Goal: Task Accomplishment & Management: Use online tool/utility

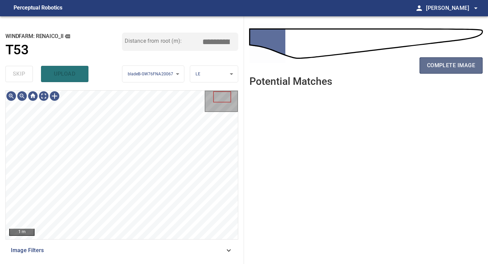
click at [390, 68] on span "complete image" at bounding box center [451, 65] width 48 height 9
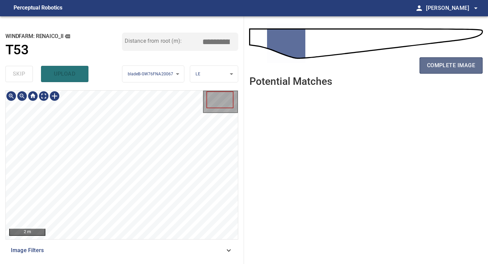
click at [390, 62] on span "complete image" at bounding box center [451, 65] width 48 height 9
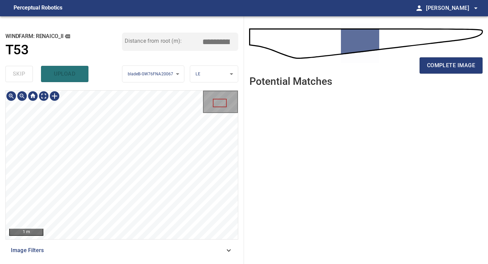
click at [119, 231] on div "**********" at bounding box center [122, 139] width 244 height 247
click at [390, 64] on span "complete image" at bounding box center [451, 65] width 48 height 9
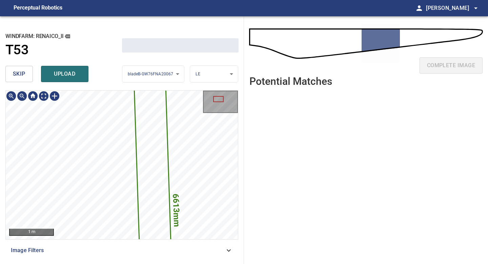
click at [91, 231] on div "**********" at bounding box center [122, 139] width 244 height 247
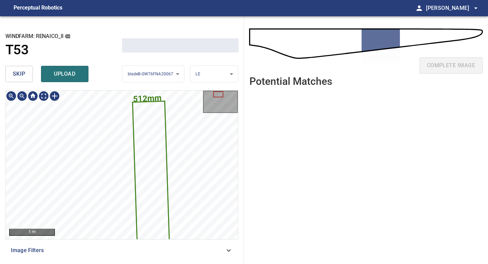
click at [100, 231] on div "**********" at bounding box center [122, 139] width 244 height 247
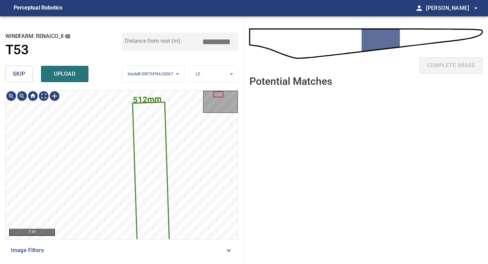
click at [18, 73] on span "skip" at bounding box center [19, 73] width 13 height 9
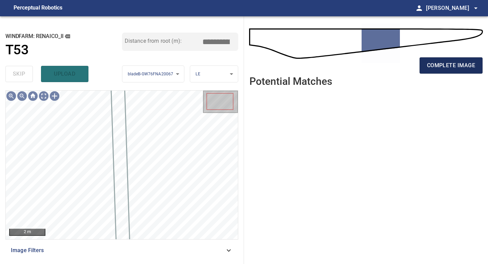
click at [390, 58] on button "complete image" at bounding box center [451, 65] width 63 height 16
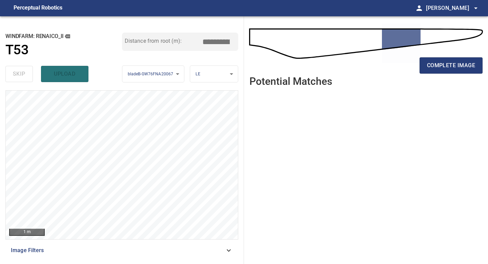
click at [237, 57] on div "Distance from root (m): *****" at bounding box center [180, 48] width 117 height 30
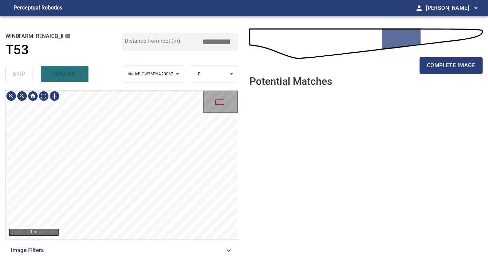
click at [131, 263] on div "**********" at bounding box center [122, 139] width 244 height 247
click at [446, 68] on span "complete image" at bounding box center [451, 65] width 48 height 9
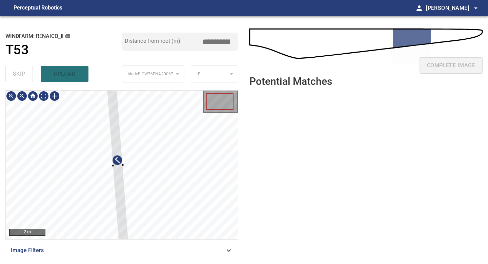
click at [118, 199] on div at bounding box center [117, 165] width 22 height 161
click at [120, 176] on div at bounding box center [115, 128] width 18 height 103
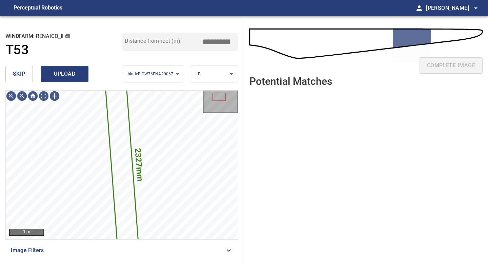
click at [64, 77] on span "upload" at bounding box center [64, 73] width 33 height 9
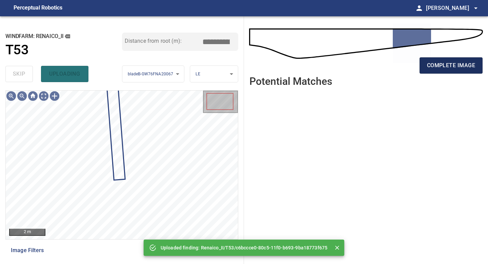
click at [426, 66] on button "complete image" at bounding box center [451, 65] width 63 height 16
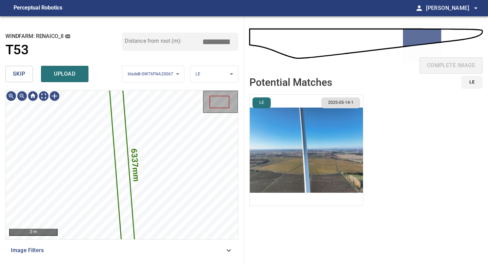
click at [19, 69] on span "skip" at bounding box center [19, 73] width 13 height 9
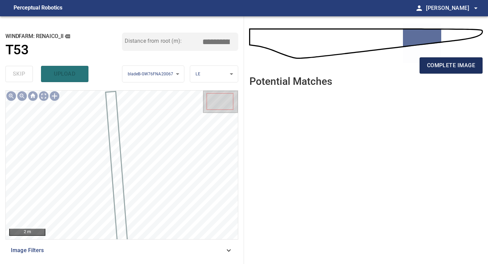
click at [434, 67] on span "complete image" at bounding box center [451, 65] width 48 height 9
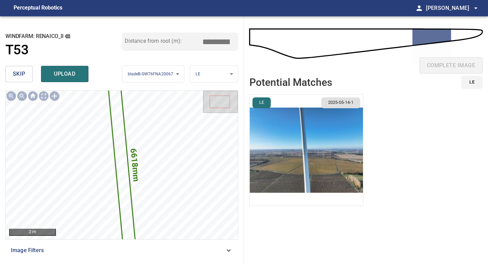
click at [288, 111] on img "button" at bounding box center [306, 150] width 113 height 111
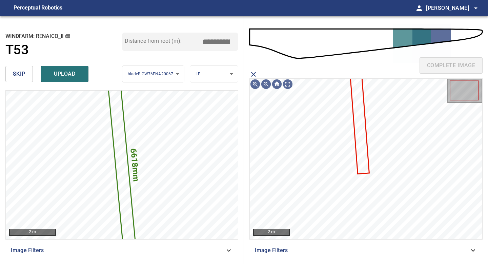
click at [355, 106] on icon at bounding box center [360, 121] width 18 height 103
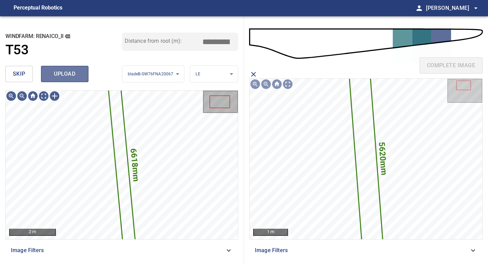
click at [70, 75] on span "upload" at bounding box center [64, 73] width 33 height 9
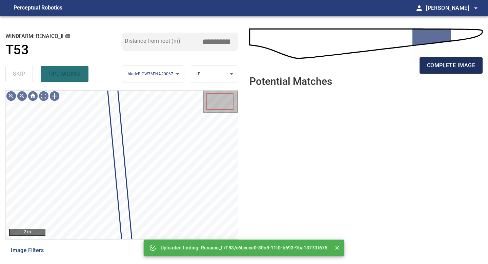
click at [438, 67] on span "complete image" at bounding box center [451, 65] width 48 height 9
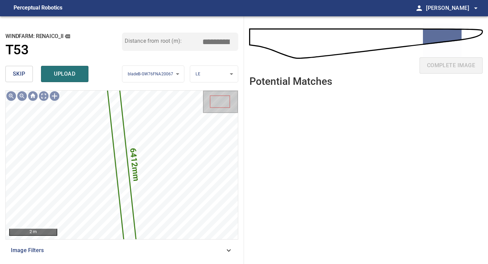
click at [218, 40] on input "*****" at bounding box center [219, 41] width 34 height 13
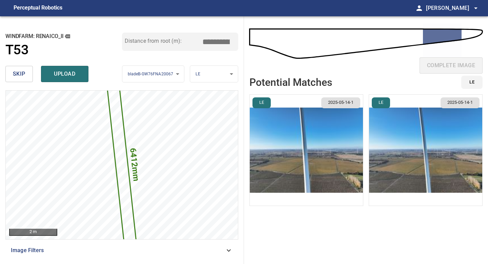
type input "*****"
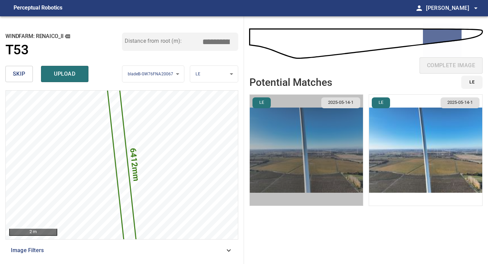
click at [332, 150] on img "button" at bounding box center [306, 150] width 113 height 111
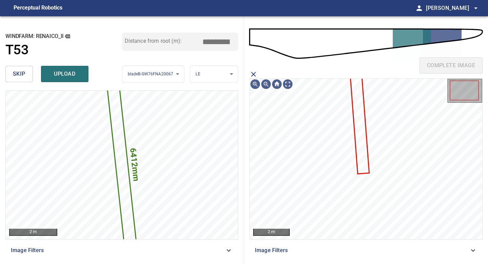
click at [362, 136] on icon at bounding box center [360, 121] width 18 height 103
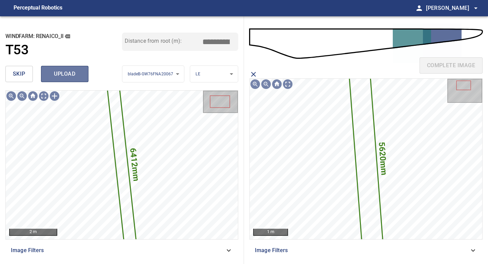
click at [62, 73] on span "upload" at bounding box center [64, 73] width 33 height 9
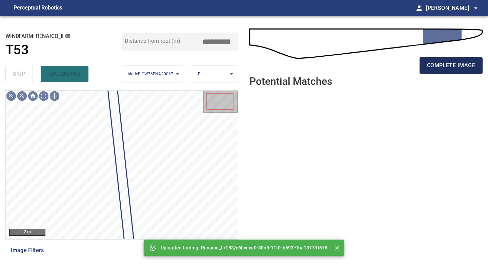
click at [449, 68] on span "complete image" at bounding box center [451, 65] width 48 height 9
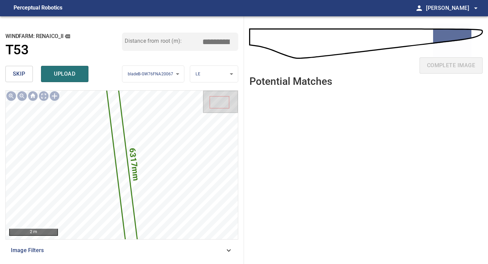
click at [217, 38] on input "*****" at bounding box center [219, 41] width 34 height 13
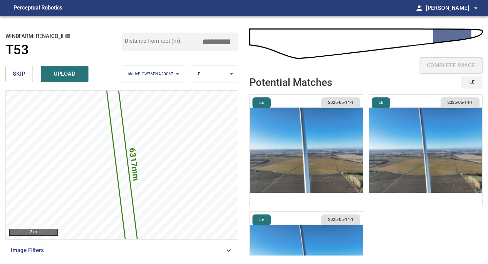
type input "*****"
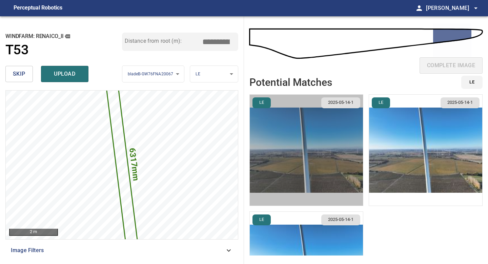
click at [319, 125] on img "button" at bounding box center [306, 150] width 113 height 111
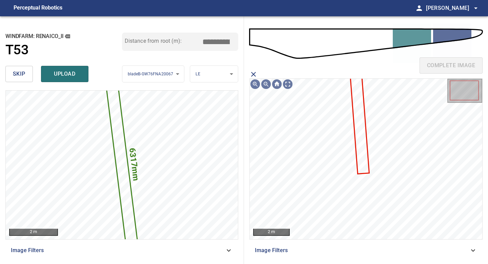
click at [354, 115] on icon at bounding box center [360, 121] width 18 height 103
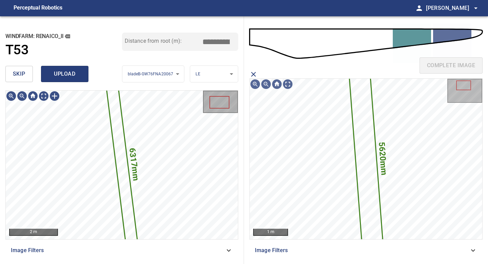
click at [76, 70] on span "upload" at bounding box center [64, 73] width 33 height 9
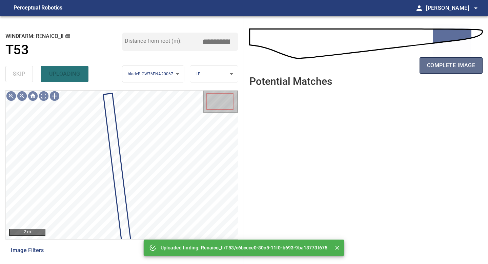
click at [456, 63] on span "complete image" at bounding box center [451, 65] width 48 height 9
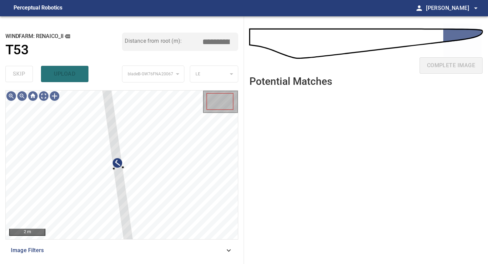
click at [101, 86] on div "**********" at bounding box center [122, 139] width 244 height 247
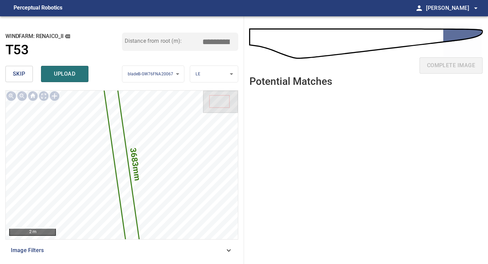
drag, startPoint x: 213, startPoint y: 41, endPoint x: 193, endPoint y: 41, distance: 19.3
click at [202, 41] on input "*****" at bounding box center [219, 41] width 34 height 13
drag, startPoint x: 228, startPoint y: 40, endPoint x: 221, endPoint y: 40, distance: 6.8
click at [221, 40] on input "*****" at bounding box center [219, 41] width 34 height 13
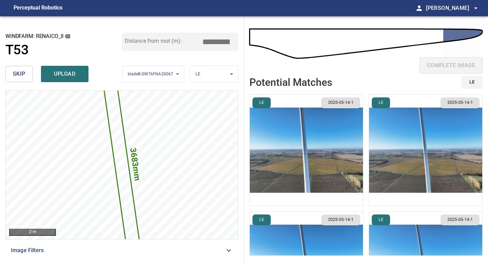
type input "*****"
click at [324, 144] on img "button" at bounding box center [306, 150] width 113 height 111
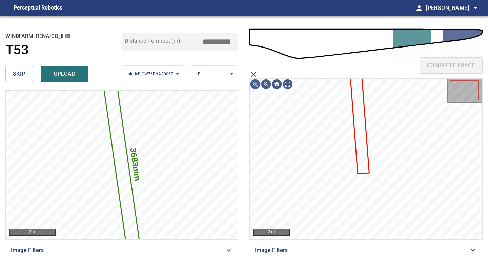
click at [361, 142] on icon at bounding box center [360, 121] width 18 height 103
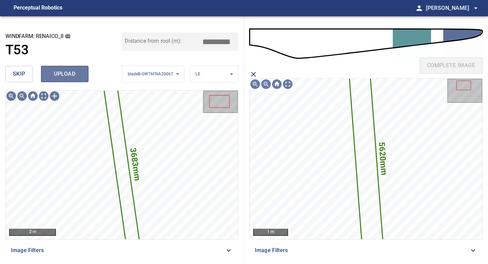
click at [77, 67] on button "upload" at bounding box center [64, 74] width 47 height 16
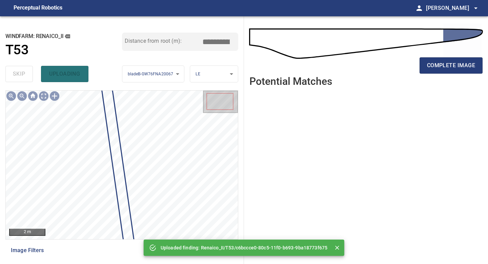
click at [442, 76] on div "complete image" at bounding box center [365, 68] width 233 height 27
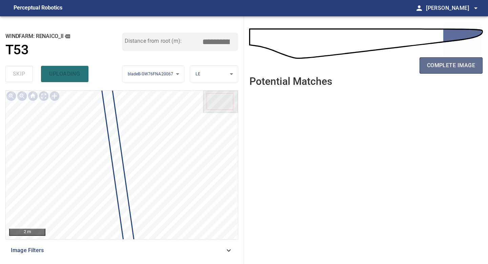
click at [445, 67] on span "complete image" at bounding box center [451, 65] width 48 height 9
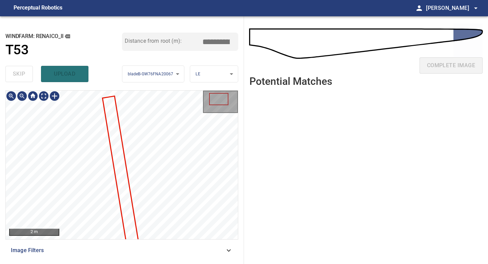
click at [93, 241] on div "2 m Image Filters" at bounding box center [121, 174] width 233 height 168
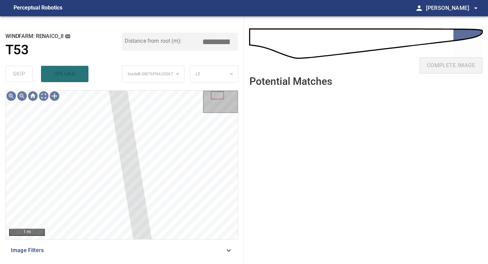
click at [106, 83] on div "**********" at bounding box center [122, 139] width 244 height 247
click at [24, 95] on div at bounding box center [22, 95] width 11 height 11
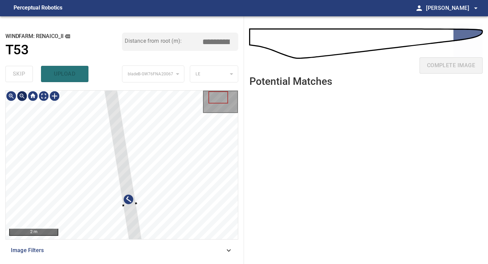
click at [24, 95] on div at bounding box center [22, 95] width 11 height 11
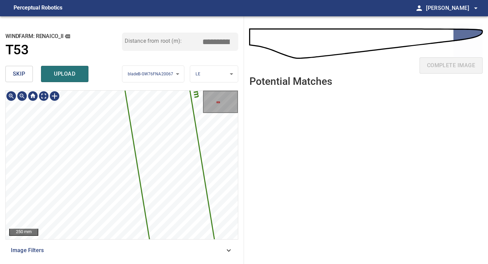
click at [120, 263] on div "**********" at bounding box center [122, 139] width 244 height 247
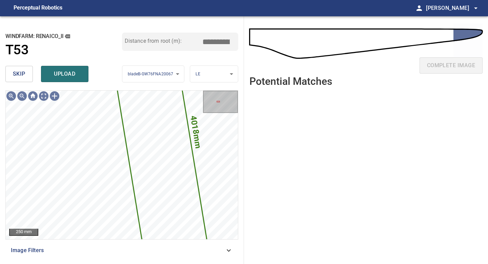
drag, startPoint x: 219, startPoint y: 41, endPoint x: 152, endPoint y: 40, distance: 66.8
click at [154, 41] on div "Distance from root (m): *****" at bounding box center [180, 42] width 117 height 18
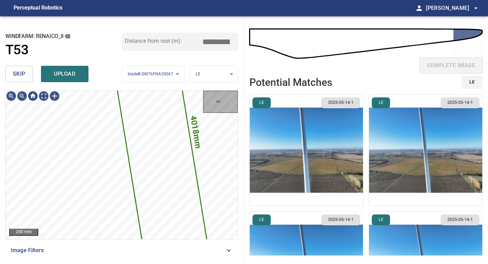
type input "*****"
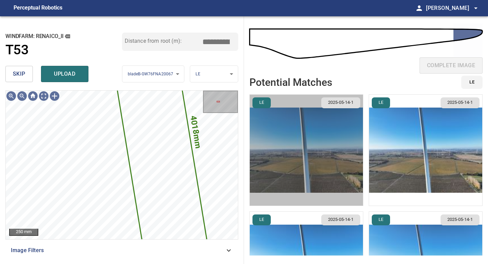
click at [295, 134] on img "button" at bounding box center [306, 150] width 113 height 111
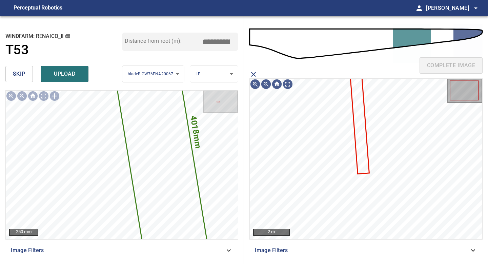
click at [363, 121] on icon at bounding box center [360, 121] width 18 height 103
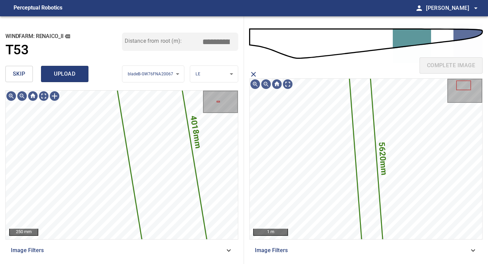
click at [72, 75] on span "upload" at bounding box center [64, 73] width 33 height 9
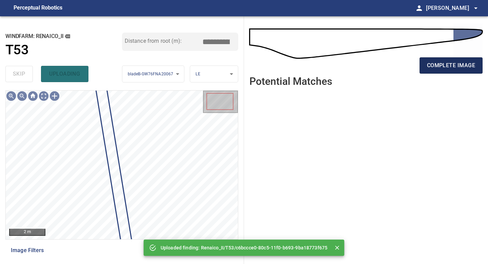
click at [441, 69] on span "complete image" at bounding box center [451, 65] width 48 height 9
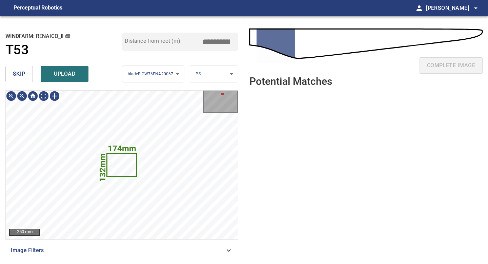
click at [31, 77] on button "skip" at bounding box center [18, 74] width 27 height 16
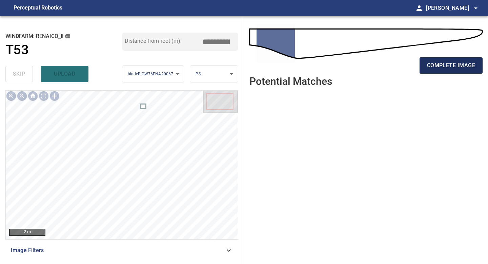
click at [443, 64] on span "complete image" at bounding box center [451, 65] width 48 height 9
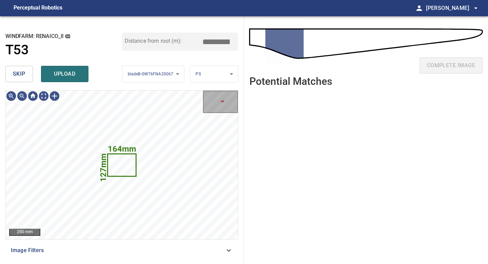
click at [25, 75] on button "skip" at bounding box center [18, 74] width 27 height 16
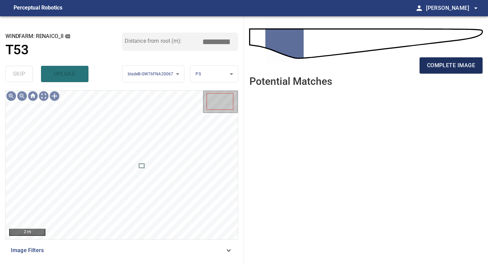
click at [453, 69] on span "complete image" at bounding box center [451, 65] width 48 height 9
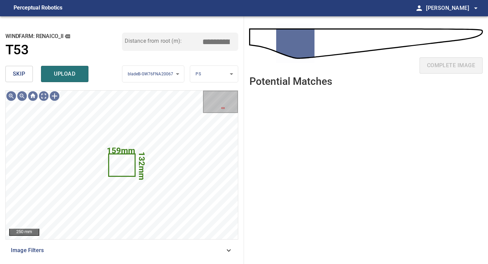
click at [19, 66] on button "skip" at bounding box center [18, 74] width 27 height 16
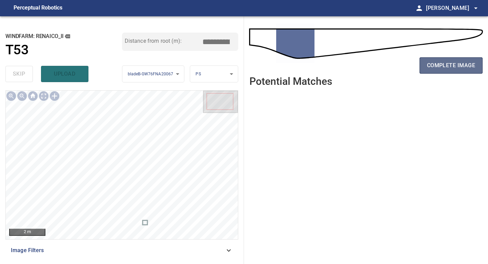
click at [458, 59] on button "complete image" at bounding box center [451, 65] width 63 height 16
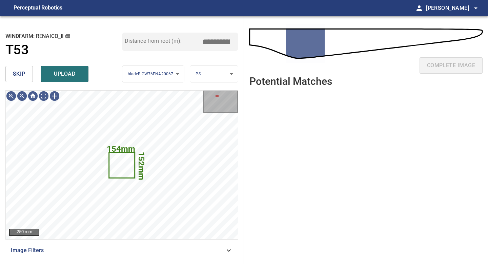
click at [24, 72] on span "skip" at bounding box center [19, 73] width 13 height 9
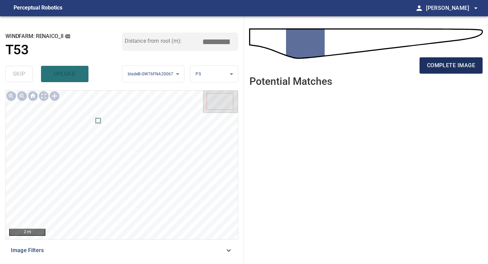
click at [448, 64] on span "complete image" at bounding box center [451, 65] width 48 height 9
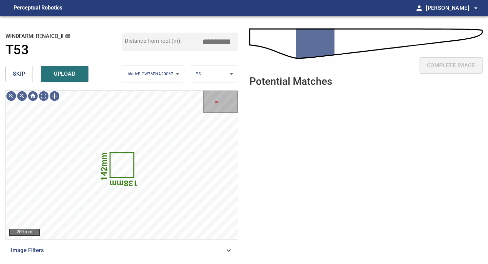
click at [23, 75] on span "skip" at bounding box center [19, 73] width 13 height 9
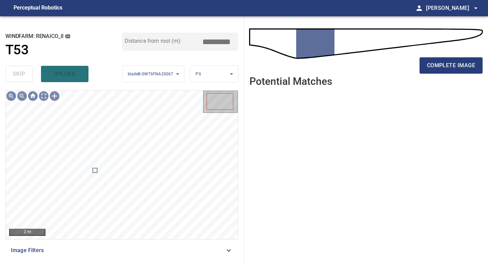
click at [436, 74] on div "complete image" at bounding box center [365, 68] width 233 height 27
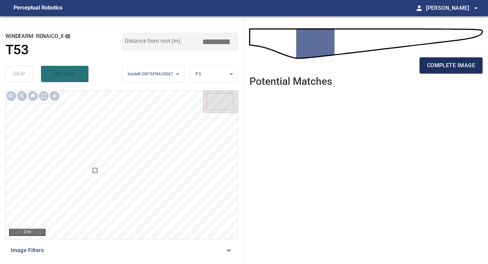
click at [437, 61] on span "complete image" at bounding box center [451, 65] width 48 height 9
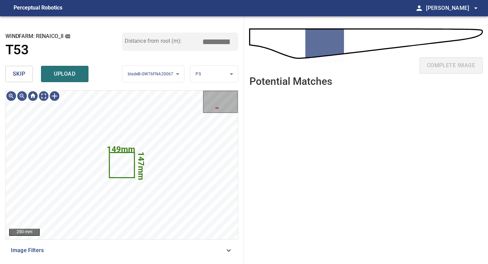
click at [21, 71] on span "skip" at bounding box center [19, 73] width 13 height 9
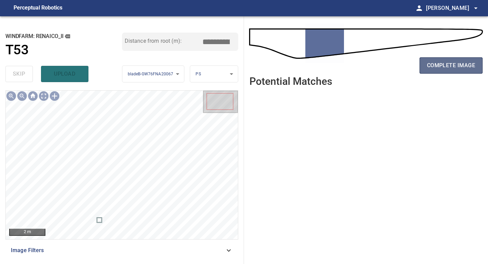
click at [448, 57] on button "complete image" at bounding box center [451, 65] width 63 height 16
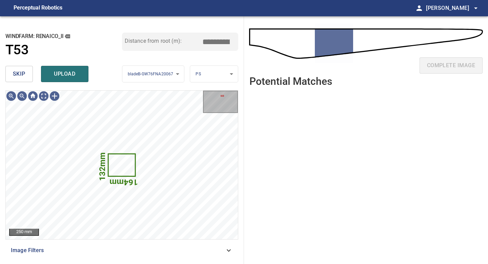
click at [18, 75] on span "skip" at bounding box center [19, 73] width 13 height 9
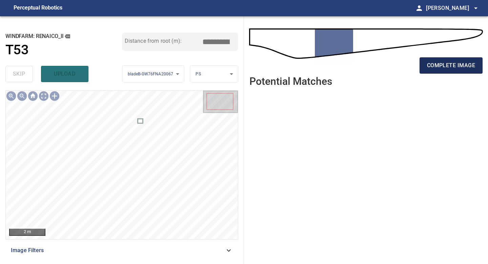
click at [439, 66] on span "complete image" at bounding box center [451, 65] width 48 height 9
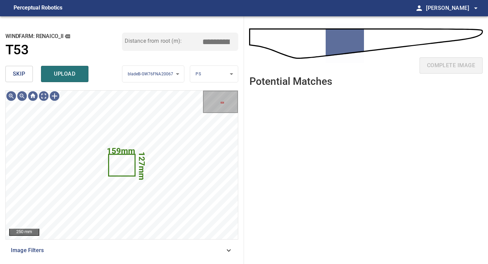
click at [19, 73] on span "skip" at bounding box center [19, 73] width 13 height 9
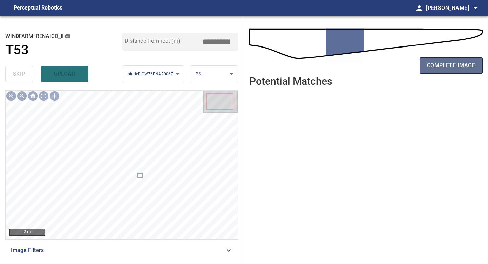
click at [447, 72] on button "complete image" at bounding box center [451, 65] width 63 height 16
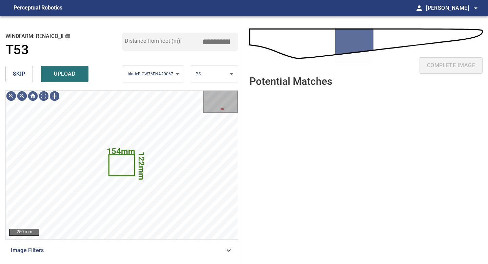
click at [18, 72] on span "skip" at bounding box center [19, 73] width 13 height 9
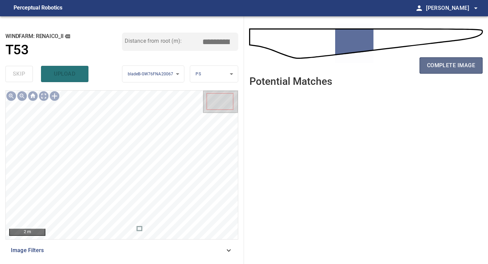
click at [445, 62] on span "complete image" at bounding box center [451, 65] width 48 height 9
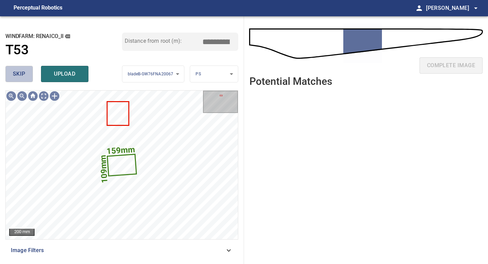
click at [21, 77] on span "skip" at bounding box center [19, 73] width 13 height 9
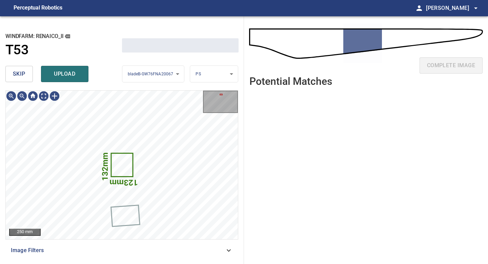
click at [21, 77] on span "skip" at bounding box center [19, 73] width 13 height 9
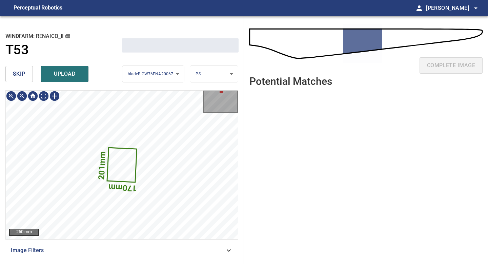
click at [21, 77] on span "skip" at bounding box center [19, 73] width 13 height 9
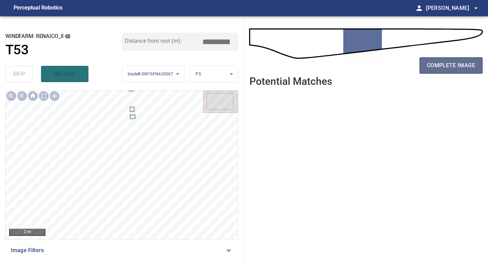
click at [425, 65] on button "complete image" at bounding box center [451, 65] width 63 height 16
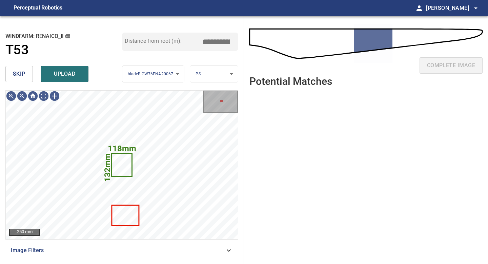
click at [30, 76] on button "skip" at bounding box center [18, 74] width 27 height 16
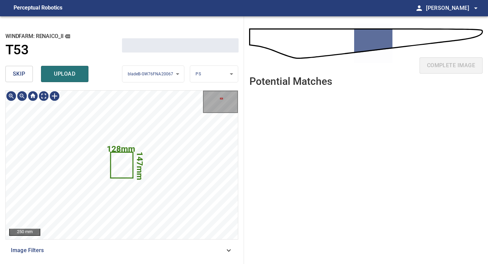
click at [30, 76] on button "skip" at bounding box center [18, 74] width 27 height 16
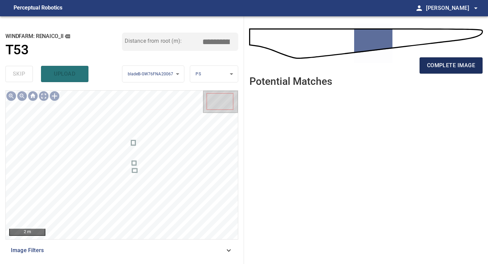
click at [436, 70] on span "complete image" at bounding box center [451, 65] width 48 height 9
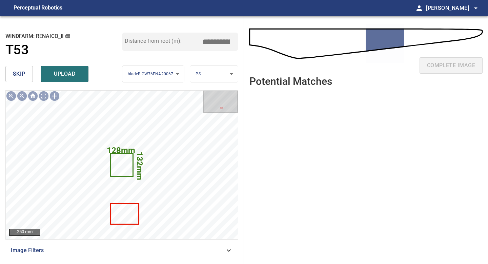
click at [20, 79] on button "skip" at bounding box center [18, 74] width 27 height 16
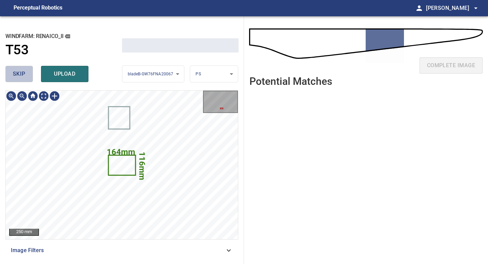
click at [20, 79] on button "skip" at bounding box center [18, 74] width 27 height 16
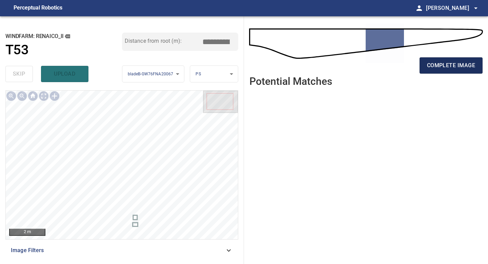
click at [423, 70] on button "complete image" at bounding box center [451, 65] width 63 height 16
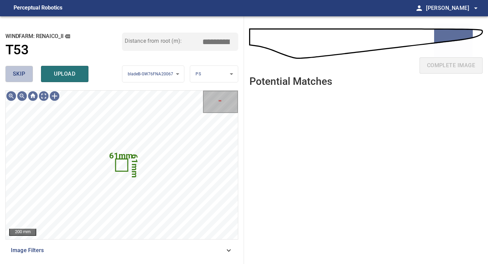
click at [27, 76] on button "skip" at bounding box center [18, 74] width 27 height 16
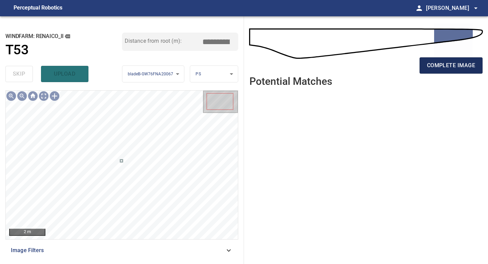
click at [434, 63] on span "complete image" at bounding box center [451, 65] width 48 height 9
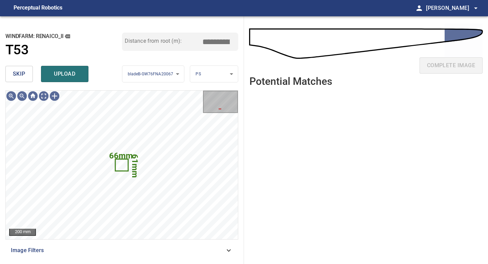
click at [22, 77] on span "skip" at bounding box center [19, 73] width 13 height 9
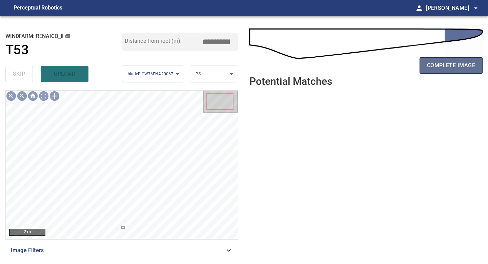
click at [444, 70] on button "complete image" at bounding box center [451, 65] width 63 height 16
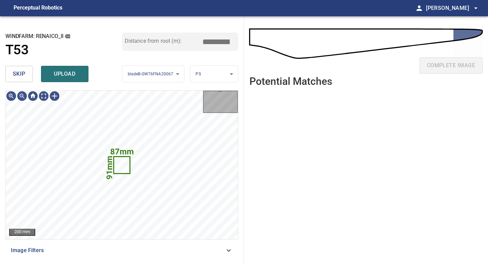
click at [24, 80] on button "skip" at bounding box center [18, 74] width 27 height 16
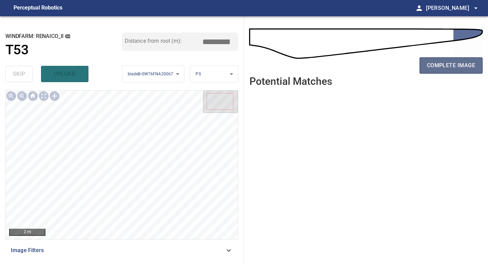
click at [428, 65] on span "complete image" at bounding box center [451, 65] width 48 height 9
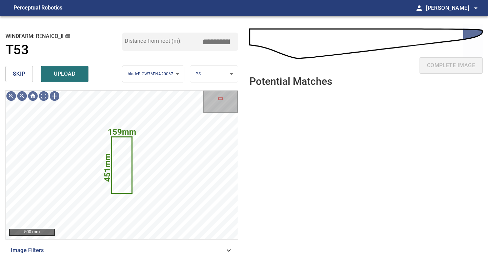
click at [21, 76] on span "skip" at bounding box center [19, 73] width 13 height 9
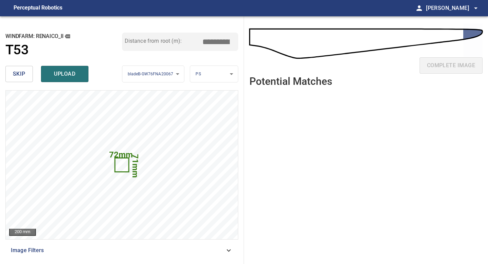
click at [28, 70] on button "skip" at bounding box center [18, 74] width 27 height 16
click at [29, 70] on button "skip" at bounding box center [18, 74] width 27 height 16
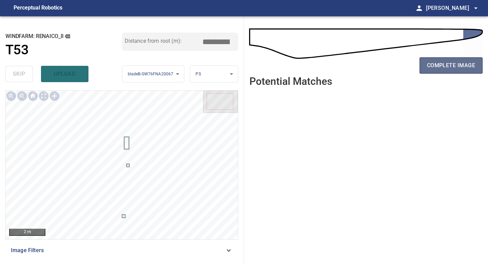
click at [457, 63] on span "complete image" at bounding box center [451, 65] width 48 height 9
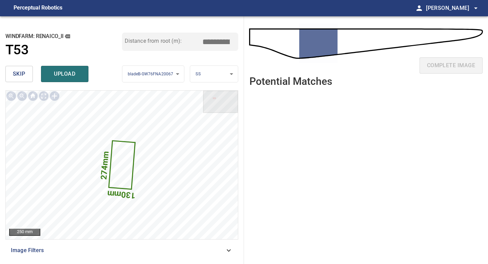
click at [25, 73] on span "skip" at bounding box center [19, 73] width 13 height 9
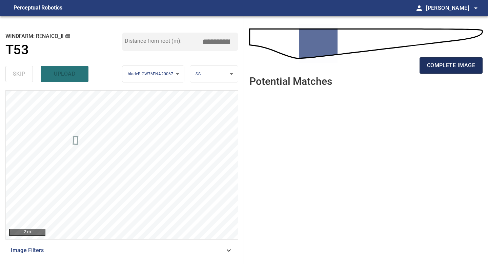
click at [463, 65] on span "complete image" at bounding box center [451, 65] width 48 height 9
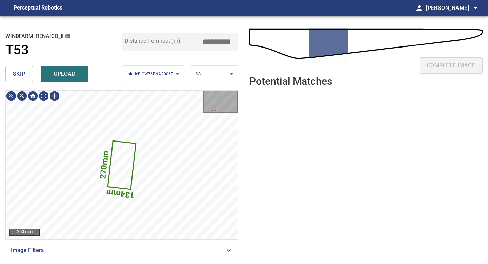
click at [15, 79] on button "skip" at bounding box center [18, 74] width 27 height 16
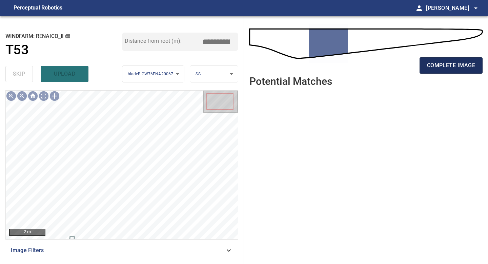
click at [457, 63] on span "complete image" at bounding box center [451, 65] width 48 height 9
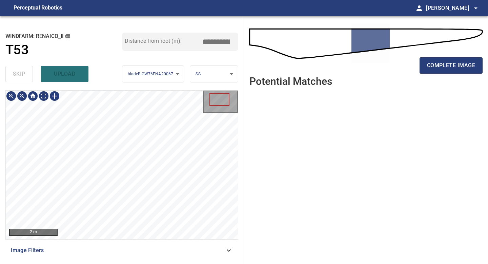
click at [105, 263] on div "**********" at bounding box center [122, 139] width 244 height 247
click at [461, 58] on button "complete image" at bounding box center [451, 65] width 63 height 16
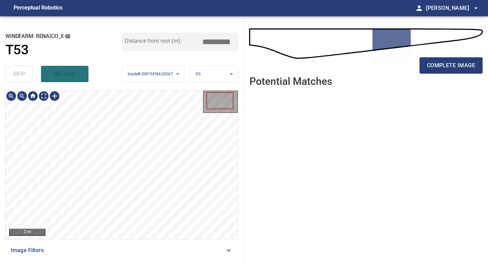
click at [121, 248] on div "2 m Image Filters" at bounding box center [121, 174] width 233 height 168
click at [120, 261] on div "**********" at bounding box center [122, 139] width 244 height 247
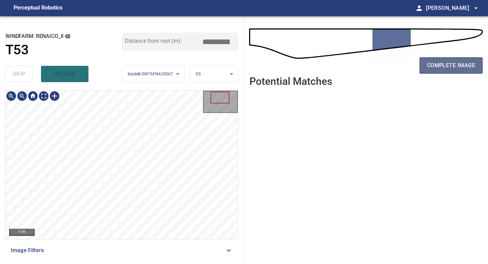
click at [449, 59] on button "complete image" at bounding box center [451, 65] width 63 height 16
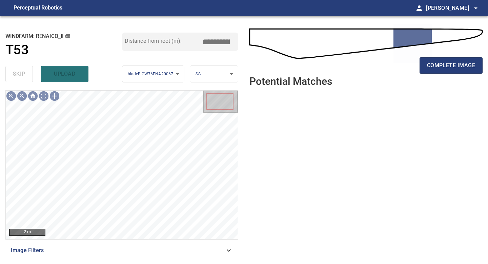
click at [109, 263] on div "**********" at bounding box center [122, 139] width 244 height 247
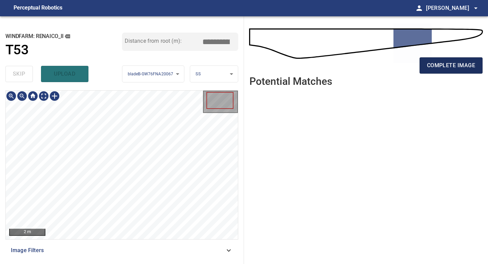
click at [456, 72] on button "complete image" at bounding box center [451, 65] width 63 height 16
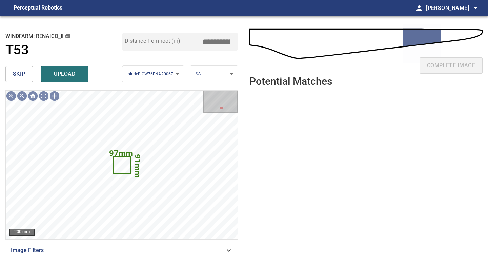
click at [22, 70] on span "skip" at bounding box center [19, 73] width 13 height 9
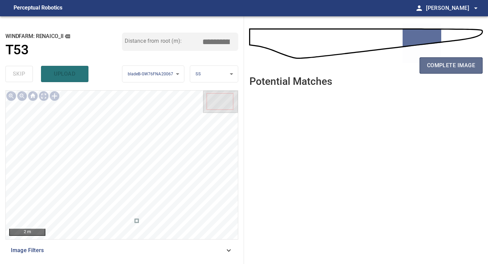
click at [458, 63] on span "complete image" at bounding box center [451, 65] width 48 height 9
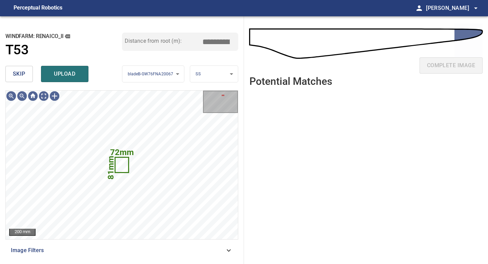
click at [20, 76] on span "skip" at bounding box center [19, 73] width 13 height 9
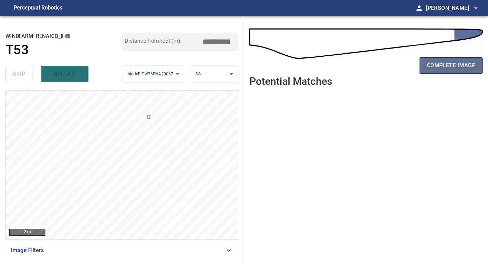
click at [457, 65] on span "complete image" at bounding box center [451, 65] width 48 height 9
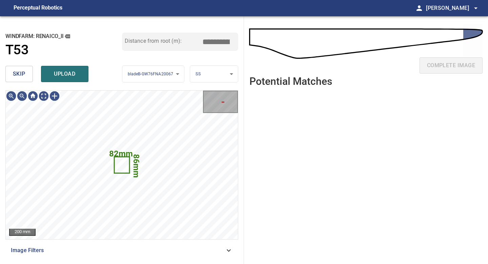
click at [19, 78] on span "skip" at bounding box center [19, 73] width 13 height 9
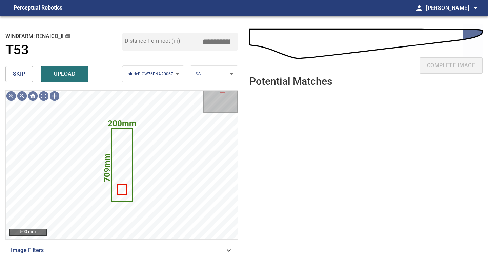
click at [19, 78] on span "skip" at bounding box center [19, 73] width 13 height 9
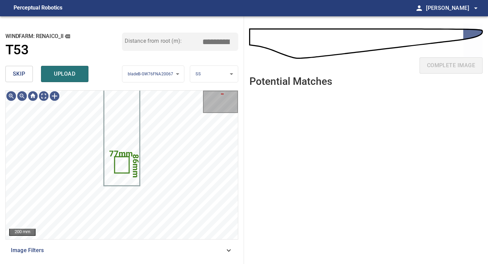
click at [19, 78] on span "skip" at bounding box center [19, 73] width 13 height 9
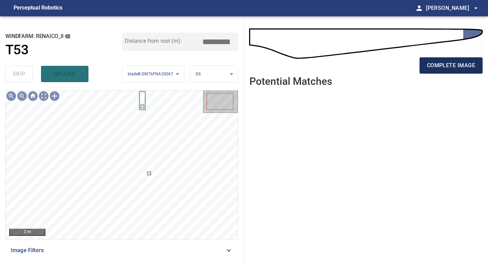
click at [448, 67] on span "complete image" at bounding box center [451, 65] width 48 height 9
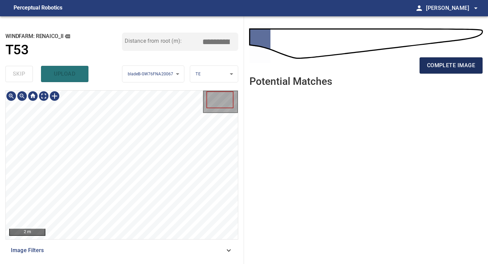
click at [452, 67] on span "complete image" at bounding box center [451, 65] width 48 height 9
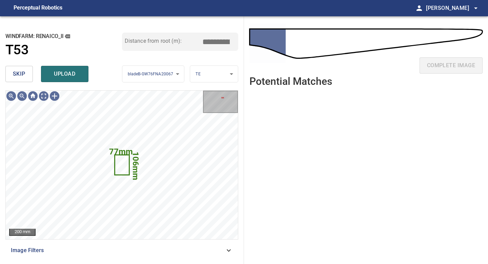
click at [28, 79] on button "skip" at bounding box center [18, 74] width 27 height 16
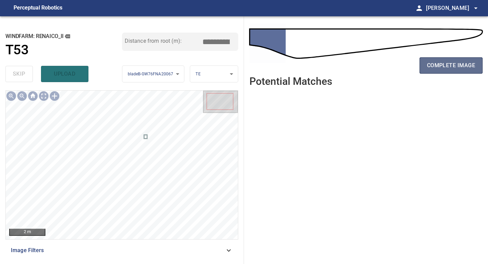
click at [458, 62] on span "complete image" at bounding box center [451, 65] width 48 height 9
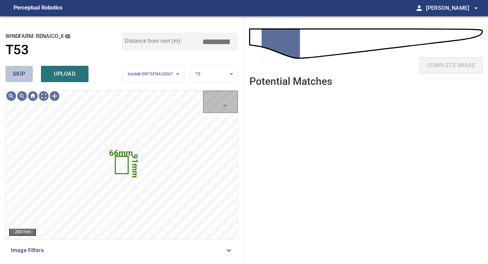
click at [13, 73] on span "skip" at bounding box center [19, 73] width 13 height 9
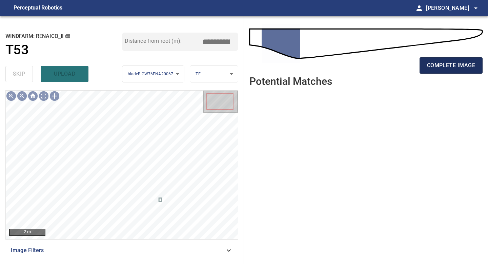
click at [443, 71] on button "complete image" at bounding box center [451, 65] width 63 height 16
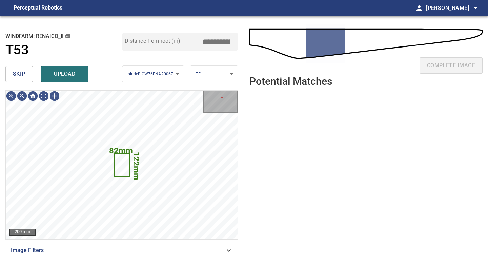
click at [24, 74] on span "skip" at bounding box center [19, 73] width 13 height 9
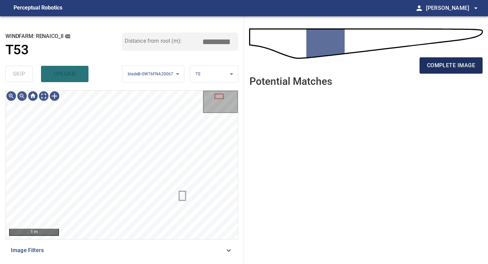
click at [447, 66] on span "complete image" at bounding box center [451, 65] width 48 height 9
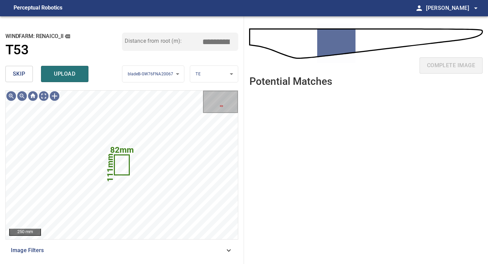
click at [19, 76] on span "skip" at bounding box center [19, 73] width 13 height 9
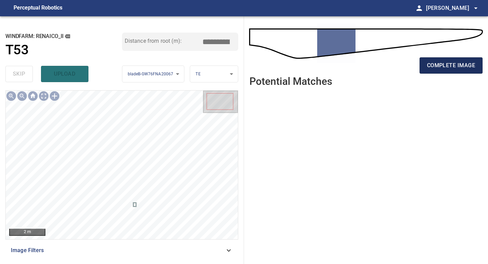
click at [436, 70] on button "complete image" at bounding box center [451, 65] width 63 height 16
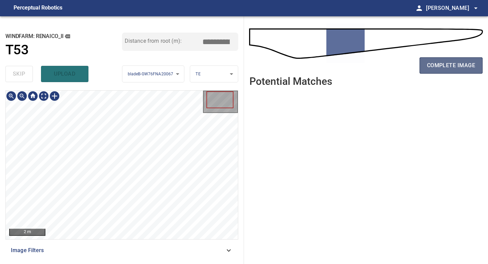
click at [448, 62] on span "complete image" at bounding box center [451, 65] width 48 height 9
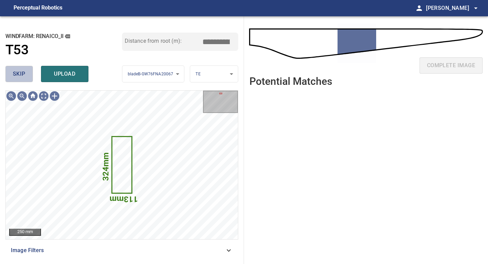
click at [14, 74] on span "skip" at bounding box center [19, 73] width 13 height 9
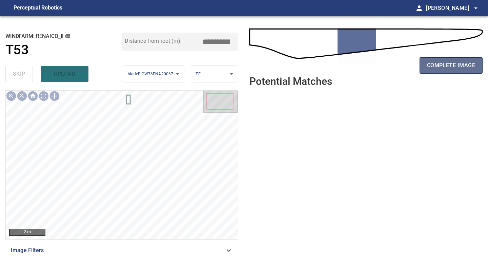
click at [440, 67] on span "complete image" at bounding box center [451, 65] width 48 height 9
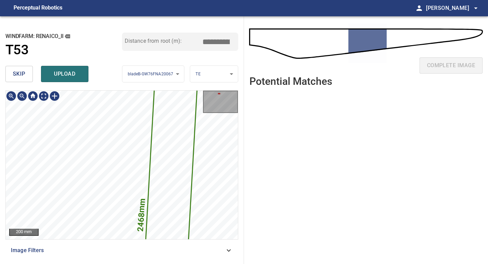
click at [59, 263] on div "**********" at bounding box center [122, 139] width 244 height 247
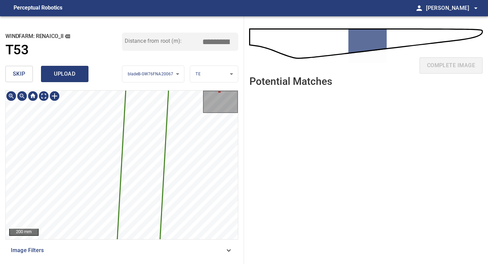
click at [63, 70] on span "upload" at bounding box center [64, 73] width 33 height 9
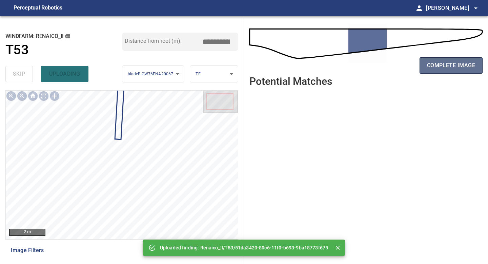
click at [447, 69] on span "complete image" at bounding box center [451, 65] width 48 height 9
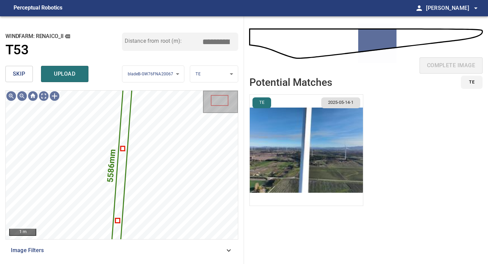
click at [329, 145] on img "button" at bounding box center [306, 150] width 113 height 111
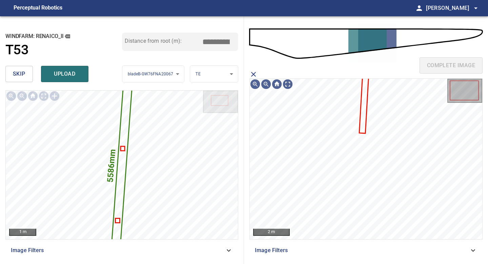
click at [363, 128] on icon at bounding box center [364, 101] width 8 height 61
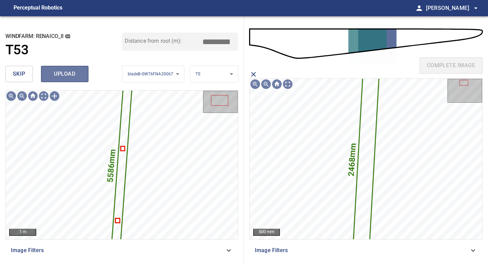
click at [62, 75] on span "upload" at bounding box center [64, 73] width 33 height 9
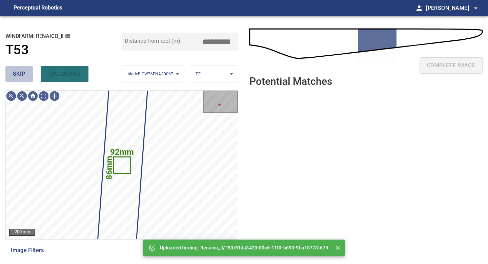
click at [15, 73] on span "skip" at bounding box center [19, 73] width 13 height 9
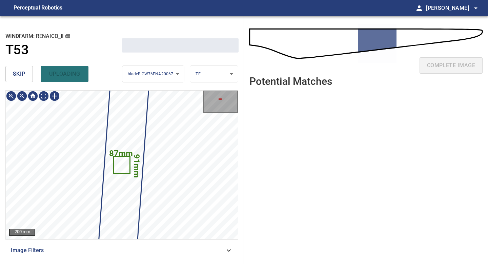
click at [15, 73] on span "skip" at bounding box center [19, 73] width 13 height 9
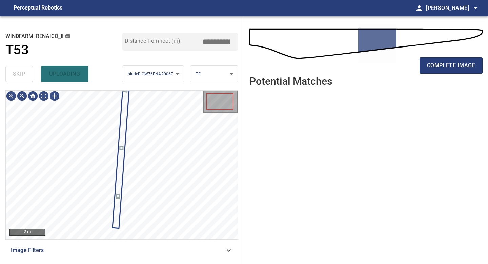
type input "*****"
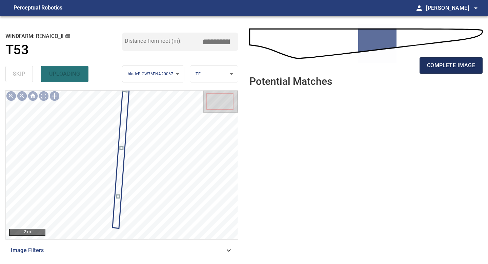
click at [442, 63] on span "complete image" at bounding box center [451, 65] width 48 height 9
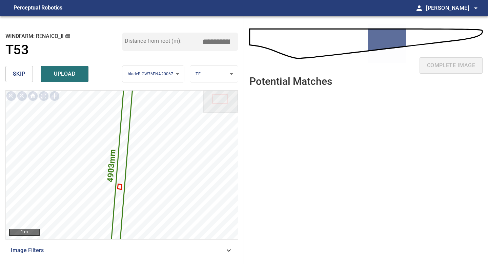
click at [218, 40] on input "*****" at bounding box center [219, 41] width 34 height 13
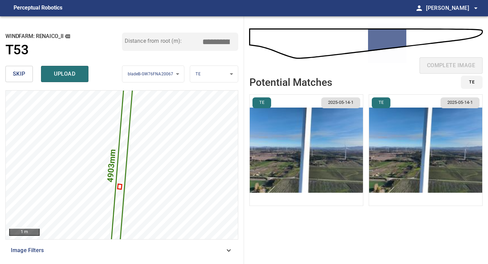
type input "*****"
click at [336, 149] on img "button" at bounding box center [306, 150] width 113 height 111
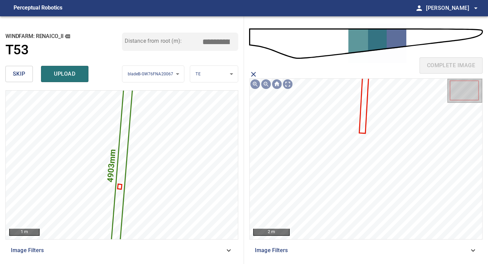
click at [361, 128] on icon at bounding box center [364, 101] width 8 height 61
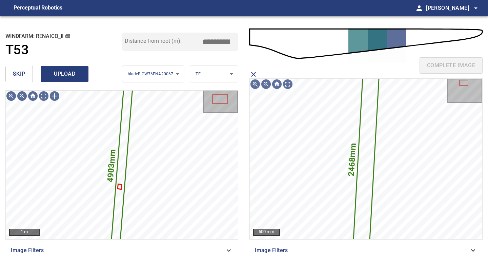
click at [59, 74] on span "upload" at bounding box center [64, 73] width 33 height 9
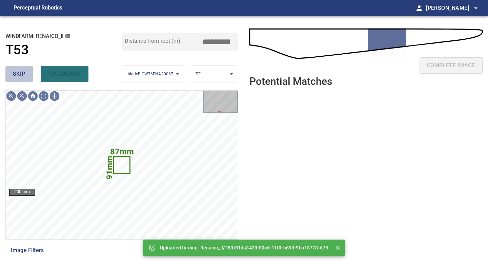
click at [9, 77] on button "skip" at bounding box center [18, 74] width 27 height 16
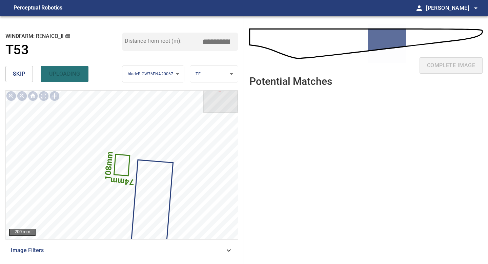
click at [19, 79] on button "skip" at bounding box center [18, 74] width 27 height 16
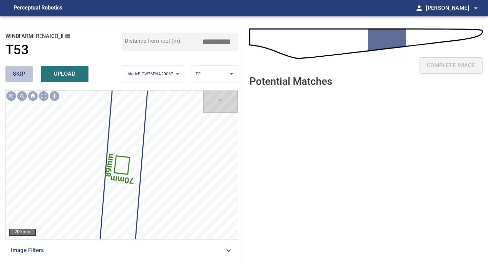
click at [19, 79] on button "skip" at bounding box center [18, 74] width 27 height 16
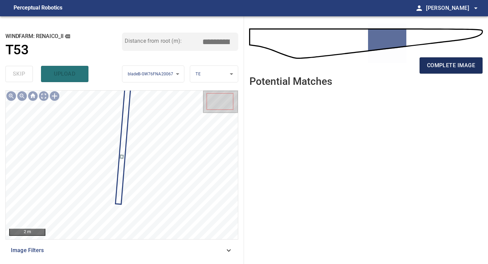
click at [452, 67] on span "complete image" at bounding box center [451, 65] width 48 height 9
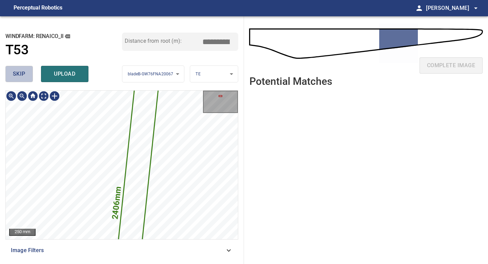
click at [17, 68] on button "skip" at bounding box center [18, 74] width 27 height 16
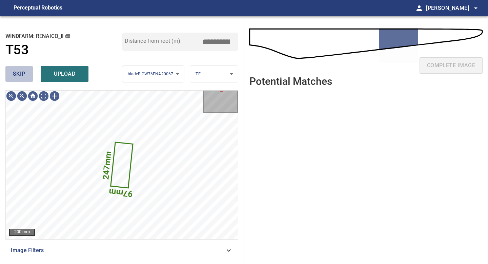
click at [21, 73] on span "skip" at bounding box center [19, 73] width 13 height 9
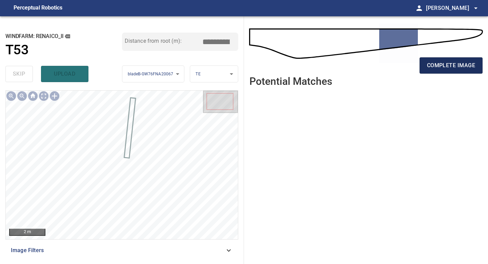
click at [446, 64] on span "complete image" at bounding box center [451, 65] width 48 height 9
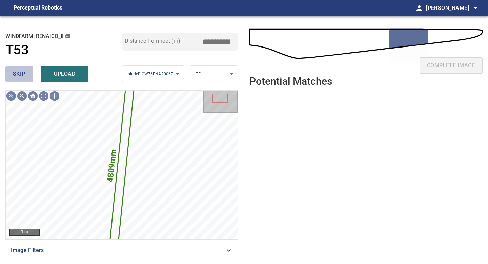
click at [27, 73] on button "skip" at bounding box center [18, 74] width 27 height 16
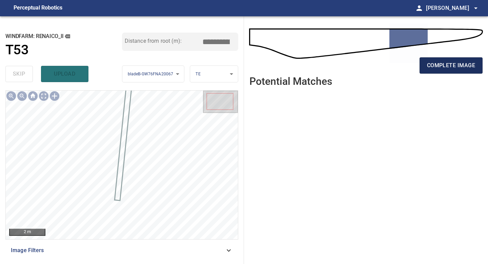
click at [433, 63] on span "complete image" at bounding box center [451, 65] width 48 height 9
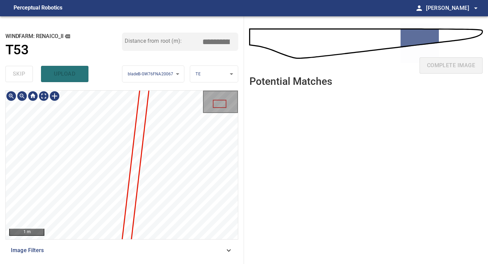
click at [123, 249] on div "1 m Image Filters" at bounding box center [121, 174] width 233 height 168
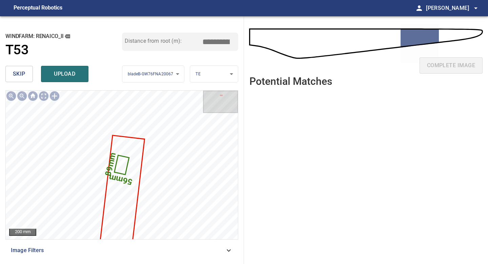
click at [23, 75] on span "skip" at bounding box center [19, 73] width 13 height 9
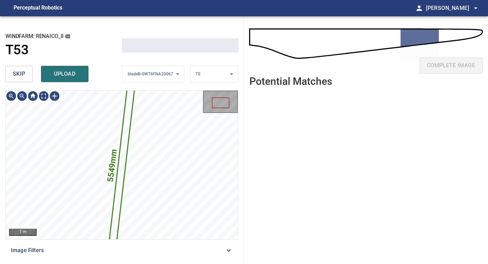
click at [23, 75] on span "skip" at bounding box center [19, 73] width 13 height 9
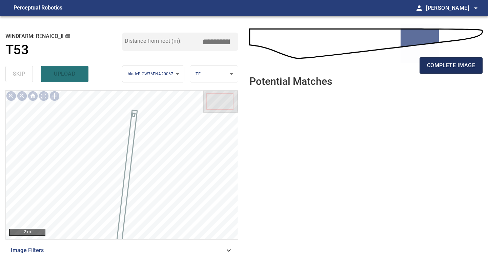
click at [430, 64] on span "complete image" at bounding box center [451, 65] width 48 height 9
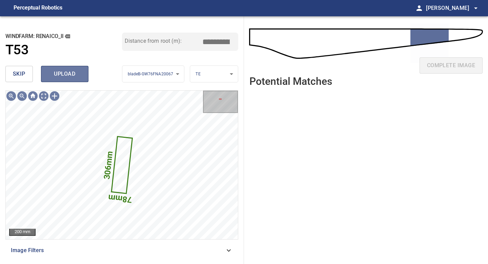
click at [59, 71] on span "upload" at bounding box center [64, 73] width 33 height 9
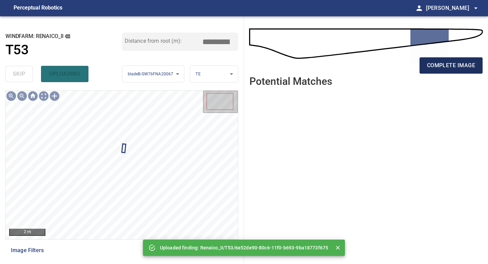
click at [433, 69] on span "complete image" at bounding box center [451, 65] width 48 height 9
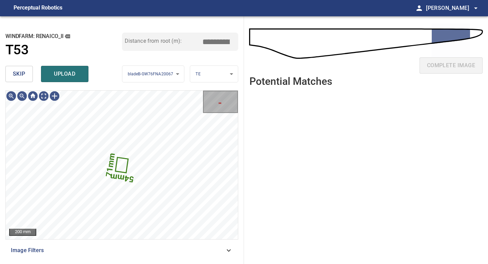
click at [26, 81] on button "skip" at bounding box center [18, 74] width 27 height 16
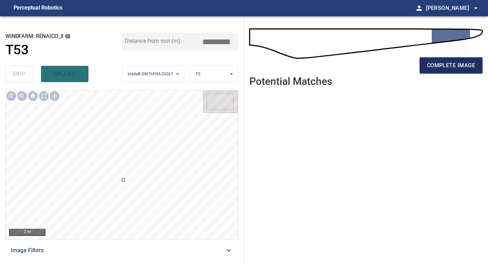
click at [425, 68] on button "complete image" at bounding box center [451, 65] width 63 height 16
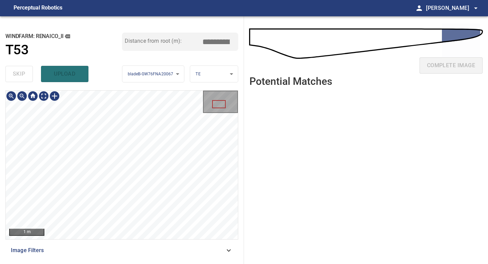
click at [120, 244] on div "1 m Image Filters" at bounding box center [121, 174] width 233 height 168
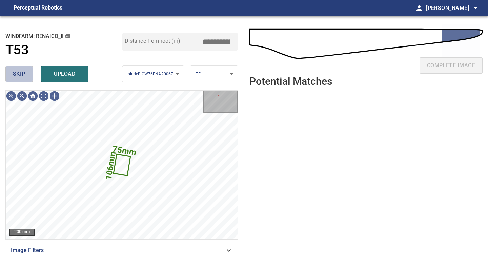
click at [13, 71] on span "skip" at bounding box center [19, 73] width 13 height 9
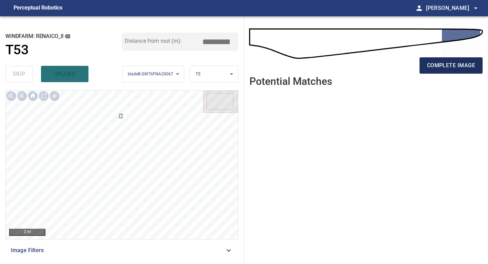
click at [457, 69] on span "complete image" at bounding box center [451, 65] width 48 height 9
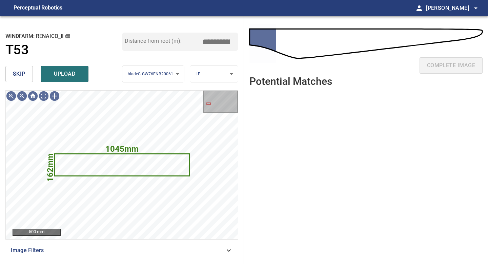
click at [22, 73] on span "skip" at bounding box center [19, 73] width 13 height 9
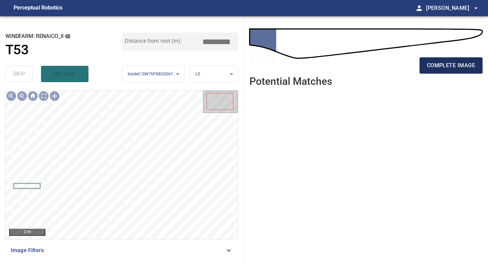
click at [438, 65] on span "complete image" at bounding box center [451, 65] width 48 height 9
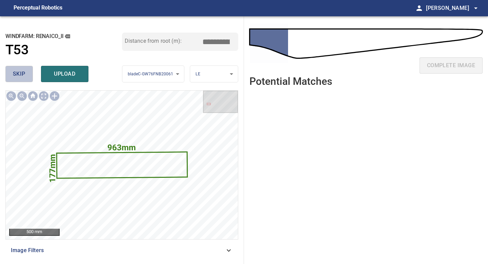
click at [26, 76] on button "skip" at bounding box center [18, 74] width 27 height 16
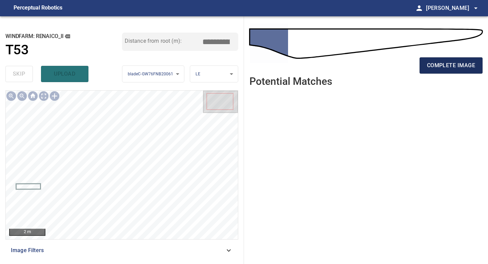
click at [448, 69] on span "complete image" at bounding box center [451, 65] width 48 height 9
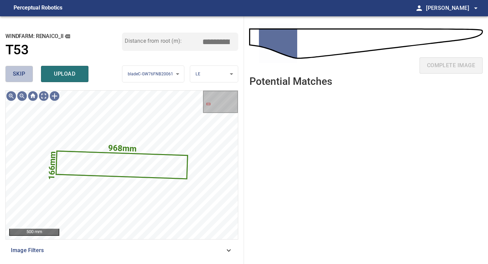
click at [19, 77] on span "skip" at bounding box center [19, 73] width 13 height 9
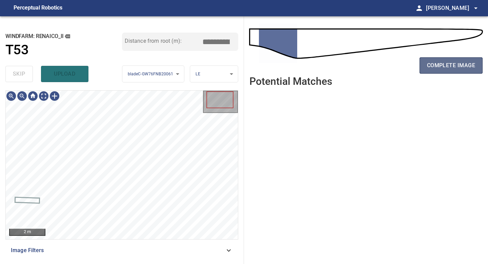
click at [459, 66] on span "complete image" at bounding box center [451, 65] width 48 height 9
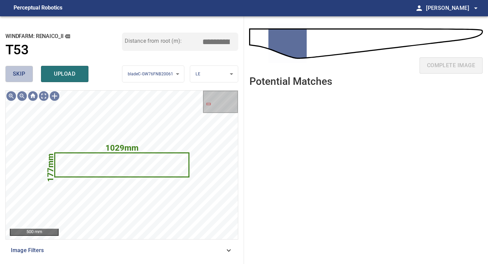
click at [16, 68] on button "skip" at bounding box center [18, 74] width 27 height 16
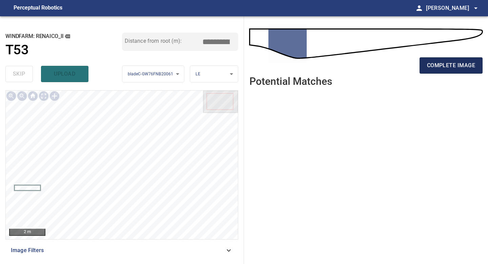
click at [450, 65] on span "complete image" at bounding box center [451, 65] width 48 height 9
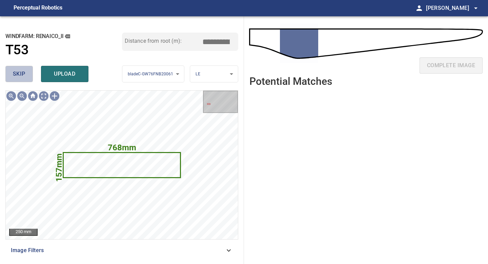
click at [19, 78] on span "skip" at bounding box center [19, 73] width 13 height 9
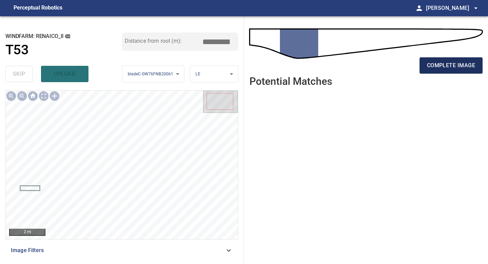
click at [428, 66] on span "complete image" at bounding box center [451, 65] width 48 height 9
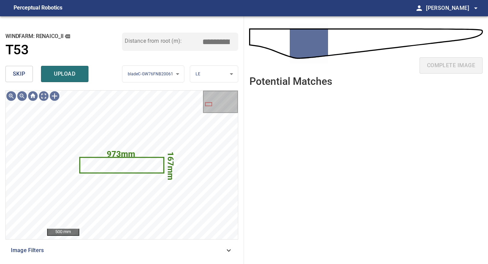
click at [24, 74] on span "skip" at bounding box center [19, 73] width 13 height 9
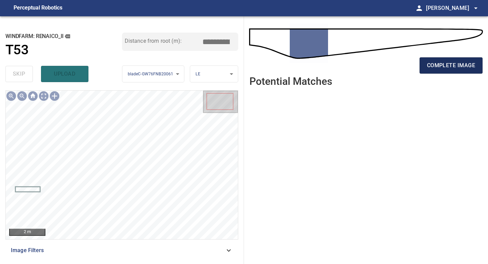
click at [434, 73] on button "complete image" at bounding box center [451, 65] width 63 height 16
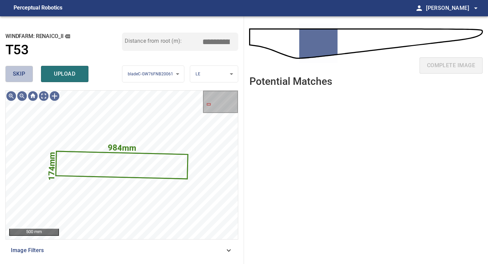
click at [21, 68] on button "skip" at bounding box center [18, 74] width 27 height 16
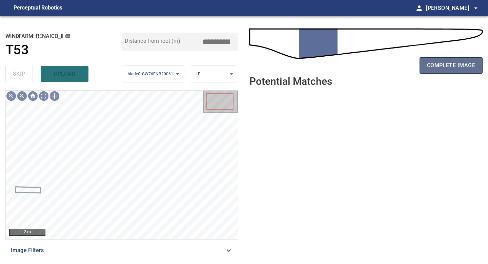
click at [445, 64] on span "complete image" at bounding box center [451, 65] width 48 height 9
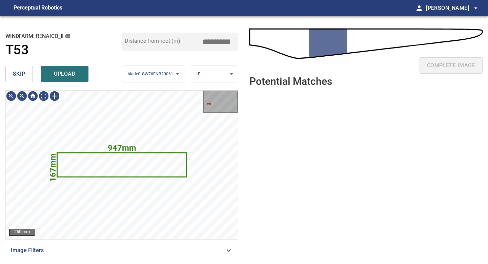
click at [21, 80] on button "skip" at bounding box center [18, 74] width 27 height 16
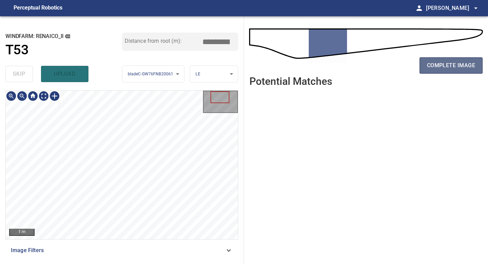
click at [445, 71] on button "complete image" at bounding box center [451, 65] width 63 height 16
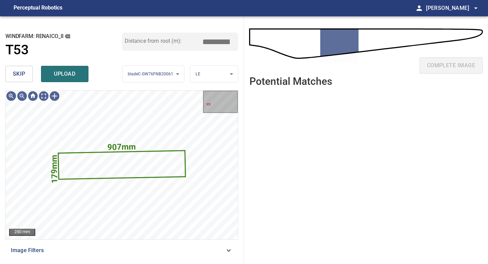
click at [18, 73] on span "skip" at bounding box center [19, 73] width 13 height 9
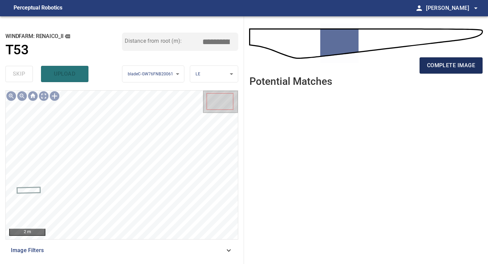
click at [447, 57] on button "complete image" at bounding box center [451, 65] width 63 height 16
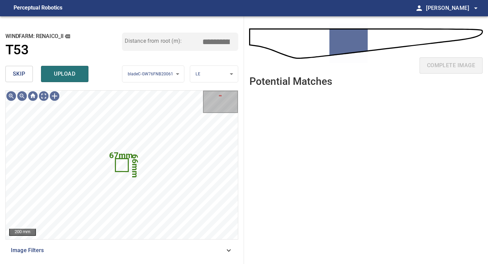
click at [15, 75] on span "skip" at bounding box center [19, 73] width 13 height 9
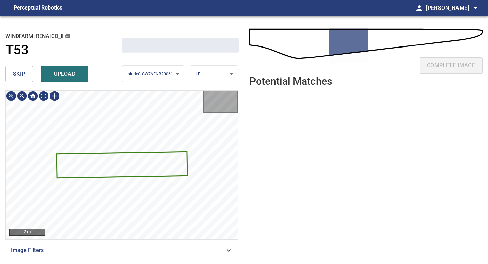
click at [15, 75] on span "skip" at bounding box center [19, 73] width 13 height 9
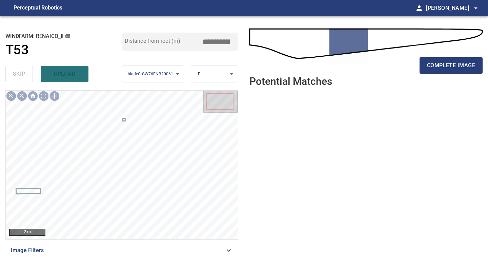
click at [428, 74] on div "complete image" at bounding box center [365, 68] width 233 height 27
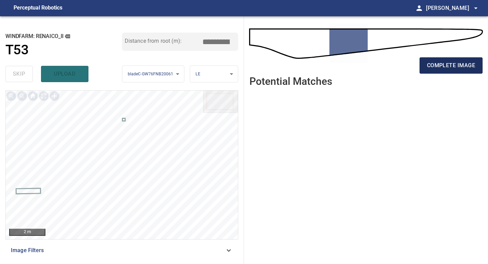
click at [429, 70] on button "complete image" at bounding box center [451, 65] width 63 height 16
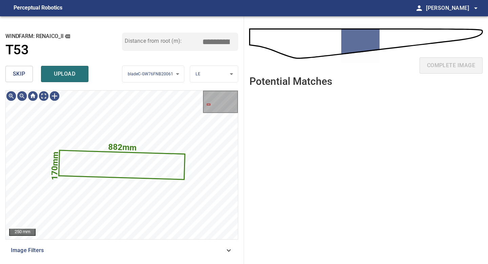
click at [17, 71] on span "skip" at bounding box center [19, 73] width 13 height 9
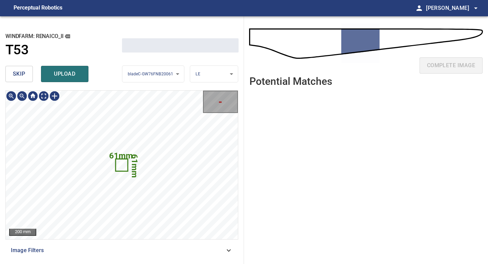
click at [17, 71] on span "skip" at bounding box center [19, 73] width 13 height 9
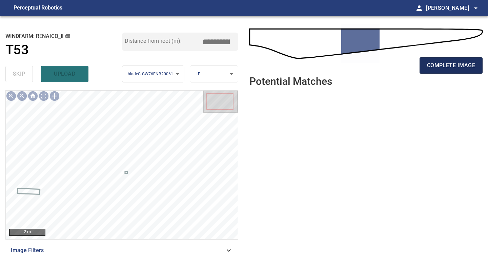
click at [465, 68] on span "complete image" at bounding box center [451, 65] width 48 height 9
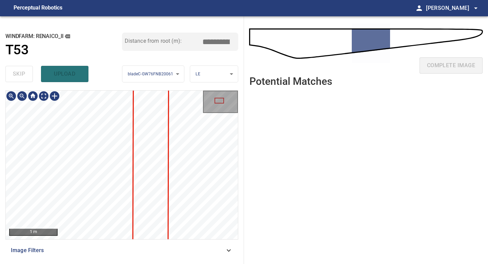
click at [113, 263] on div "**********" at bounding box center [122, 139] width 244 height 247
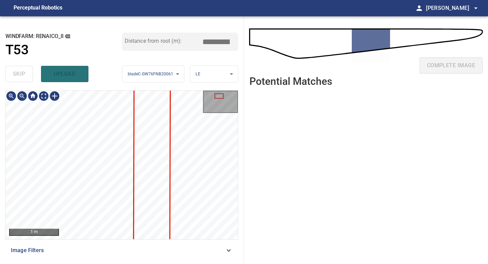
click at [113, 263] on div "**********" at bounding box center [122, 139] width 244 height 247
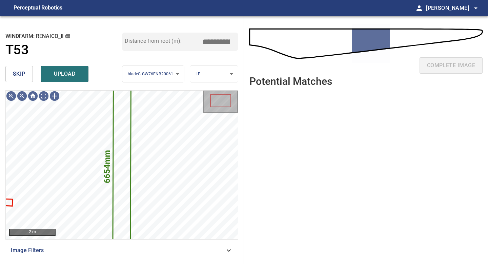
click at [22, 77] on span "skip" at bounding box center [19, 73] width 13 height 9
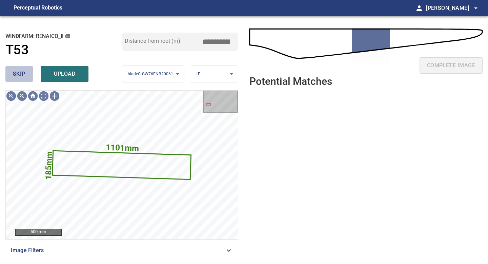
click at [22, 77] on span "skip" at bounding box center [19, 73] width 13 height 9
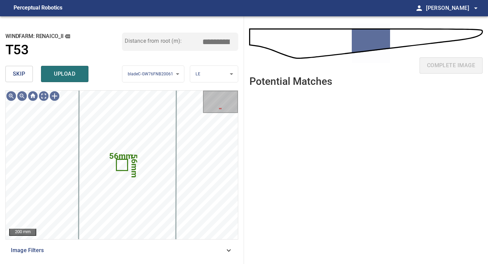
click at [30, 77] on button "skip" at bounding box center [18, 74] width 27 height 16
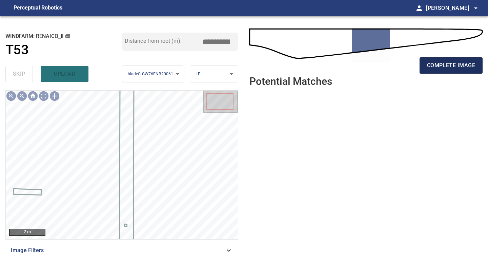
click at [433, 59] on button "complete image" at bounding box center [451, 65] width 63 height 16
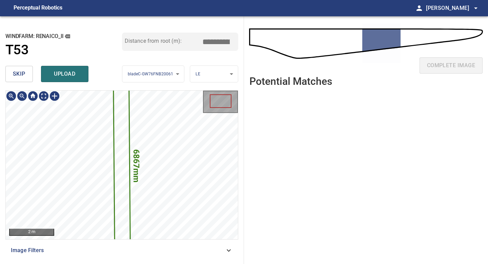
click at [118, 128] on icon at bounding box center [122, 164] width 16 height 209
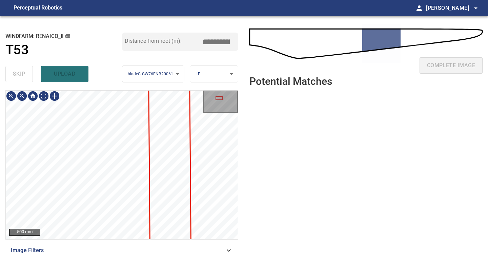
click at [84, 263] on div "**********" at bounding box center [122, 139] width 244 height 247
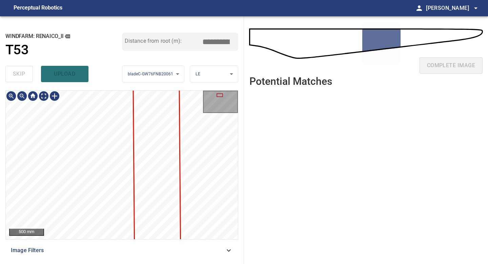
click at [116, 244] on div "500 mm Image Filters" at bounding box center [121, 174] width 233 height 168
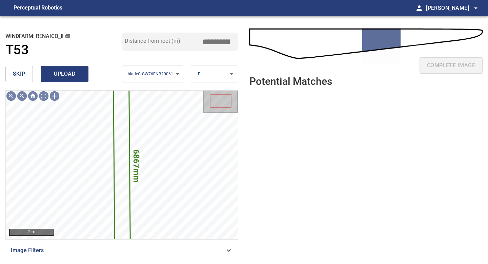
click at [54, 72] on span "upload" at bounding box center [64, 73] width 33 height 9
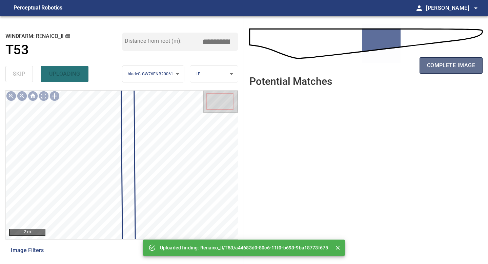
click at [438, 61] on span "complete image" at bounding box center [451, 65] width 48 height 9
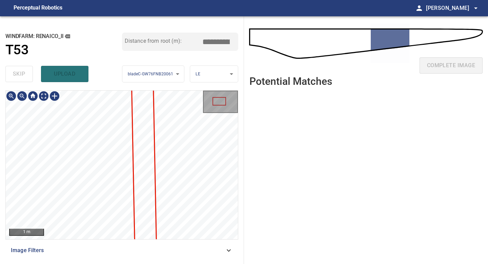
click at [116, 263] on div "**********" at bounding box center [122, 139] width 244 height 247
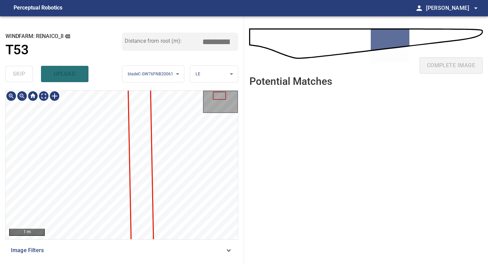
click at [116, 263] on div "**********" at bounding box center [122, 139] width 244 height 247
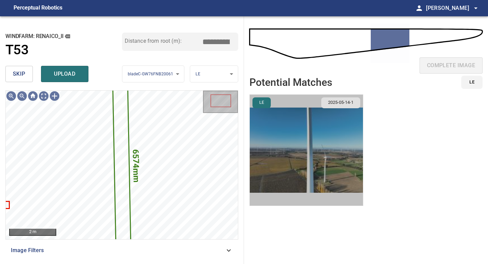
click at [334, 149] on img "button" at bounding box center [306, 150] width 113 height 111
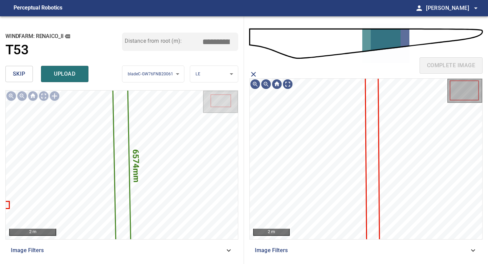
click at [368, 133] on icon at bounding box center [372, 157] width 13 height 169
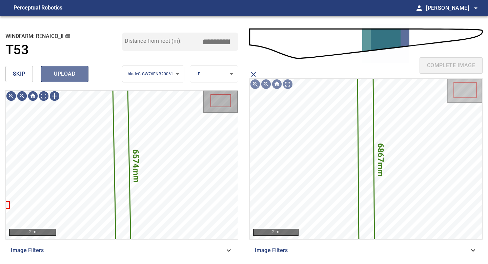
click at [57, 66] on button "upload" at bounding box center [64, 74] width 47 height 16
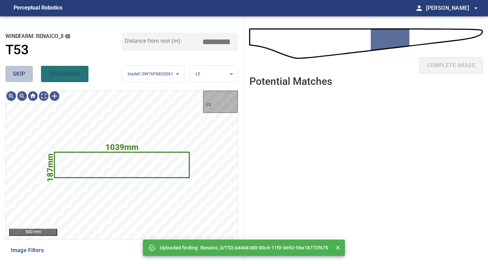
click at [20, 76] on span "skip" at bounding box center [19, 73] width 13 height 9
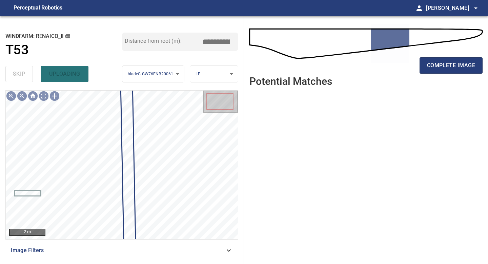
click at [439, 74] on div "complete image" at bounding box center [365, 68] width 233 height 27
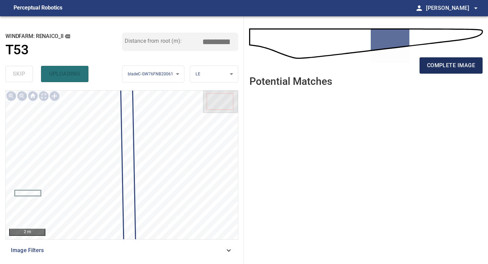
click at [442, 66] on span "complete image" at bounding box center [451, 65] width 48 height 9
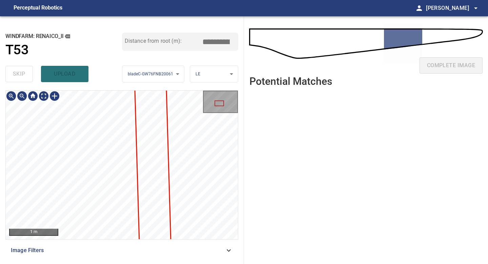
click at [116, 263] on div "**********" at bounding box center [122, 139] width 244 height 247
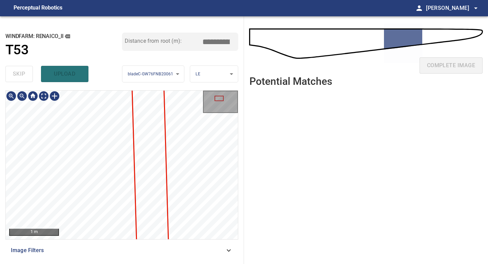
click at [116, 258] on div "**********" at bounding box center [122, 139] width 244 height 247
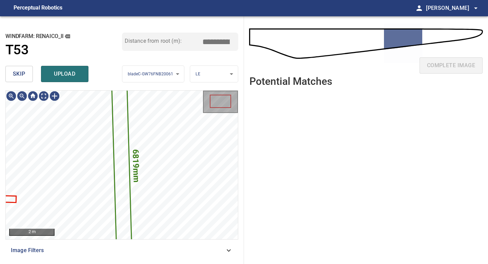
click at [12, 73] on button "skip" at bounding box center [18, 74] width 27 height 16
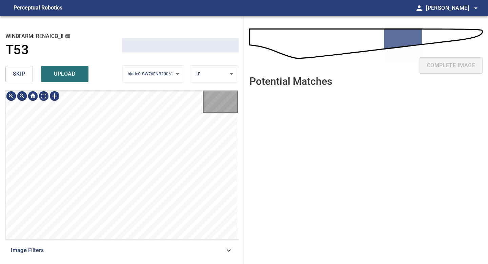
click at [12, 73] on button "skip" at bounding box center [18, 74] width 27 height 16
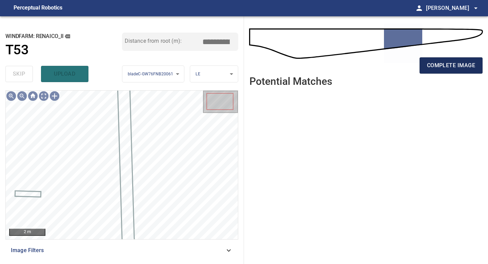
click at [462, 67] on span "complete image" at bounding box center [451, 65] width 48 height 9
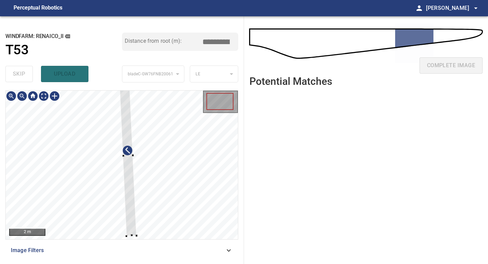
click at [130, 184] on div at bounding box center [127, 156] width 17 height 160
click at [126, 168] on div at bounding box center [127, 140] width 17 height 160
click at [124, 179] on div at bounding box center [127, 144] width 15 height 111
click at [132, 169] on div at bounding box center [127, 130] width 14 height 82
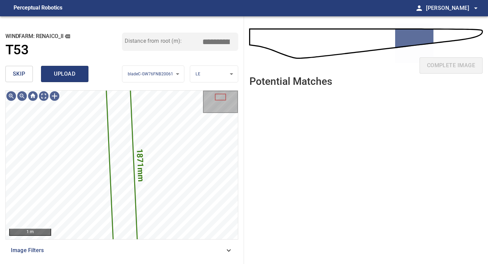
click at [65, 73] on span "upload" at bounding box center [64, 73] width 33 height 9
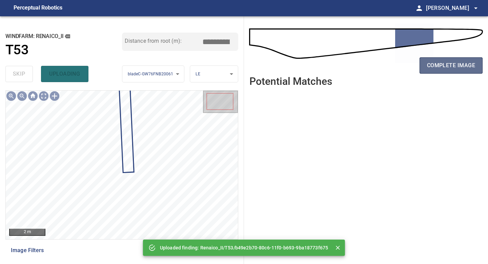
click at [441, 65] on span "complete image" at bounding box center [451, 65] width 48 height 9
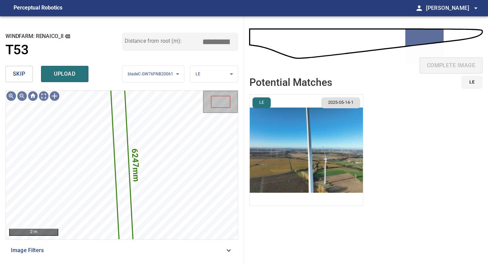
click at [308, 137] on img "button" at bounding box center [306, 150] width 113 height 111
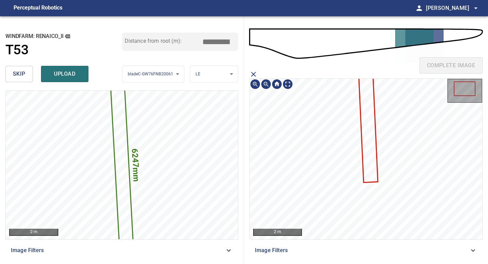
click at [371, 117] on icon at bounding box center [368, 126] width 18 height 110
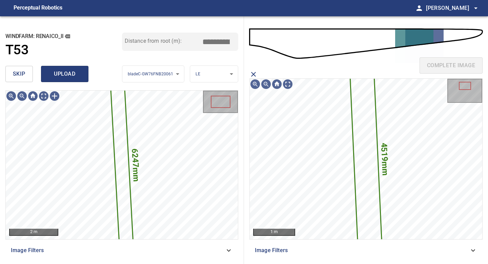
click at [70, 71] on span "upload" at bounding box center [64, 73] width 33 height 9
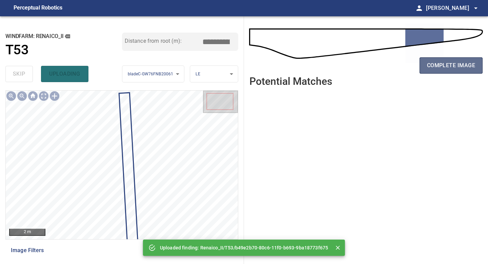
click at [453, 68] on span "complete image" at bounding box center [451, 65] width 48 height 9
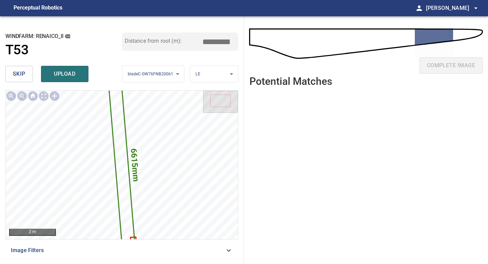
drag, startPoint x: 219, startPoint y: 40, endPoint x: 178, endPoint y: 40, distance: 40.7
click at [181, 40] on div "Distance from root (m): *****" at bounding box center [180, 42] width 117 height 18
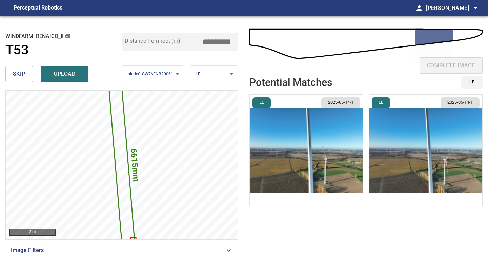
type input "*****"
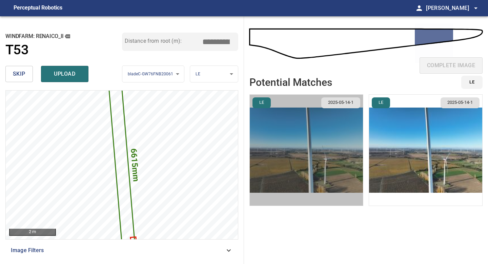
click at [325, 143] on img "button" at bounding box center [306, 150] width 113 height 111
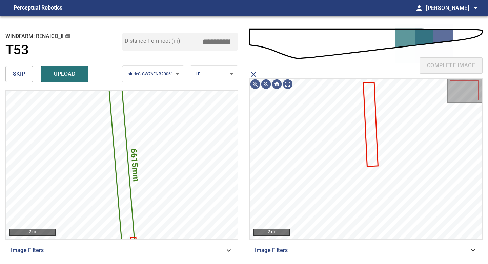
click at [369, 116] on icon at bounding box center [371, 124] width 14 height 83
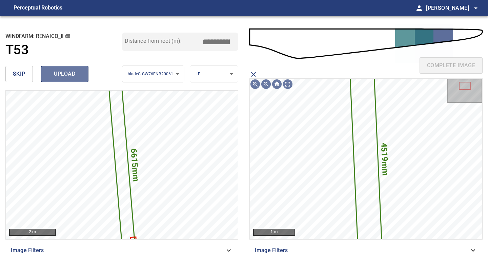
click at [63, 73] on span "upload" at bounding box center [64, 73] width 33 height 9
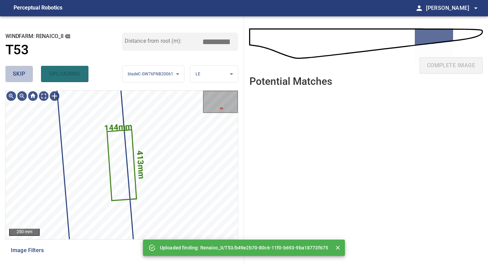
click at [8, 72] on button "skip" at bounding box center [18, 74] width 27 height 16
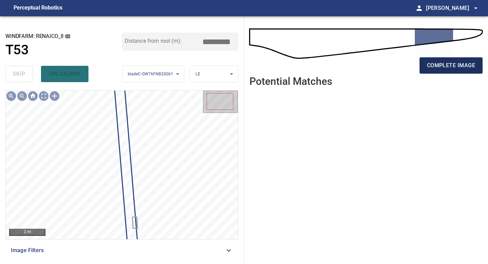
click at [448, 63] on span "complete image" at bounding box center [451, 65] width 48 height 9
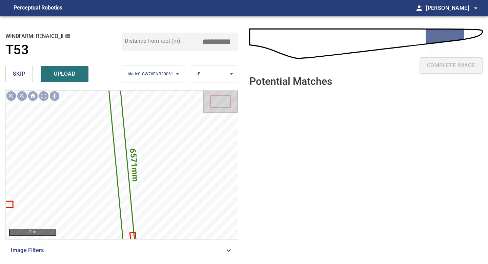
drag, startPoint x: 219, startPoint y: 42, endPoint x: 155, endPoint y: 39, distance: 64.5
click at [158, 39] on div "Distance from root (m): *****" at bounding box center [180, 42] width 117 height 18
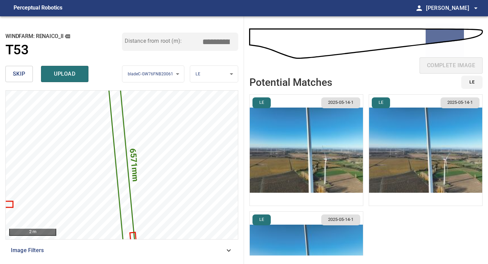
type input "*****"
click at [314, 122] on img "button" at bounding box center [306, 150] width 113 height 111
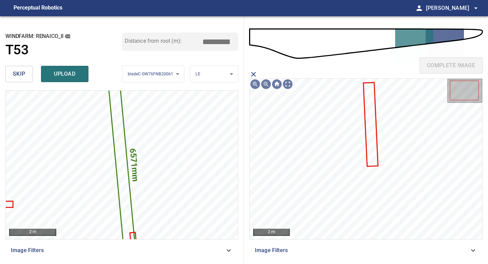
click at [372, 107] on icon at bounding box center [371, 124] width 14 height 83
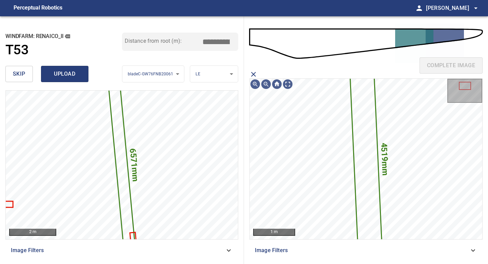
click at [65, 78] on span "upload" at bounding box center [64, 73] width 33 height 9
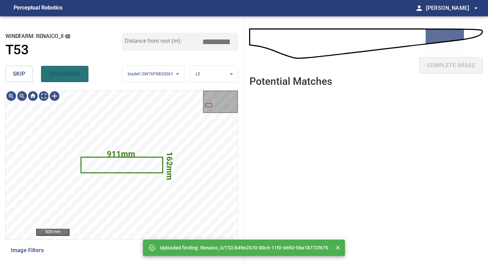
click at [22, 72] on span "skip" at bounding box center [19, 73] width 13 height 9
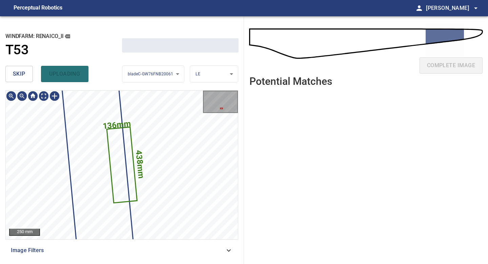
click at [22, 72] on span "skip" at bounding box center [19, 73] width 13 height 9
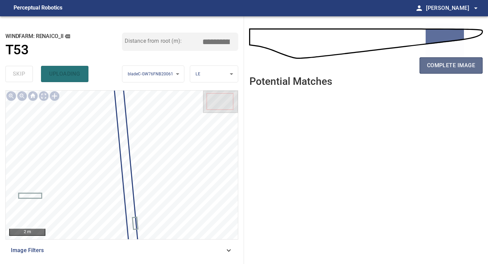
click at [448, 69] on span "complete image" at bounding box center [451, 65] width 48 height 9
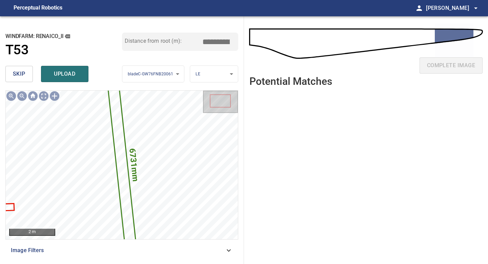
drag, startPoint x: 214, startPoint y: 45, endPoint x: 171, endPoint y: 45, distance: 43.4
click at [187, 45] on div "Distance from root (m): *****" at bounding box center [180, 42] width 117 height 18
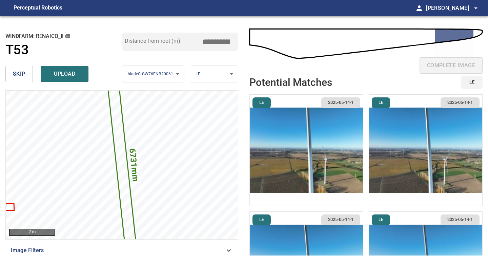
type input "*****"
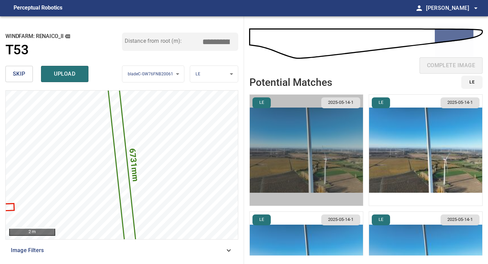
click at [311, 141] on img "button" at bounding box center [306, 150] width 113 height 111
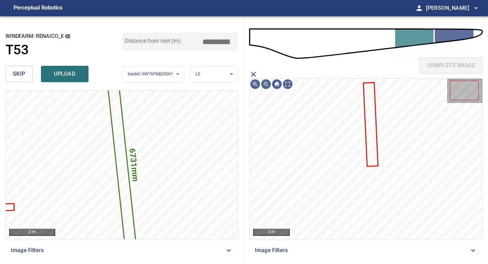
click at [367, 128] on icon at bounding box center [371, 124] width 14 height 83
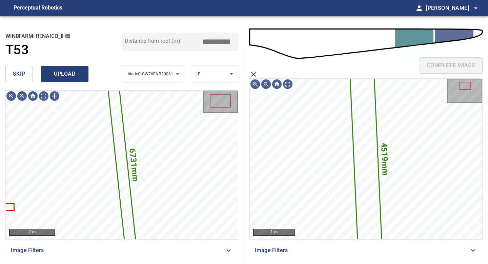
click at [69, 73] on span "upload" at bounding box center [64, 73] width 33 height 9
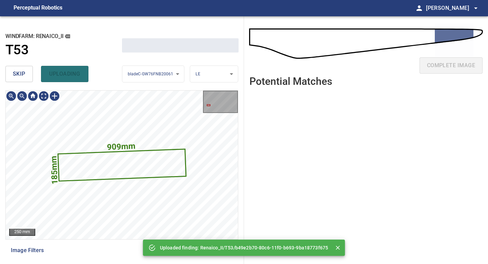
click at [20, 69] on button "skip" at bounding box center [18, 74] width 27 height 16
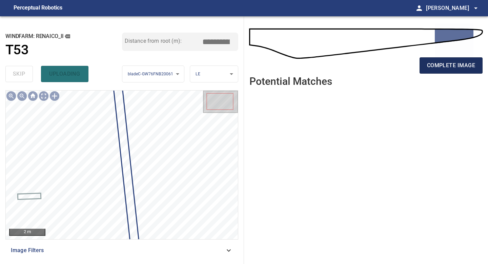
click at [455, 62] on span "complete image" at bounding box center [451, 65] width 48 height 9
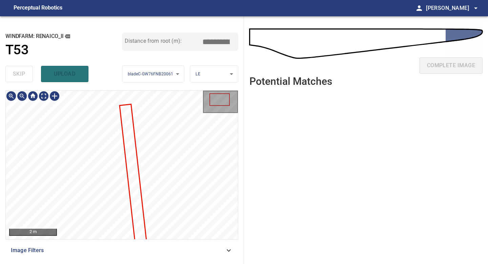
click at [115, 263] on div "**********" at bounding box center [122, 139] width 244 height 247
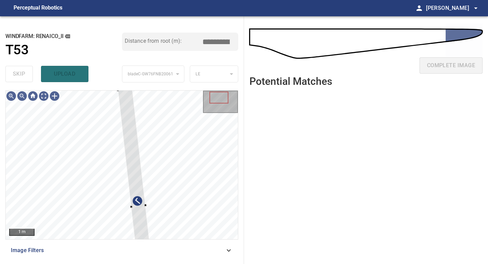
click at [117, 87] on div "**********" at bounding box center [122, 139] width 244 height 247
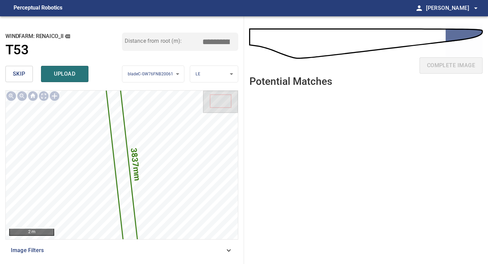
drag, startPoint x: 218, startPoint y: 41, endPoint x: 162, endPoint y: 41, distance: 55.6
click at [166, 41] on div "Distance from root (m): *****" at bounding box center [180, 42] width 117 height 18
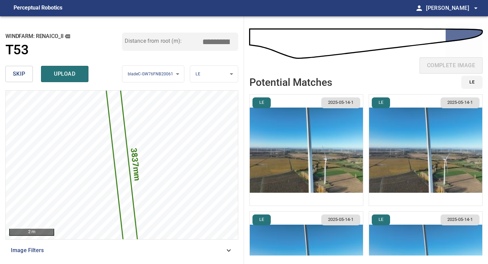
type input "*****"
click at [331, 164] on img "button" at bounding box center [306, 150] width 113 height 111
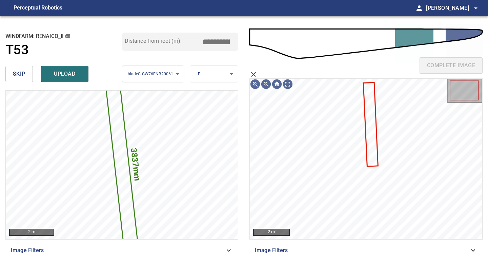
click at [370, 116] on icon at bounding box center [371, 124] width 14 height 83
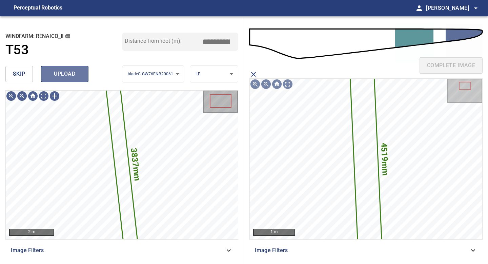
click at [71, 75] on span "upload" at bounding box center [64, 73] width 33 height 9
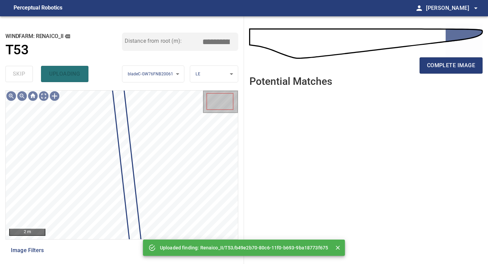
click at [18, 73] on div "skip uploading" at bounding box center [63, 74] width 117 height 22
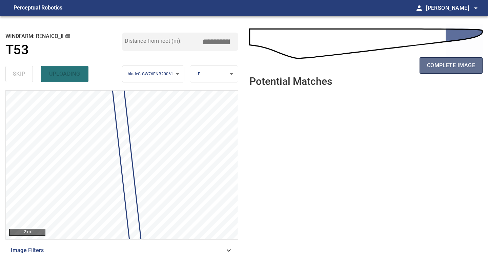
click at [456, 63] on span "complete image" at bounding box center [451, 65] width 48 height 9
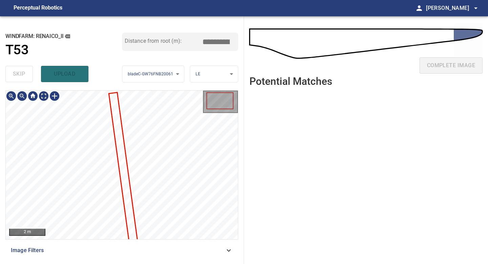
click at [112, 263] on div "**********" at bounding box center [122, 139] width 244 height 247
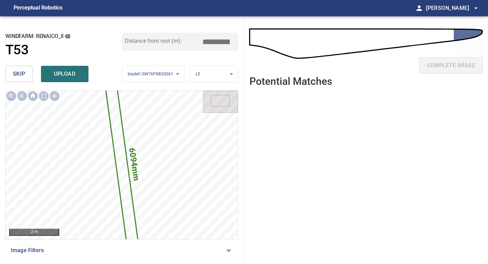
drag, startPoint x: 218, startPoint y: 40, endPoint x: 136, endPoint y: 40, distance: 82.3
click at [178, 40] on div "Distance from root (m): *****" at bounding box center [180, 42] width 117 height 18
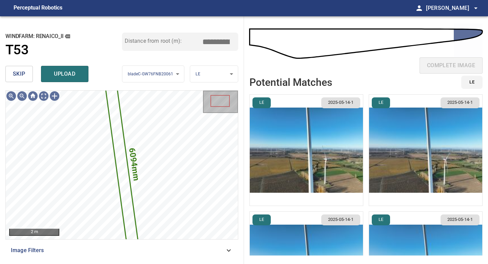
type input "*****"
click at [292, 133] on img "button" at bounding box center [306, 150] width 113 height 111
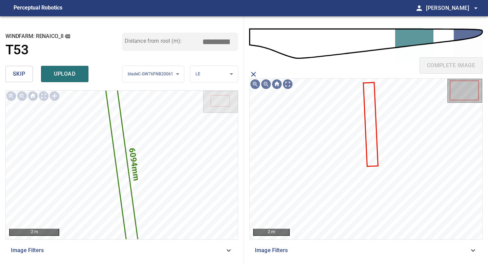
click at [373, 111] on icon at bounding box center [371, 124] width 14 height 83
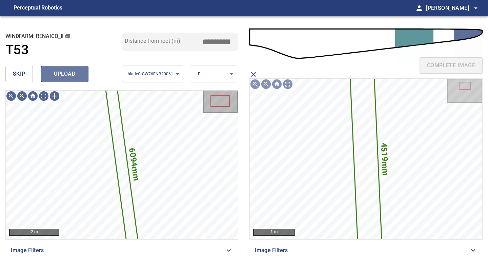
click at [66, 66] on button "upload" at bounding box center [64, 74] width 47 height 16
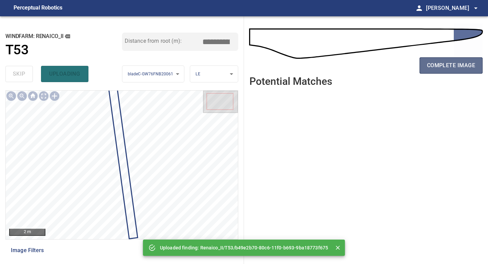
click at [460, 68] on span "complete image" at bounding box center [451, 65] width 48 height 9
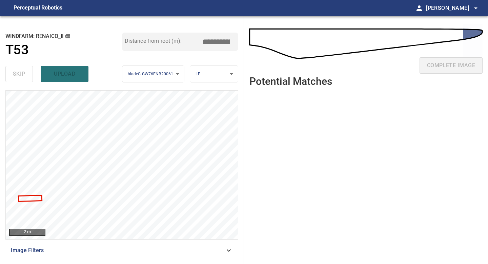
click at [52, 96] on div at bounding box center [54, 95] width 11 height 11
click at [123, 229] on div at bounding box center [122, 164] width 232 height 148
click at [123, 225] on div at bounding box center [116, 168] width 28 height 125
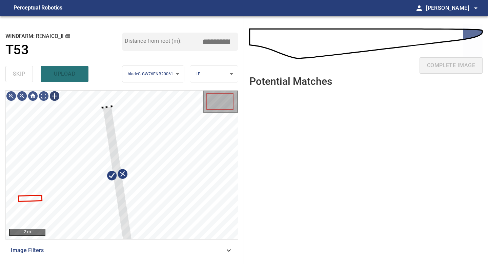
click at [131, 244] on div "2 m Image Filters" at bounding box center [121, 174] width 233 height 168
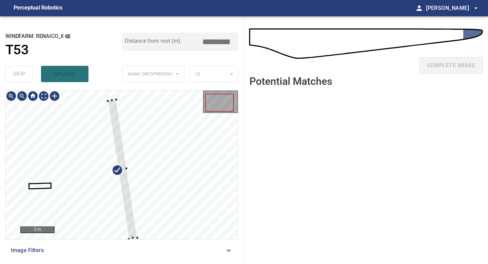
click at [135, 238] on div at bounding box center [122, 164] width 232 height 148
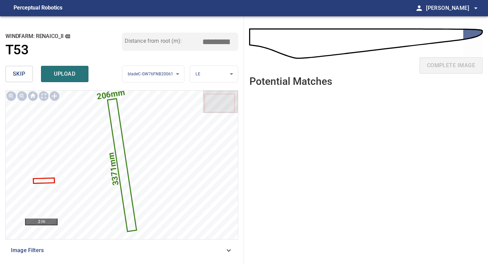
drag, startPoint x: 218, startPoint y: 40, endPoint x: 168, endPoint y: 42, distance: 50.2
click at [171, 42] on div "Distance from root (m): *****" at bounding box center [180, 42] width 117 height 18
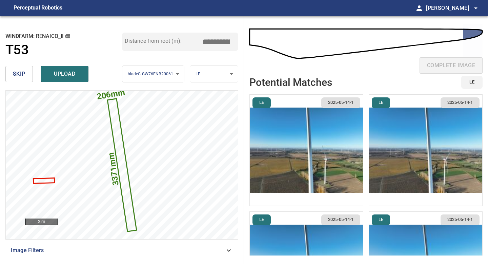
type input "*****"
click at [321, 125] on img "button" at bounding box center [306, 150] width 113 height 111
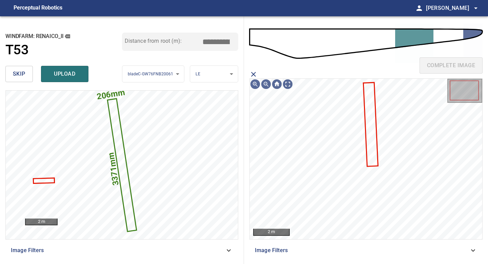
click at [368, 96] on icon at bounding box center [371, 124] width 14 height 83
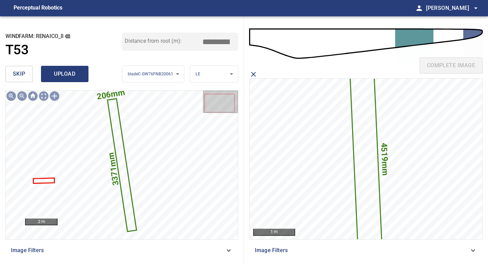
click at [57, 69] on span "upload" at bounding box center [64, 73] width 33 height 9
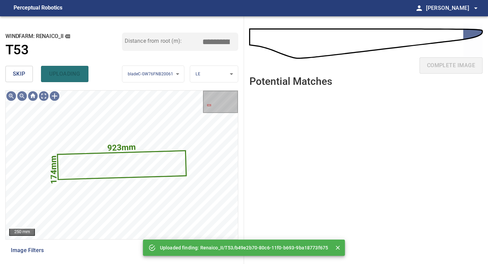
click at [16, 75] on span "skip" at bounding box center [19, 73] width 13 height 9
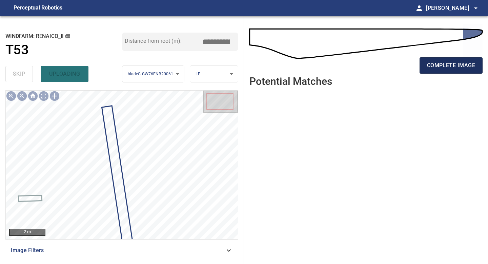
click at [436, 64] on span "complete image" at bounding box center [451, 65] width 48 height 9
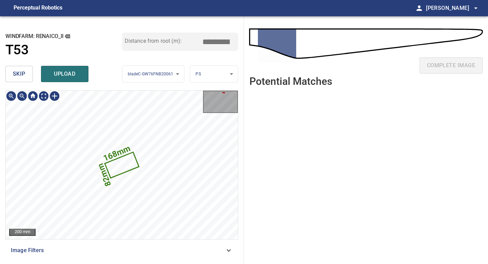
click at [111, 154] on text "168mm" at bounding box center [117, 153] width 30 height 19
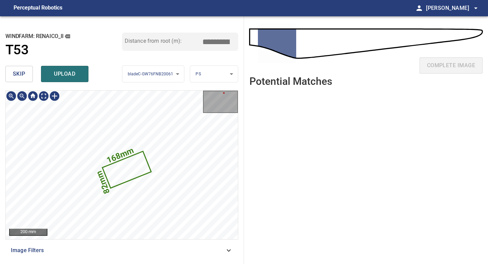
click at [111, 154] on div "168mm 82mm" at bounding box center [122, 164] width 232 height 148
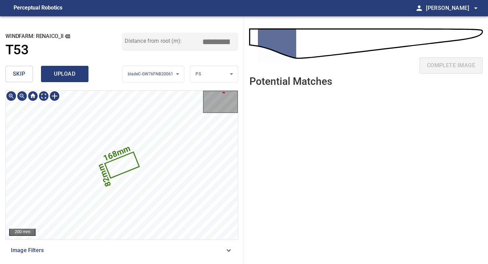
click at [68, 79] on button "upload" at bounding box center [64, 74] width 47 height 16
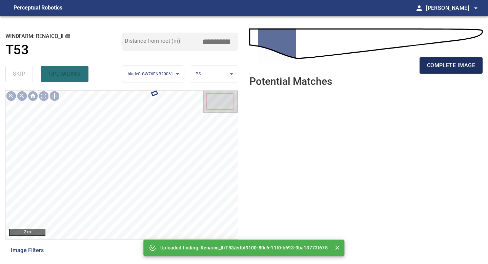
click at [455, 67] on span "complete image" at bounding box center [451, 65] width 48 height 9
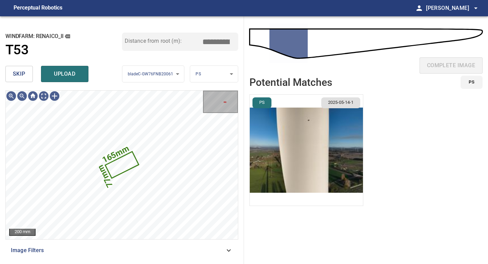
click at [320, 154] on img "button" at bounding box center [306, 150] width 113 height 111
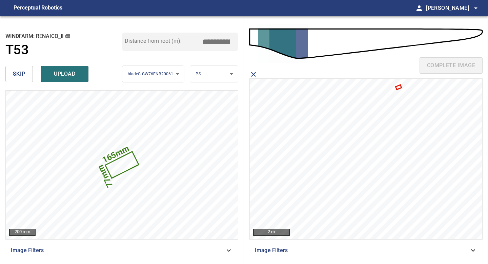
click at [399, 87] on icon at bounding box center [398, 86] width 4 height 3
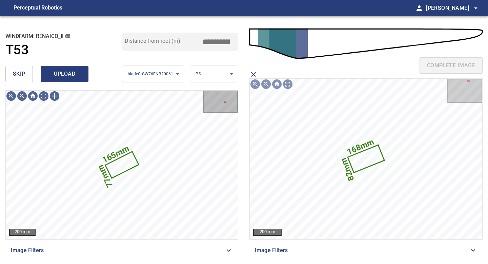
click at [77, 70] on span "upload" at bounding box center [64, 73] width 33 height 9
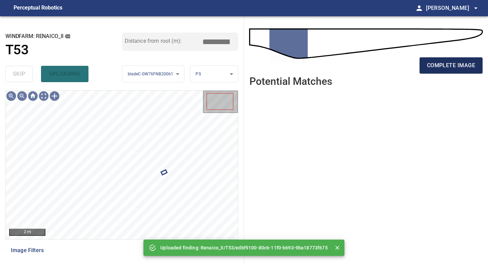
click at [461, 65] on span "complete image" at bounding box center [451, 65] width 48 height 9
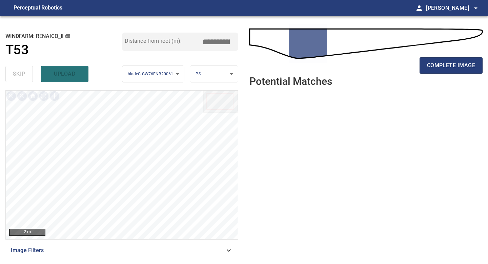
click at [451, 76] on div "complete image" at bounding box center [365, 68] width 233 height 27
click at [455, 68] on span "complete image" at bounding box center [451, 65] width 48 height 9
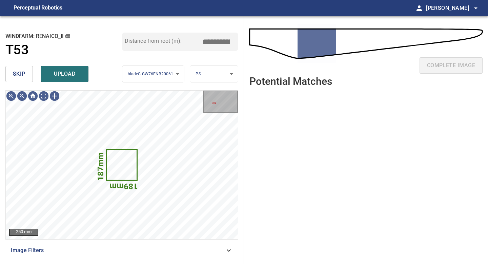
click at [23, 72] on span "skip" at bounding box center [19, 73] width 13 height 9
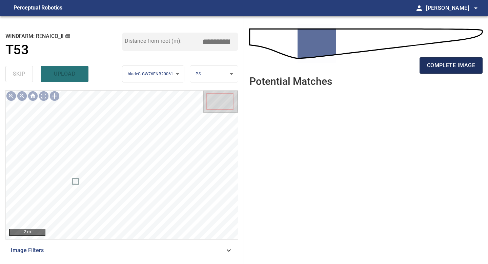
click at [447, 69] on span "complete image" at bounding box center [451, 65] width 48 height 9
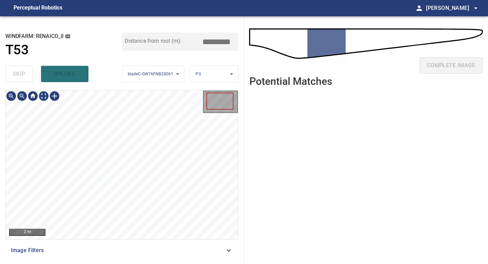
click at [112, 263] on div "**********" at bounding box center [122, 139] width 244 height 247
click at [127, 56] on div "**********" at bounding box center [122, 139] width 244 height 247
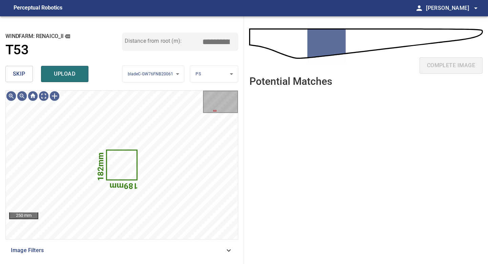
click at [24, 77] on span "skip" at bounding box center [19, 73] width 13 height 9
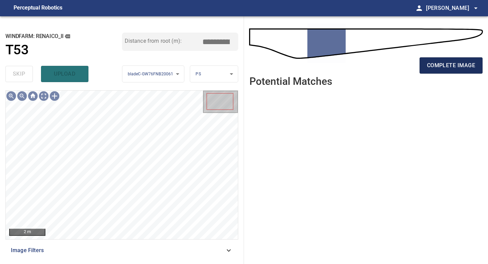
click at [438, 67] on span "complete image" at bounding box center [451, 65] width 48 height 9
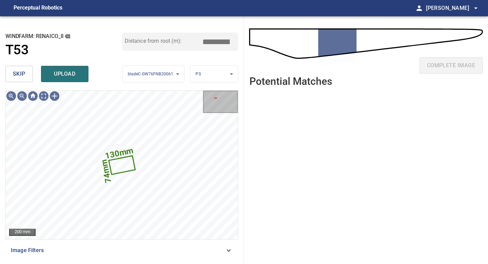
click at [23, 66] on button "skip" at bounding box center [18, 74] width 27 height 16
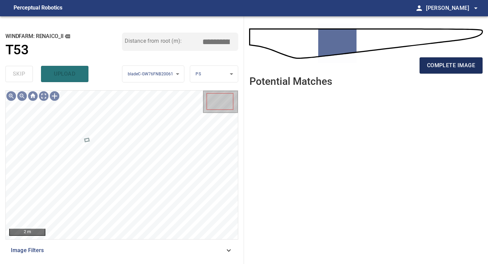
click at [448, 60] on button "complete image" at bounding box center [451, 65] width 63 height 16
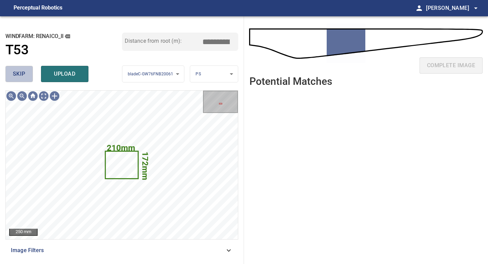
click at [22, 72] on span "skip" at bounding box center [19, 73] width 13 height 9
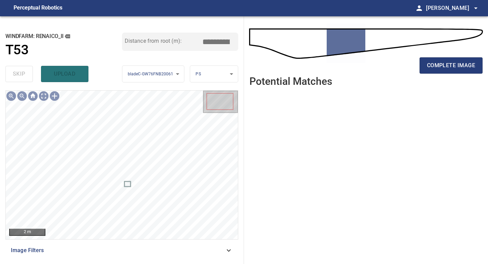
click at [419, 65] on div "complete image" at bounding box center [365, 68] width 233 height 27
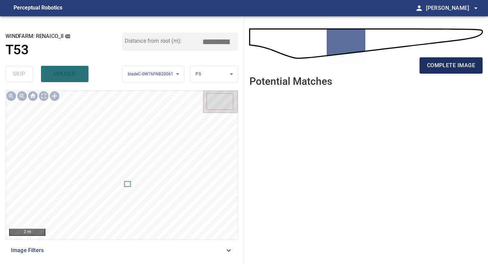
click at [428, 64] on span "complete image" at bounding box center [451, 65] width 48 height 9
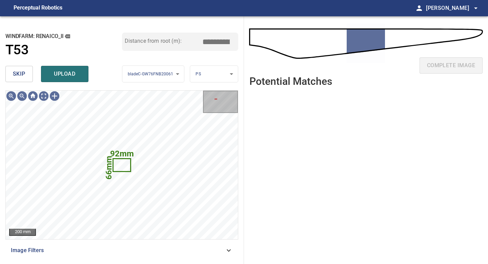
click at [22, 71] on span "skip" at bounding box center [19, 73] width 13 height 9
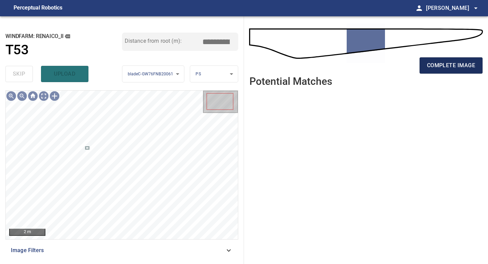
click at [441, 64] on span "complete image" at bounding box center [451, 65] width 48 height 9
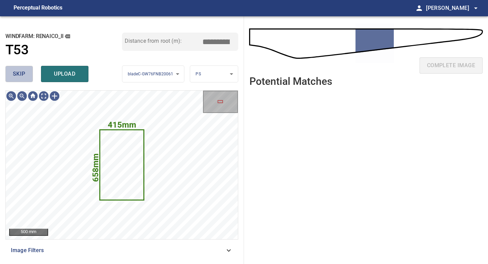
click at [19, 73] on span "skip" at bounding box center [19, 73] width 13 height 9
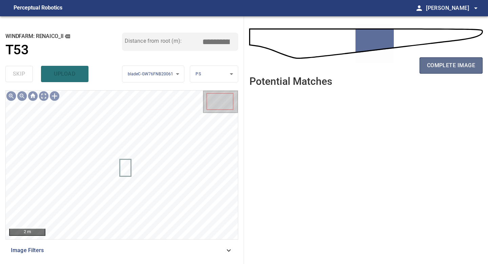
click at [454, 65] on span "complete image" at bounding box center [451, 65] width 48 height 9
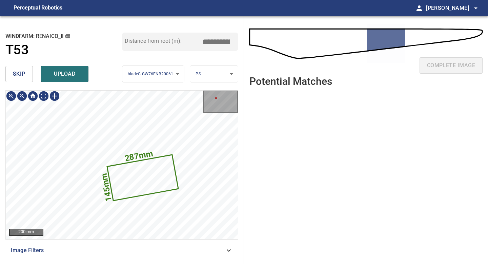
click at [21, 75] on span "skip" at bounding box center [19, 73] width 13 height 9
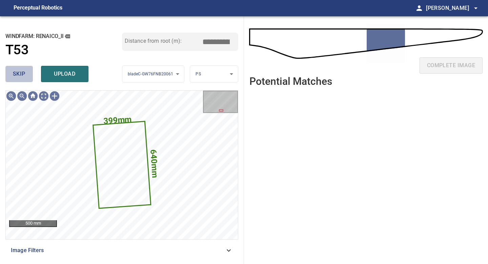
click at [21, 75] on span "skip" at bounding box center [19, 73] width 13 height 9
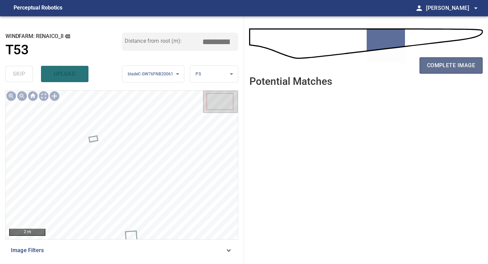
click at [453, 65] on span "complete image" at bounding box center [451, 65] width 48 height 9
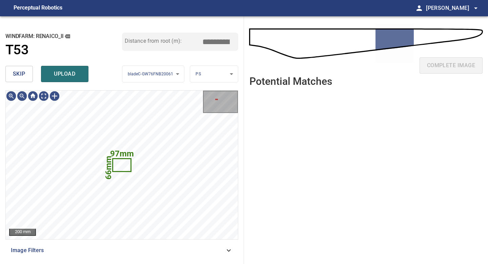
click at [29, 76] on button "skip" at bounding box center [18, 74] width 27 height 16
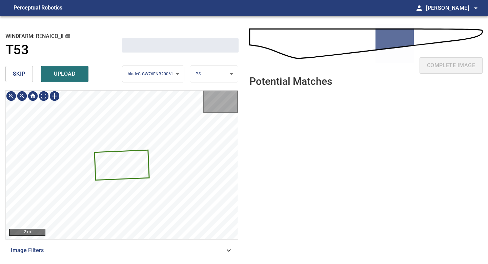
click at [29, 76] on button "skip" at bounding box center [18, 74] width 27 height 16
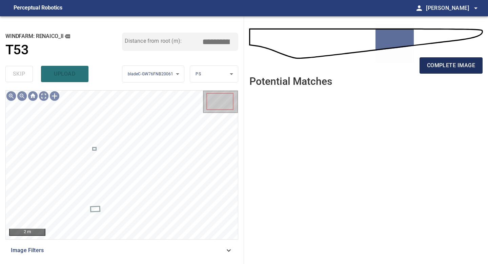
click at [440, 67] on span "complete image" at bounding box center [451, 65] width 48 height 9
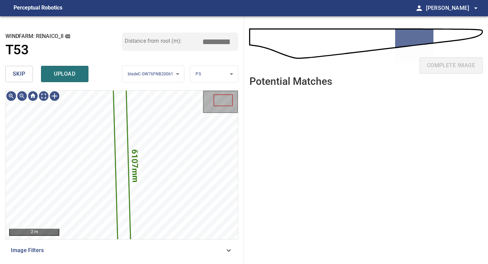
click at [25, 71] on span "skip" at bounding box center [19, 73] width 13 height 9
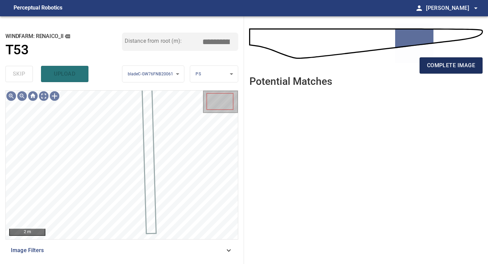
click at [437, 61] on span "complete image" at bounding box center [451, 65] width 48 height 9
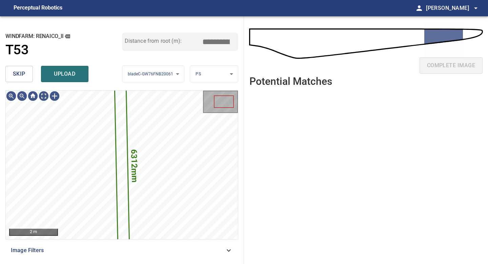
click at [28, 75] on button "skip" at bounding box center [18, 74] width 27 height 16
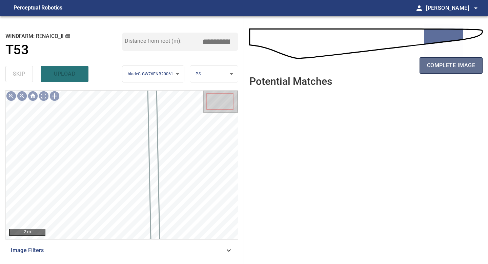
click at [420, 67] on button "complete image" at bounding box center [451, 65] width 63 height 16
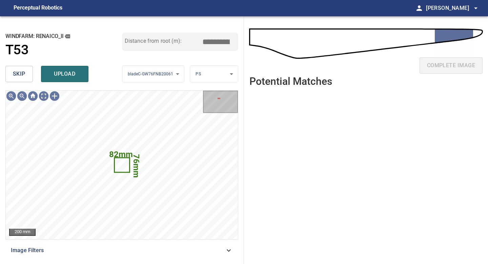
click at [18, 72] on span "skip" at bounding box center [19, 73] width 13 height 9
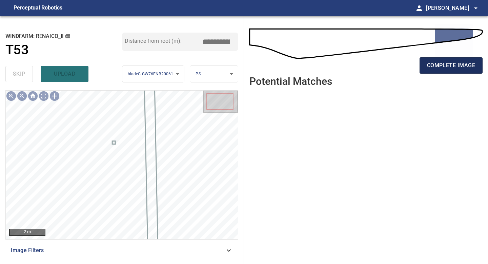
click at [452, 71] on button "complete image" at bounding box center [451, 65] width 63 height 16
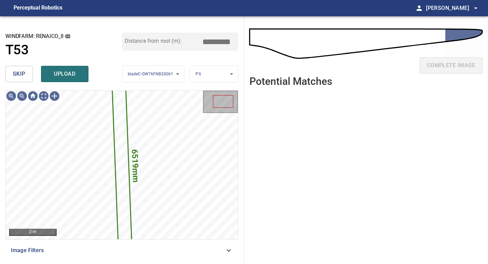
click at [13, 73] on span "skip" at bounding box center [19, 73] width 13 height 9
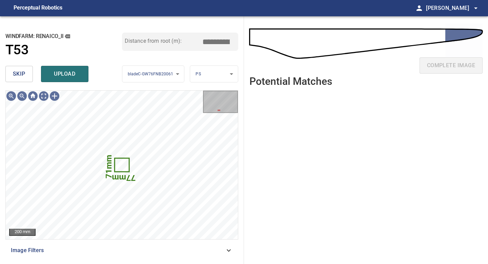
click at [22, 71] on span "skip" at bounding box center [19, 73] width 13 height 9
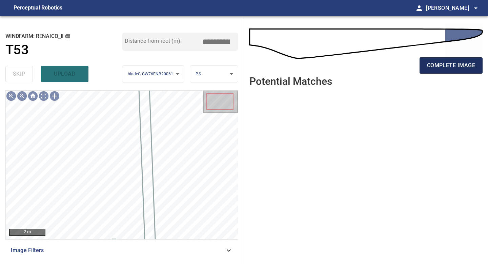
click at [458, 65] on span "complete image" at bounding box center [451, 65] width 48 height 9
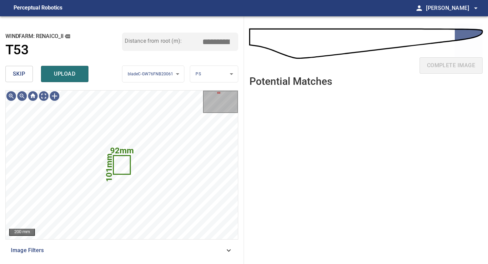
click at [25, 78] on button "skip" at bounding box center [18, 74] width 27 height 16
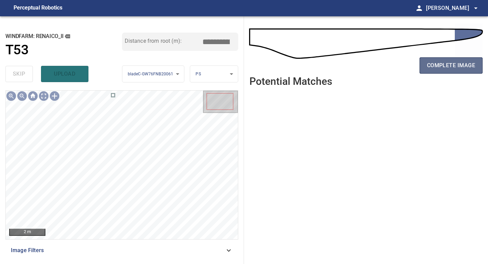
click at [454, 71] on button "complete image" at bounding box center [451, 65] width 63 height 16
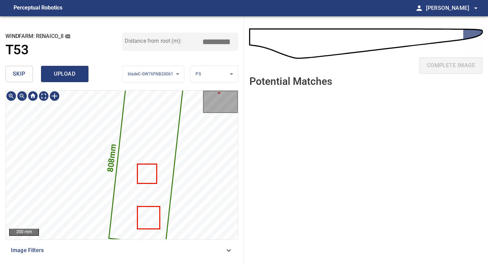
click at [65, 73] on span "upload" at bounding box center [64, 73] width 33 height 9
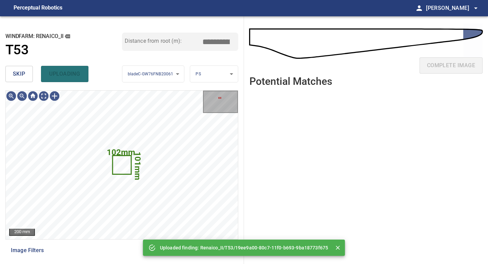
click at [13, 76] on span "skip" at bounding box center [19, 73] width 13 height 9
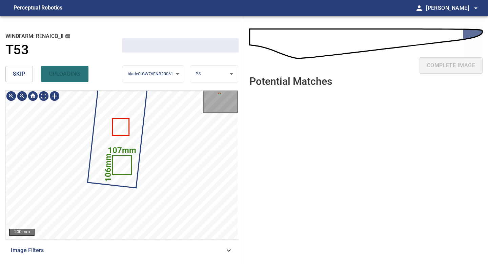
click at [13, 76] on span "skip" at bounding box center [19, 73] width 13 height 9
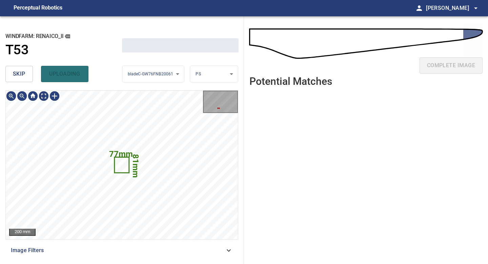
click at [13, 76] on span "skip" at bounding box center [19, 73] width 13 height 9
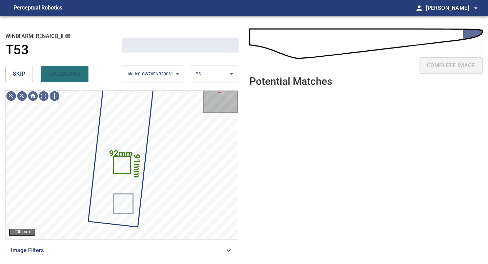
click at [13, 76] on span "skip" at bounding box center [19, 73] width 13 height 9
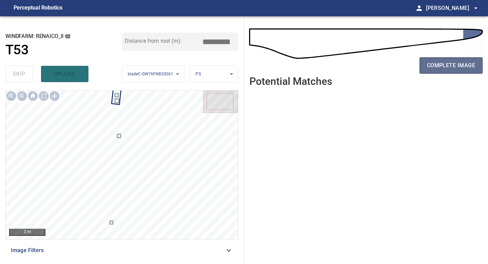
click at [455, 67] on span "complete image" at bounding box center [451, 65] width 48 height 9
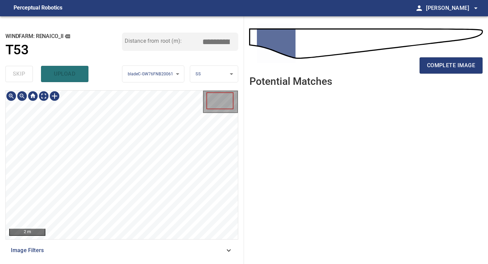
click at [98, 263] on div "**********" at bounding box center [122, 139] width 244 height 247
click at [448, 61] on span "complete image" at bounding box center [451, 65] width 48 height 9
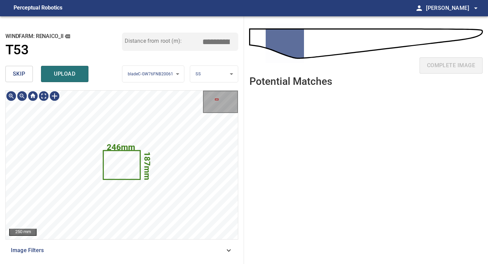
click at [28, 83] on div "skip upload" at bounding box center [63, 74] width 117 height 22
click at [25, 76] on span "skip" at bounding box center [19, 73] width 13 height 9
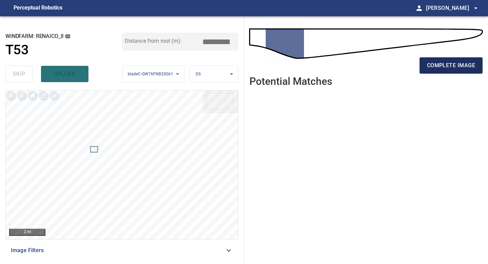
click at [460, 69] on span "complete image" at bounding box center [451, 65] width 48 height 9
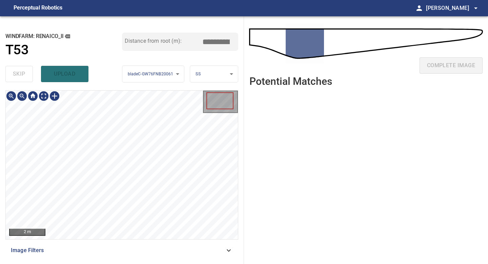
click at [139, 263] on div "**********" at bounding box center [122, 139] width 244 height 247
click at [130, 263] on div "**********" at bounding box center [122, 139] width 244 height 247
click at [169, 128] on div "**********" at bounding box center [122, 139] width 244 height 247
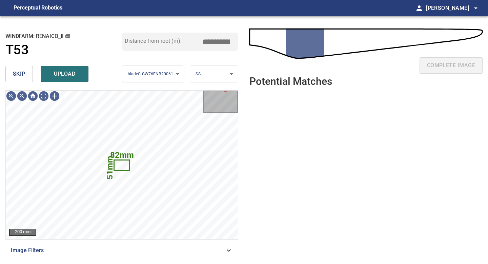
click at [16, 77] on span "skip" at bounding box center [19, 73] width 13 height 9
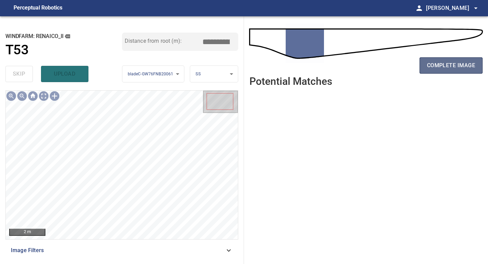
click at [440, 63] on span "complete image" at bounding box center [451, 65] width 48 height 9
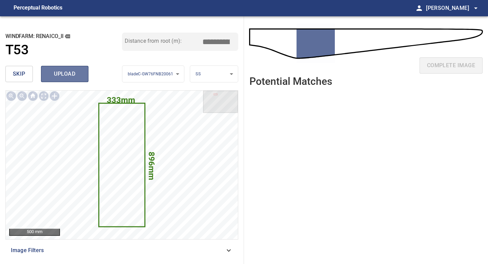
click at [56, 71] on span "upload" at bounding box center [64, 73] width 33 height 9
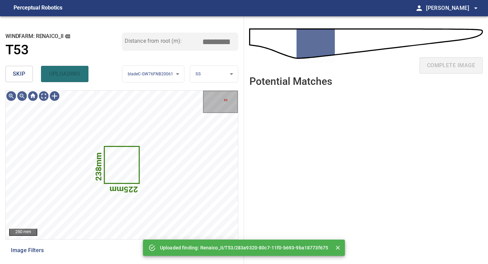
click at [18, 74] on span "skip" at bounding box center [19, 73] width 13 height 9
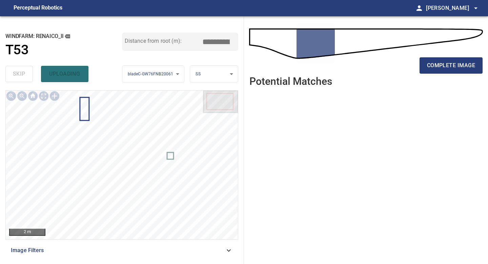
click at [423, 57] on div "complete image" at bounding box center [365, 68] width 233 height 27
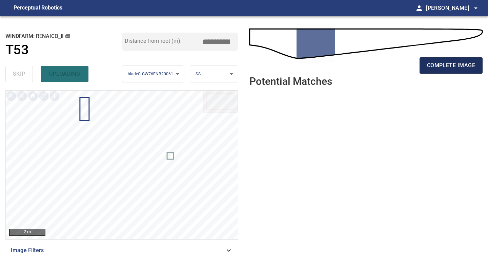
click at [424, 59] on button "complete image" at bounding box center [451, 65] width 63 height 16
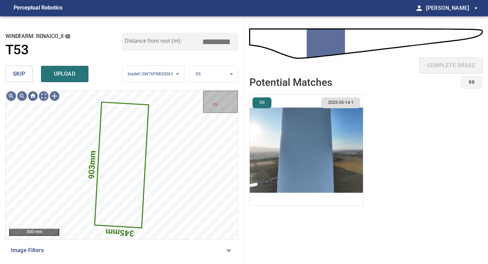
click at [293, 128] on li "SS 2025-05-14-1" at bounding box center [306, 149] width 114 height 111
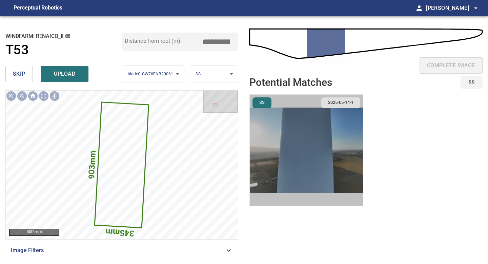
click at [293, 128] on img "button" at bounding box center [306, 150] width 113 height 111
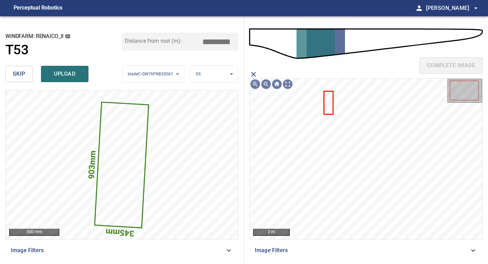
click at [331, 98] on icon at bounding box center [329, 103] width 8 height 22
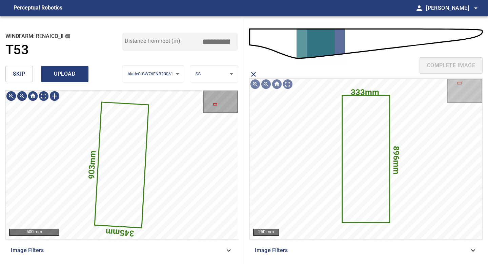
click at [65, 80] on button "upload" at bounding box center [64, 74] width 47 height 16
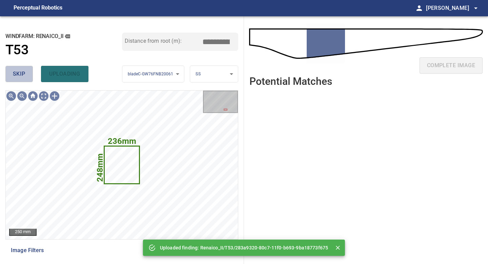
click at [22, 70] on span "skip" at bounding box center [19, 73] width 13 height 9
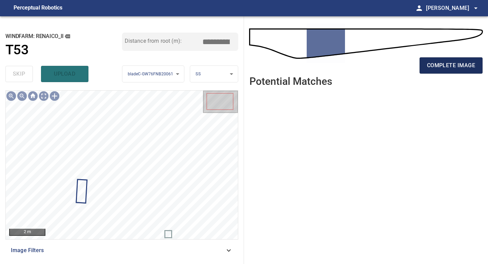
click at [436, 67] on span "complete image" at bounding box center [451, 65] width 48 height 9
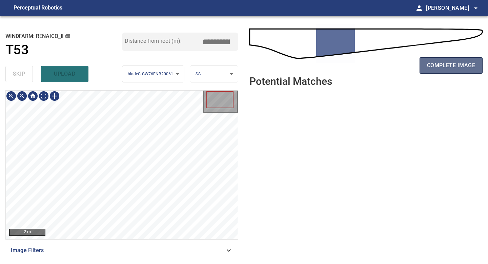
click at [435, 64] on span "complete image" at bounding box center [451, 65] width 48 height 9
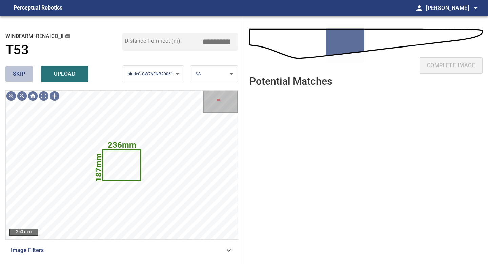
click at [22, 70] on span "skip" at bounding box center [19, 73] width 13 height 9
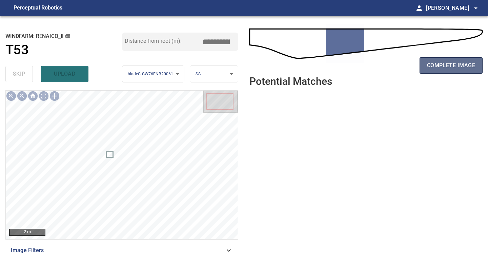
click at [440, 66] on span "complete image" at bounding box center [451, 65] width 48 height 9
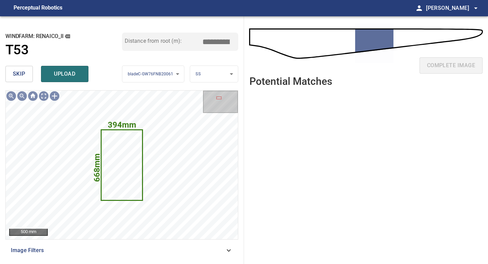
click at [33, 71] on div "skip upload" at bounding box center [63, 74] width 117 height 22
click at [30, 71] on button "skip" at bounding box center [18, 74] width 27 height 16
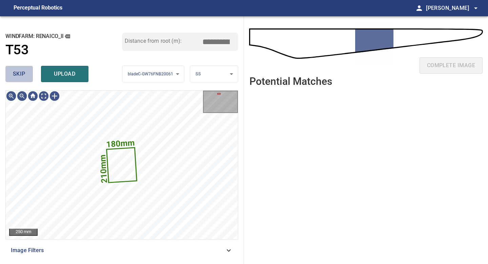
click at [30, 71] on button "skip" at bounding box center [18, 74] width 27 height 16
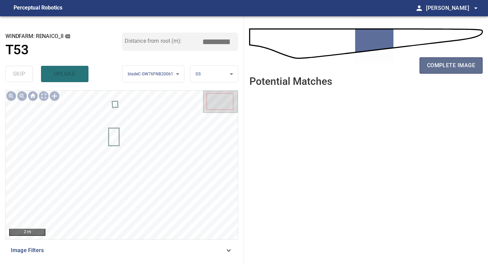
click at [435, 65] on span "complete image" at bounding box center [451, 65] width 48 height 9
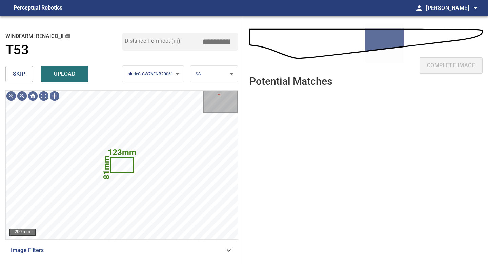
click at [23, 76] on span "skip" at bounding box center [19, 73] width 13 height 9
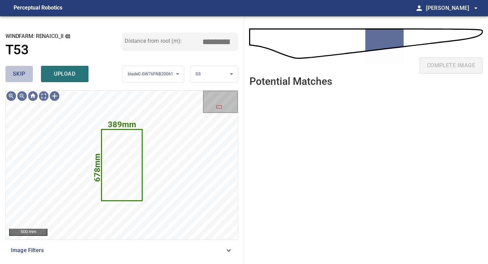
click at [23, 76] on span "skip" at bounding box center [19, 73] width 13 height 9
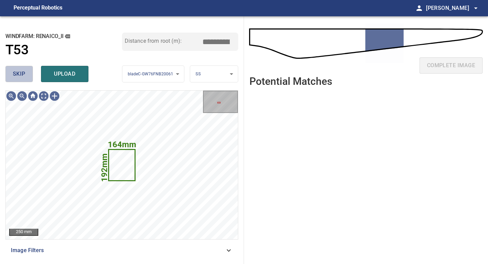
click at [23, 76] on span "skip" at bounding box center [19, 73] width 13 height 9
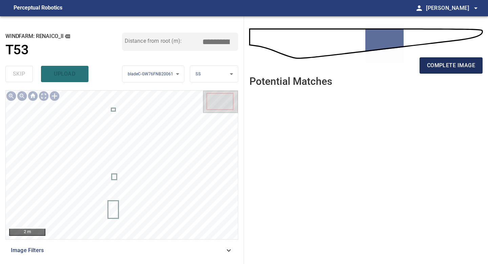
click at [435, 61] on span "complete image" at bounding box center [451, 65] width 48 height 9
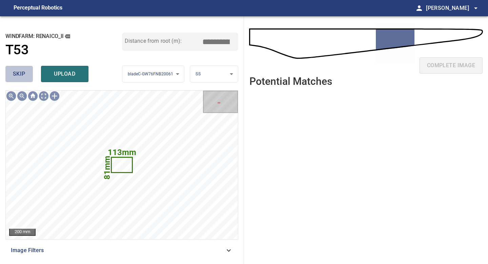
click at [12, 68] on button "skip" at bounding box center [18, 74] width 27 height 16
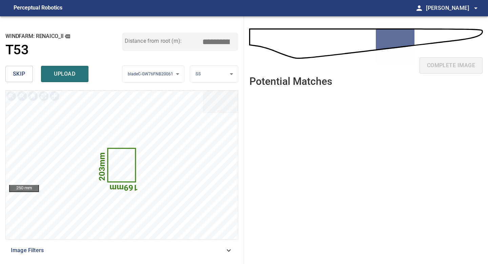
click at [19, 72] on span "skip" at bounding box center [19, 73] width 13 height 9
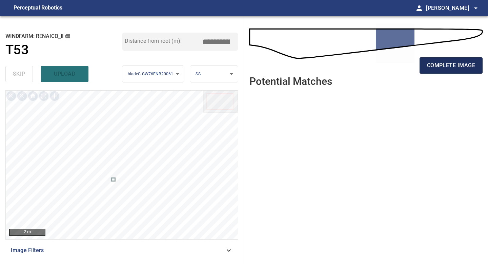
click at [465, 65] on span "complete image" at bounding box center [451, 65] width 48 height 9
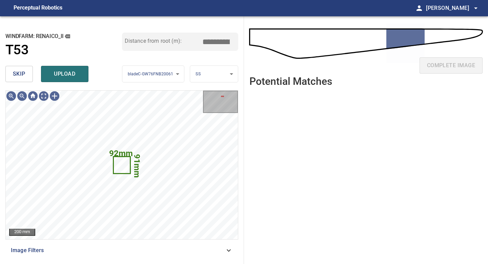
click at [25, 73] on span "skip" at bounding box center [19, 73] width 13 height 9
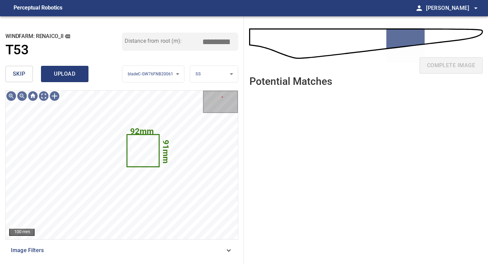
click at [66, 73] on span "upload" at bounding box center [64, 73] width 33 height 9
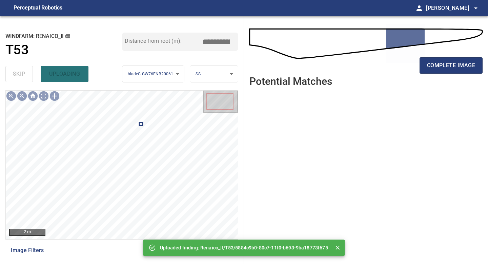
click at [440, 57] on div "complete image" at bounding box center [365, 68] width 233 height 27
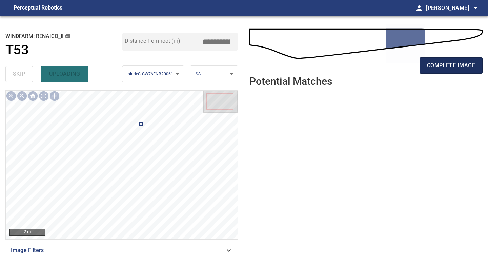
click at [440, 64] on span "complete image" at bounding box center [451, 65] width 48 height 9
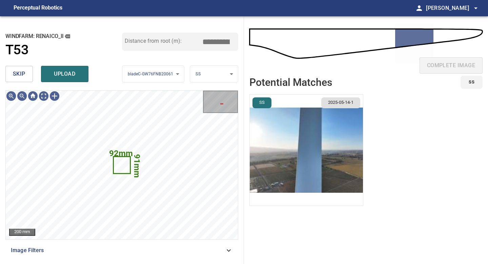
click at [338, 144] on img "button" at bounding box center [306, 150] width 113 height 111
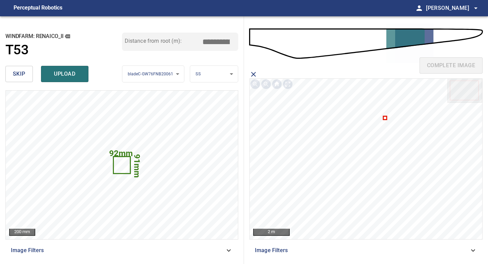
click at [386, 119] on icon at bounding box center [385, 118] width 2 height 2
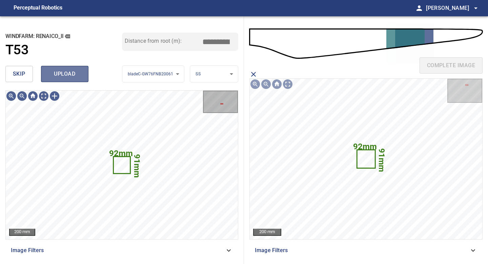
click at [63, 76] on span "upload" at bounding box center [64, 73] width 33 height 9
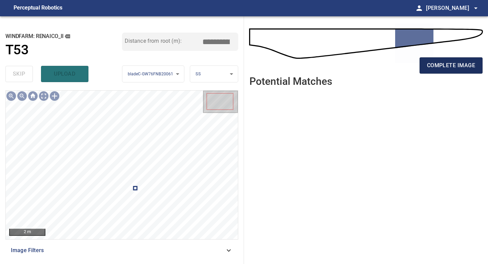
click at [445, 64] on span "complete image" at bounding box center [451, 65] width 48 height 9
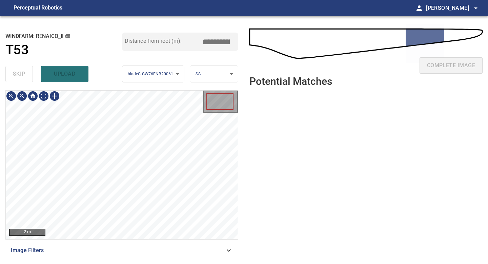
click at [124, 263] on div "**********" at bounding box center [122, 139] width 244 height 247
click at [129, 71] on div "**********" at bounding box center [122, 139] width 244 height 247
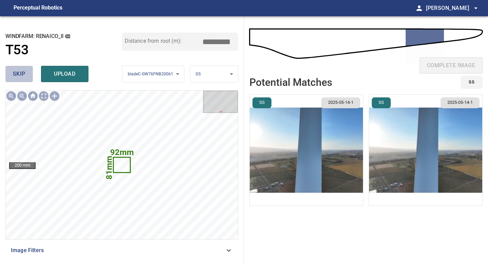
click at [14, 71] on span "skip" at bounding box center [19, 73] width 13 height 9
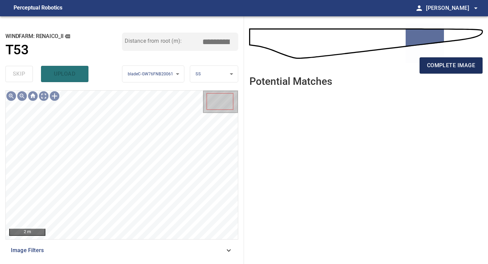
click at [451, 73] on button "complete image" at bounding box center [451, 65] width 63 height 16
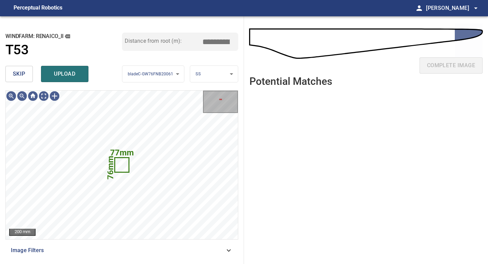
click at [18, 70] on span "skip" at bounding box center [19, 73] width 13 height 9
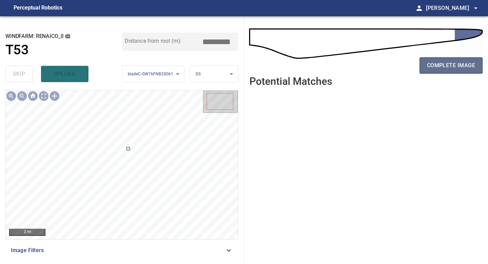
click at [438, 62] on span "complete image" at bounding box center [451, 65] width 48 height 9
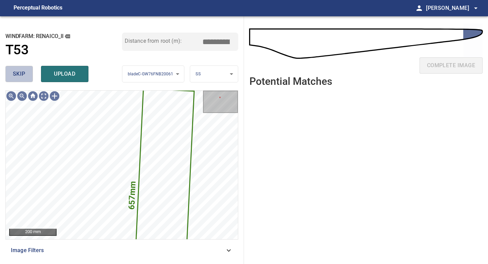
click at [26, 76] on button "skip" at bounding box center [18, 74] width 27 height 16
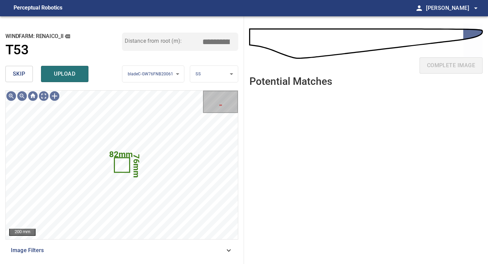
click at [26, 76] on button "skip" at bounding box center [18, 74] width 27 height 16
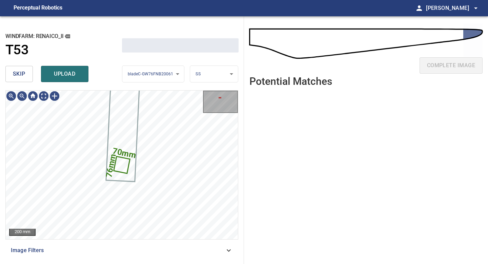
click at [26, 76] on button "skip" at bounding box center [18, 74] width 27 height 16
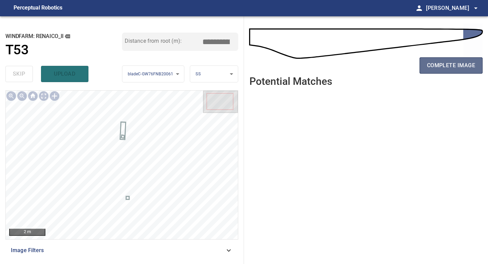
click at [455, 62] on span "complete image" at bounding box center [451, 65] width 48 height 9
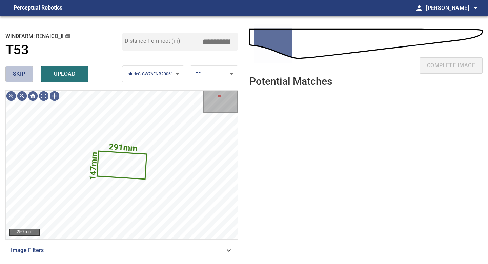
click at [23, 76] on span "skip" at bounding box center [19, 73] width 13 height 9
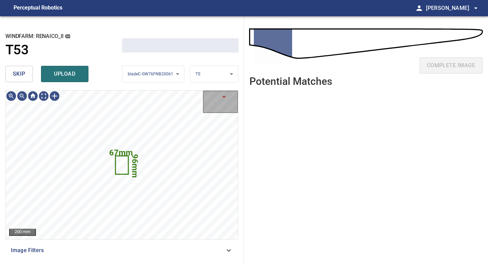
click at [23, 76] on span "skip" at bounding box center [19, 73] width 13 height 9
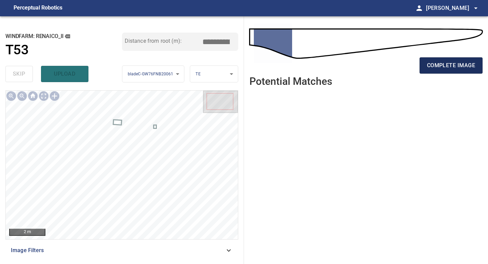
click at [463, 67] on span "complete image" at bounding box center [451, 65] width 48 height 9
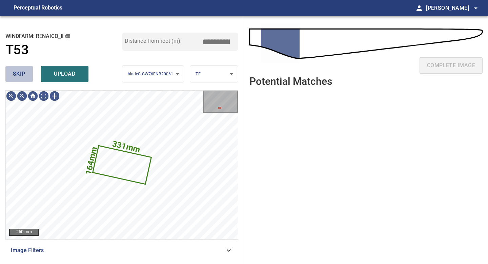
click at [26, 80] on button "skip" at bounding box center [18, 74] width 27 height 16
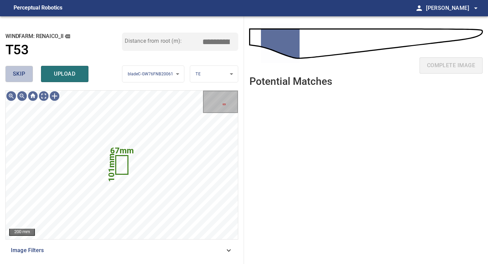
click at [26, 80] on button "skip" at bounding box center [18, 74] width 27 height 16
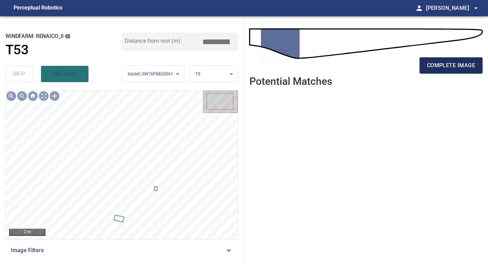
click at [449, 57] on button "complete image" at bounding box center [451, 65] width 63 height 16
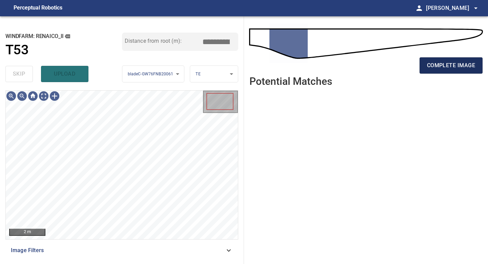
click at [461, 64] on span "complete image" at bounding box center [451, 65] width 48 height 9
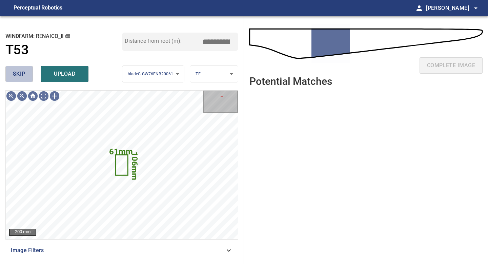
click at [24, 71] on span "skip" at bounding box center [19, 73] width 13 height 9
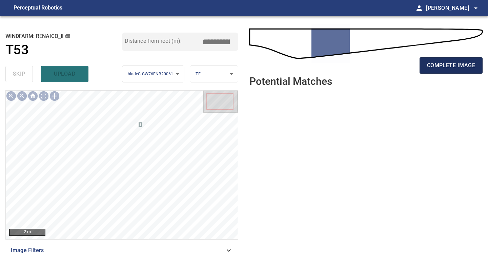
click at [467, 60] on button "complete image" at bounding box center [451, 65] width 63 height 16
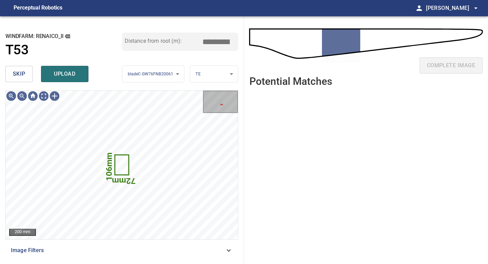
click at [25, 75] on span "skip" at bounding box center [19, 73] width 13 height 9
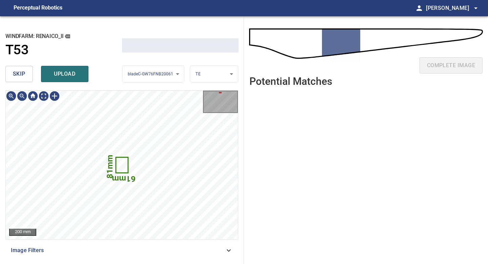
click at [25, 75] on span "skip" at bounding box center [19, 73] width 13 height 9
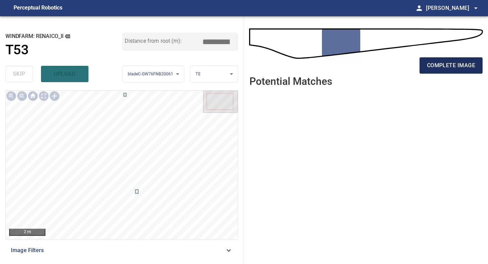
click at [425, 67] on button "complete image" at bounding box center [451, 65] width 63 height 16
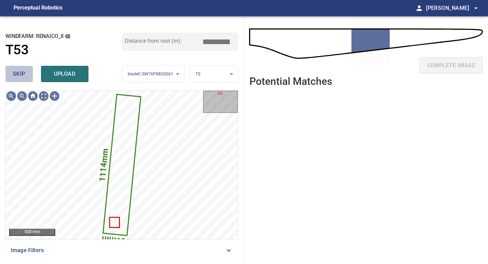
click at [25, 69] on span "skip" at bounding box center [19, 73] width 13 height 9
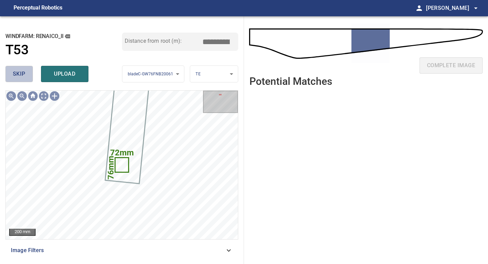
click at [25, 69] on span "skip" at bounding box center [19, 73] width 13 height 9
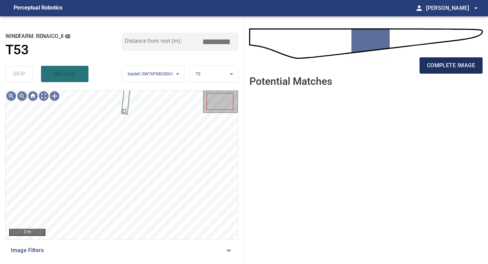
click at [460, 68] on span "complete image" at bounding box center [451, 65] width 48 height 9
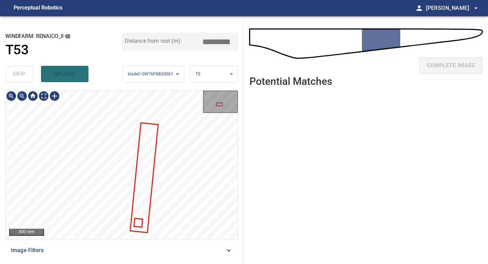
click at [124, 263] on div "**********" at bounding box center [122, 139] width 244 height 247
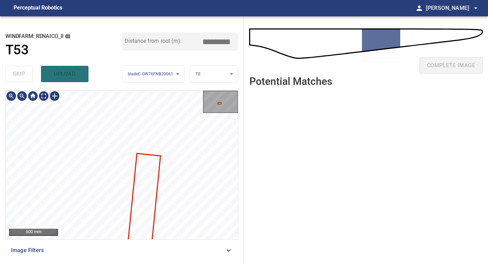
click at [125, 77] on div "**********" at bounding box center [122, 139] width 244 height 247
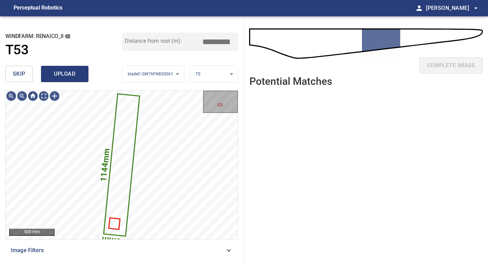
click at [69, 70] on span "upload" at bounding box center [64, 73] width 33 height 9
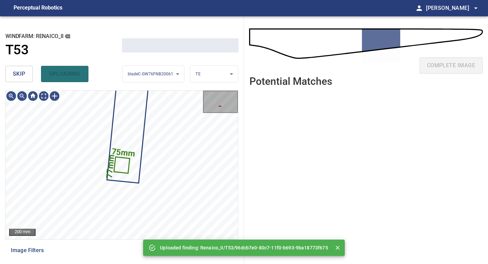
click at [17, 74] on span "skip" at bounding box center [19, 73] width 13 height 9
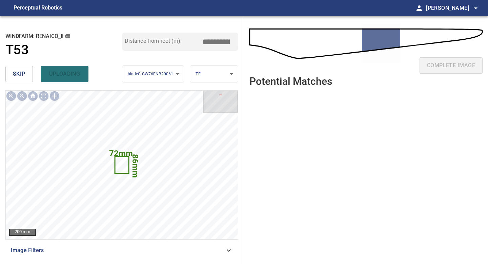
click at [26, 73] on button "skip" at bounding box center [18, 74] width 27 height 16
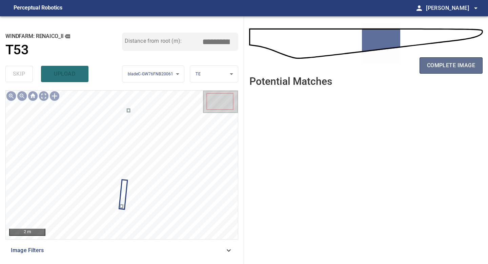
click at [434, 68] on span "complete image" at bounding box center [451, 65] width 48 height 9
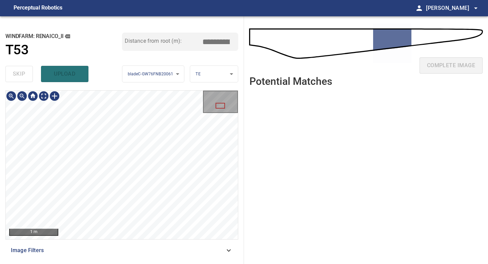
click at [127, 263] on div "**********" at bounding box center [122, 139] width 244 height 247
click at [146, 247] on div "1 m Image Filters" at bounding box center [121, 174] width 233 height 168
click at [150, 263] on div "**********" at bounding box center [122, 139] width 244 height 247
click at [146, 263] on div "**********" at bounding box center [122, 139] width 244 height 247
click at [146, 88] on div "**********" at bounding box center [122, 139] width 244 height 247
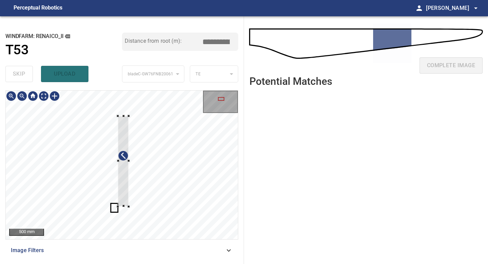
click at [128, 212] on div at bounding box center [122, 164] width 232 height 148
click at [118, 191] on div at bounding box center [119, 158] width 18 height 90
click at [117, 227] on div at bounding box center [122, 164] width 232 height 148
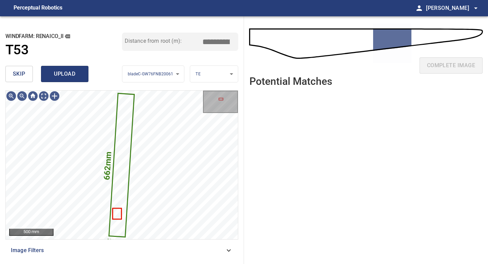
click at [63, 73] on span "upload" at bounding box center [64, 73] width 33 height 9
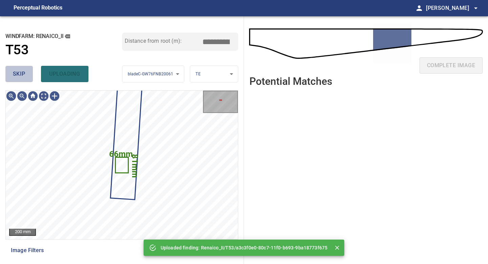
click at [17, 73] on span "skip" at bounding box center [19, 73] width 13 height 9
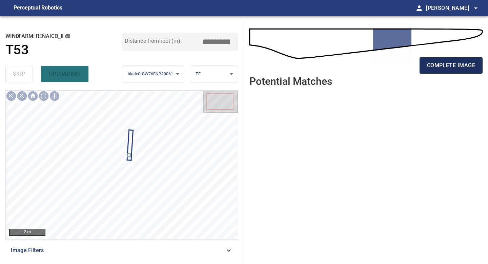
click at [441, 73] on button "complete image" at bounding box center [451, 65] width 63 height 16
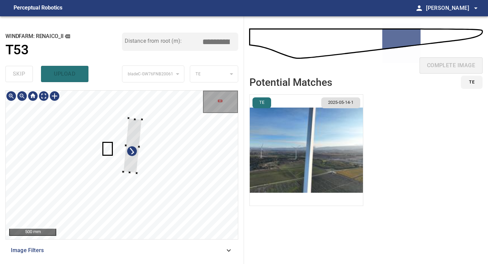
click at [139, 182] on div at bounding box center [122, 164] width 232 height 148
click at [135, 167] on div at bounding box center [133, 140] width 23 height 62
click at [129, 197] on div at bounding box center [122, 164] width 232 height 148
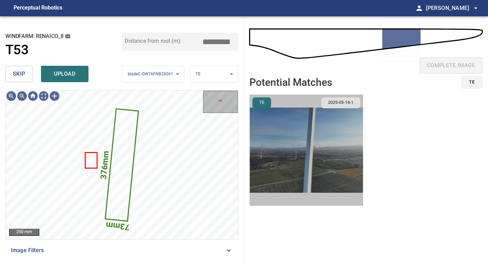
click at [359, 170] on img "button" at bounding box center [306, 150] width 113 height 111
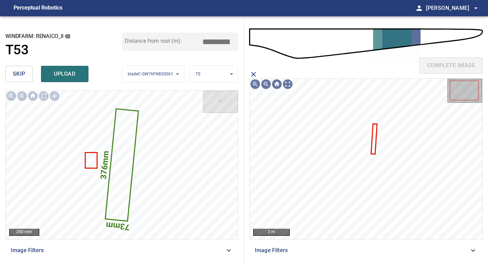
click at [375, 139] on icon at bounding box center [374, 138] width 5 height 29
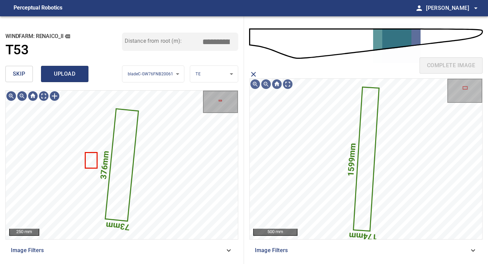
click at [69, 75] on span "upload" at bounding box center [64, 73] width 33 height 9
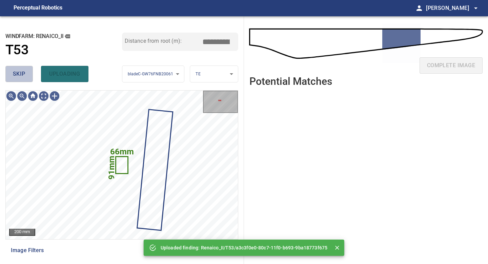
click at [25, 73] on span "skip" at bounding box center [19, 73] width 13 height 9
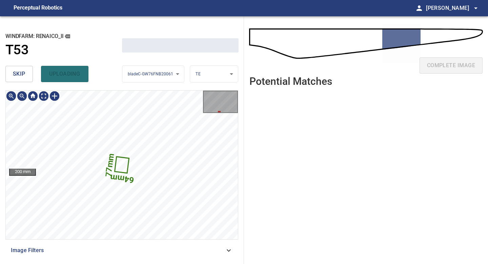
click at [25, 73] on span "skip" at bounding box center [19, 73] width 13 height 9
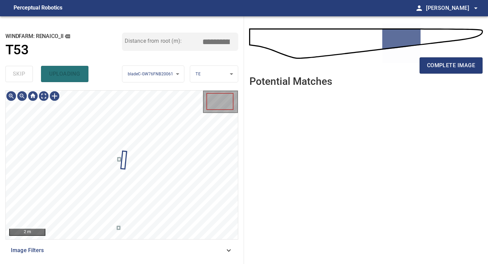
type input "*****"
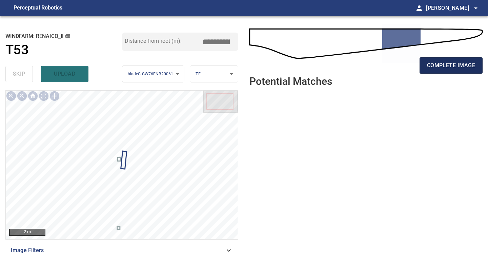
click at [423, 72] on button "complete image" at bounding box center [451, 65] width 63 height 16
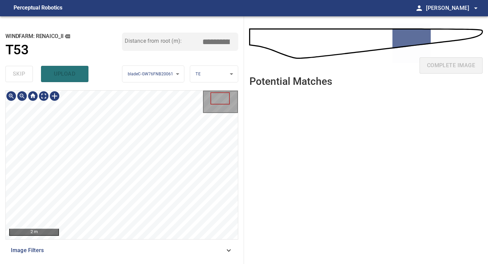
click at [112, 263] on div "**********" at bounding box center [122, 139] width 244 height 247
click at [146, 70] on div "**********" at bounding box center [122, 139] width 244 height 247
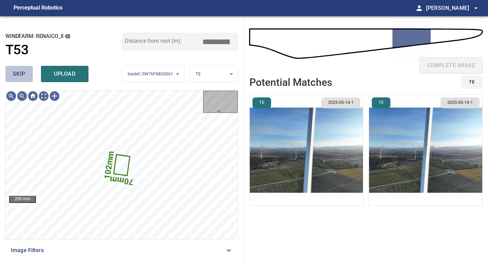
click at [24, 76] on span "skip" at bounding box center [19, 73] width 13 height 9
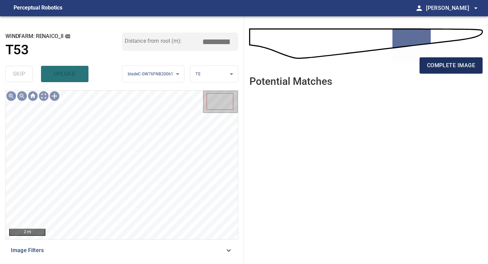
click at [449, 69] on span "complete image" at bounding box center [451, 65] width 48 height 9
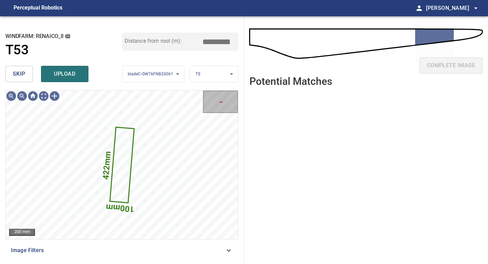
click at [18, 76] on span "skip" at bounding box center [19, 73] width 13 height 9
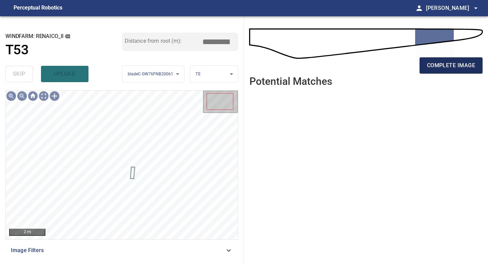
click at [457, 67] on span "complete image" at bounding box center [451, 65] width 48 height 9
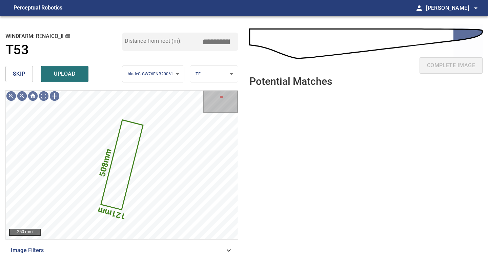
click at [23, 74] on span "skip" at bounding box center [19, 73] width 13 height 9
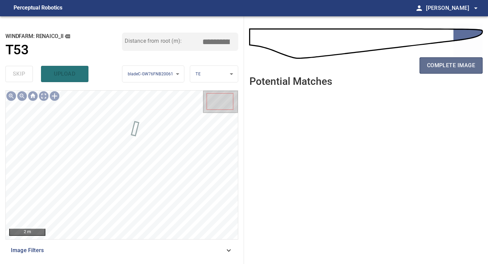
click at [458, 68] on span "complete image" at bounding box center [451, 65] width 48 height 9
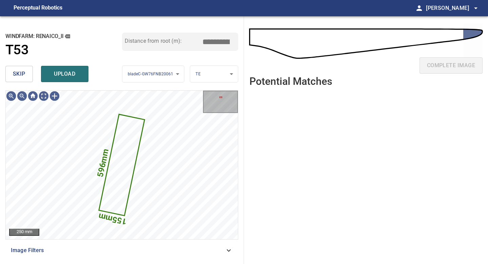
click at [20, 70] on span "skip" at bounding box center [19, 73] width 13 height 9
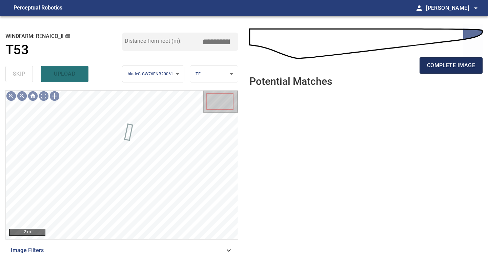
click at [438, 71] on button "complete image" at bounding box center [451, 65] width 63 height 16
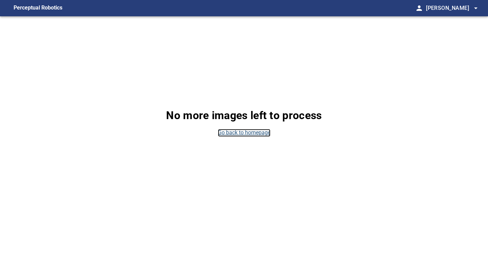
click at [247, 132] on link "Go back to homepage" at bounding box center [244, 133] width 53 height 8
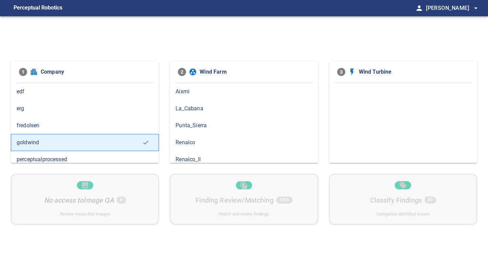
click at [209, 155] on div "Renaico_II" at bounding box center [244, 159] width 148 height 17
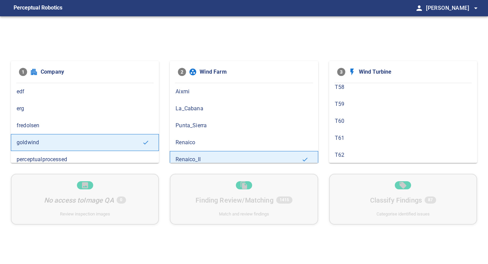
scroll to position [236, 0]
click at [362, 143] on span "T62" at bounding box center [403, 143] width 137 height 8
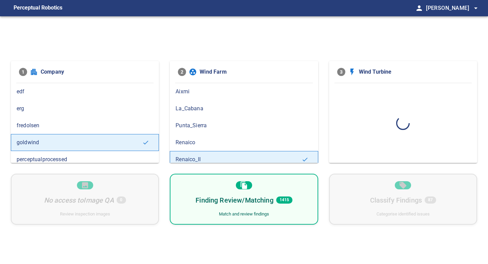
scroll to position [0, 0]
click at [284, 198] on span "188" at bounding box center [284, 199] width 14 height 7
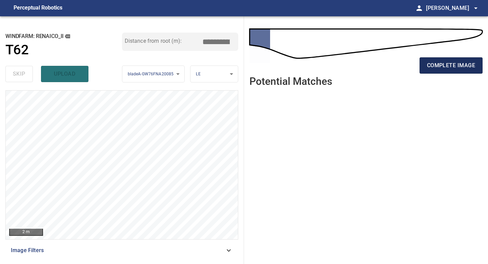
click at [454, 66] on span "complete image" at bounding box center [451, 65] width 48 height 9
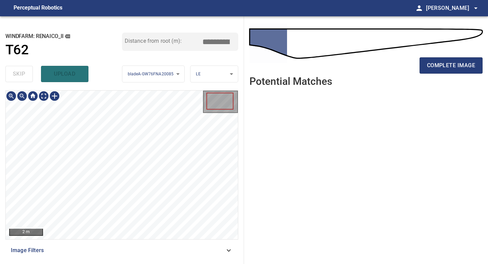
click at [149, 262] on div "**********" at bounding box center [122, 139] width 244 height 247
click at [450, 65] on span "complete image" at bounding box center [451, 65] width 48 height 9
click at [139, 245] on div "2 m Image Filters" at bounding box center [121, 174] width 233 height 168
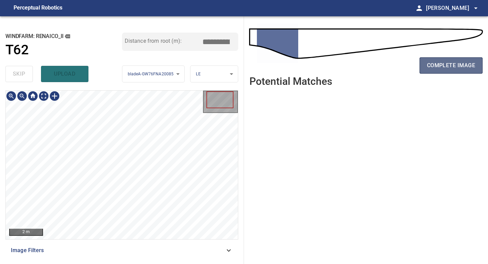
click at [457, 65] on span "complete image" at bounding box center [451, 65] width 48 height 9
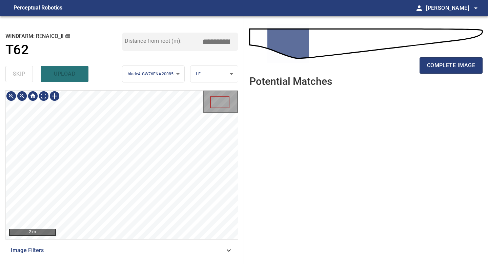
click at [137, 263] on div "**********" at bounding box center [122, 139] width 244 height 247
click at [459, 62] on span "complete image" at bounding box center [451, 65] width 48 height 9
click at [118, 263] on div "**********" at bounding box center [122, 139] width 244 height 247
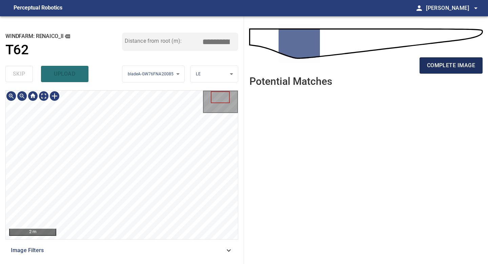
click at [461, 66] on span "complete image" at bounding box center [451, 65] width 48 height 9
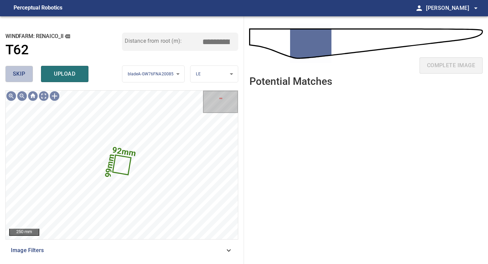
click at [27, 77] on button "skip" at bounding box center [18, 74] width 27 height 16
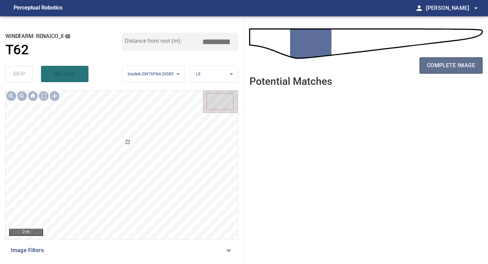
click at [437, 64] on span "complete image" at bounding box center [451, 65] width 48 height 9
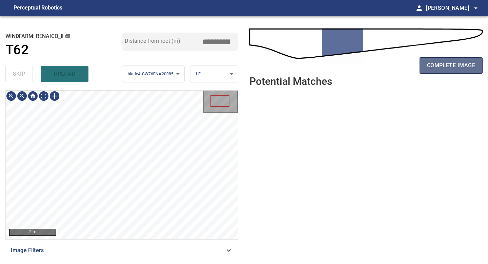
click at [464, 61] on span "complete image" at bounding box center [451, 65] width 48 height 9
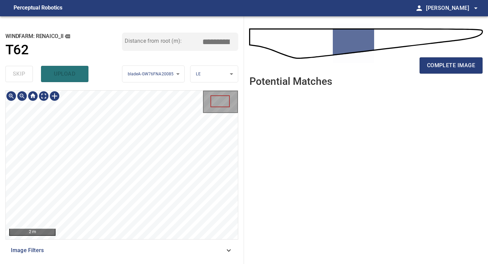
click at [126, 245] on div "2 m Image Filters" at bounding box center [121, 174] width 233 height 168
click at [131, 258] on div "1 m Image Filters" at bounding box center [121, 174] width 233 height 168
click at [135, 263] on div "**********" at bounding box center [122, 139] width 244 height 247
click at [454, 64] on span "complete image" at bounding box center [451, 65] width 48 height 9
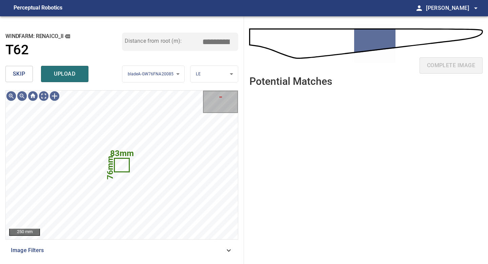
click at [21, 73] on span "skip" at bounding box center [19, 73] width 13 height 9
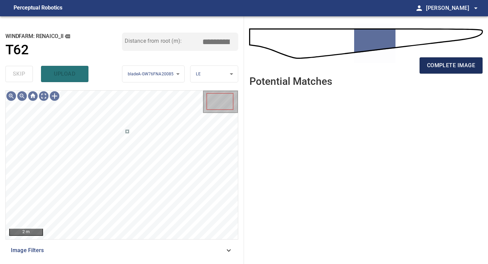
click at [452, 62] on span "complete image" at bounding box center [451, 65] width 48 height 9
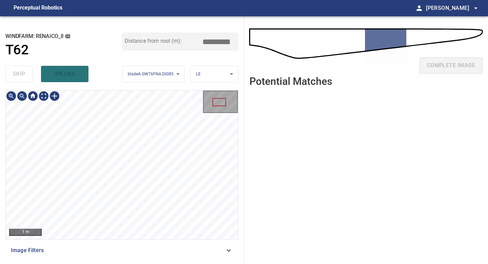
click at [134, 255] on div "1 m Image Filters" at bounding box center [121, 174] width 233 height 168
click at [133, 259] on div "**********" at bounding box center [122, 139] width 244 height 247
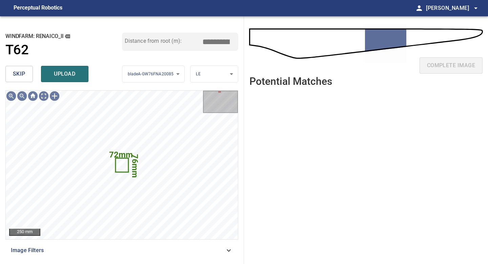
click at [24, 76] on span "skip" at bounding box center [19, 73] width 13 height 9
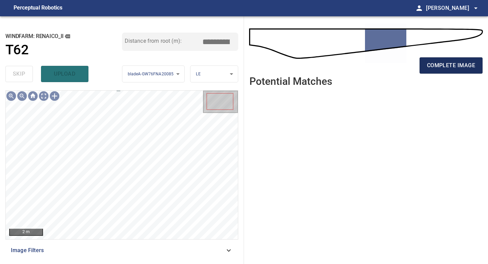
click at [451, 67] on span "complete image" at bounding box center [451, 65] width 48 height 9
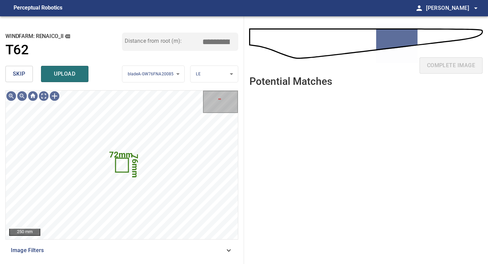
click at [14, 74] on span "skip" at bounding box center [19, 73] width 13 height 9
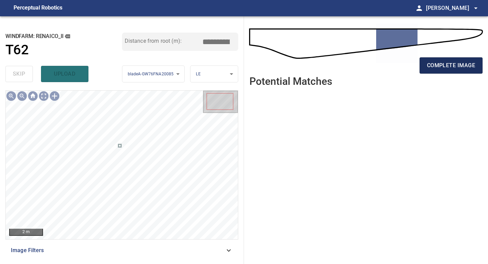
click at [459, 68] on span "complete image" at bounding box center [451, 65] width 48 height 9
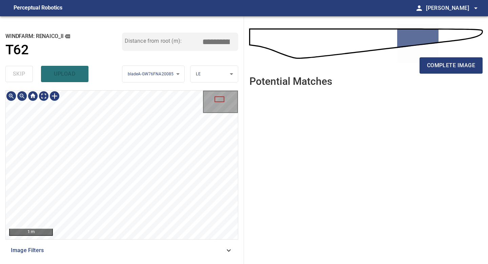
click at [115, 262] on div "**********" at bounding box center [122, 139] width 244 height 247
click at [104, 52] on div "**********" at bounding box center [122, 139] width 244 height 247
click at [120, 68] on div "**********" at bounding box center [122, 139] width 244 height 247
click at [126, 83] on div "**********" at bounding box center [122, 139] width 244 height 247
click at [54, 95] on div at bounding box center [54, 95] width 11 height 11
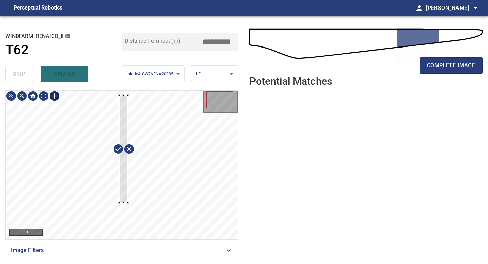
click at [130, 207] on div at bounding box center [122, 164] width 232 height 148
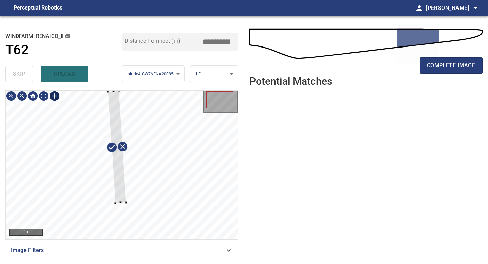
click at [120, 179] on div at bounding box center [117, 146] width 18 height 112
click at [118, 214] on div at bounding box center [122, 164] width 232 height 148
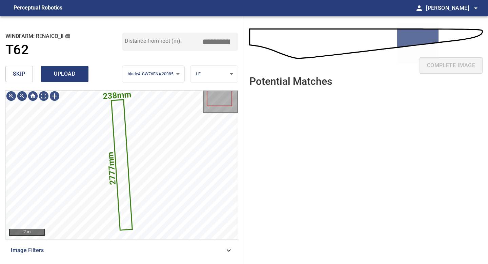
click at [64, 77] on span "upload" at bounding box center [64, 73] width 33 height 9
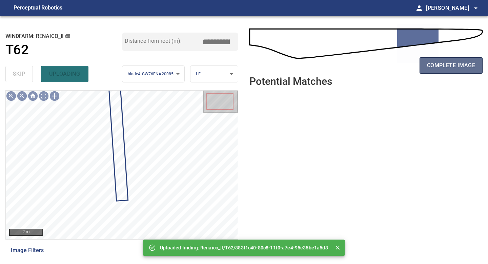
click at [453, 61] on span "complete image" at bounding box center [451, 65] width 48 height 9
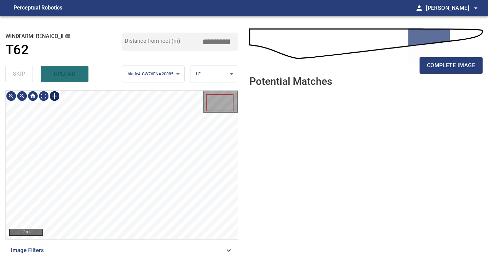
click at [55, 95] on div at bounding box center [54, 95] width 11 height 11
click at [131, 218] on div at bounding box center [122, 164] width 232 height 148
click at [120, 191] on div at bounding box center [118, 144] width 16 height 114
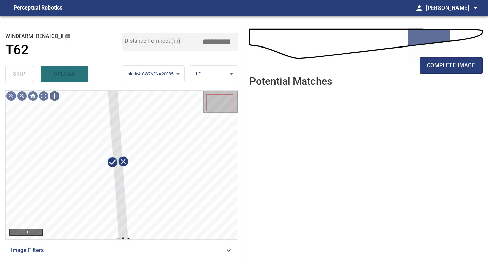
click at [119, 246] on div "2 m Image Filters" at bounding box center [121, 174] width 233 height 168
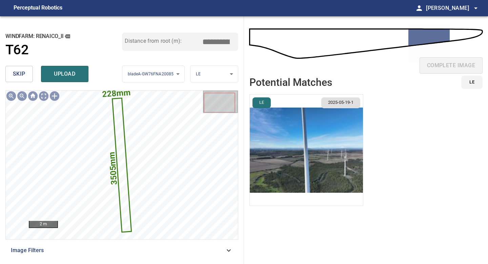
click at [324, 151] on img "button" at bounding box center [306, 150] width 113 height 111
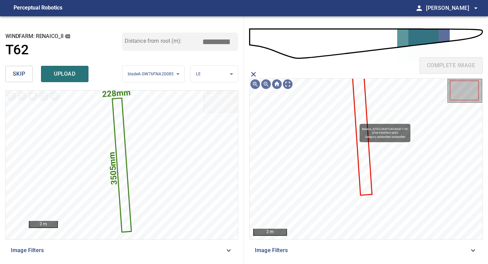
click at [356, 120] on icon at bounding box center [362, 133] width 19 height 123
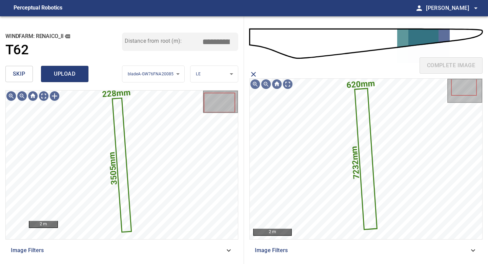
click at [64, 77] on span "upload" at bounding box center [64, 73] width 33 height 9
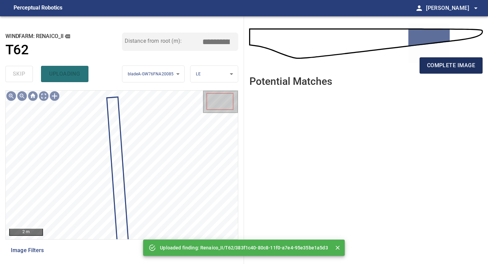
click at [436, 70] on button "complete image" at bounding box center [451, 65] width 63 height 16
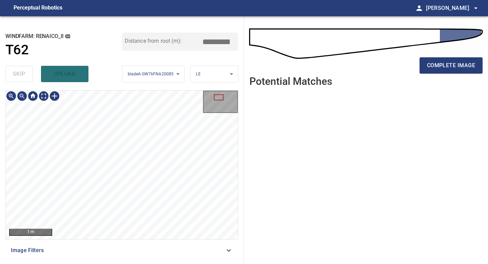
click at [129, 263] on div "**********" at bounding box center [122, 139] width 244 height 247
click at [56, 95] on div at bounding box center [54, 95] width 11 height 11
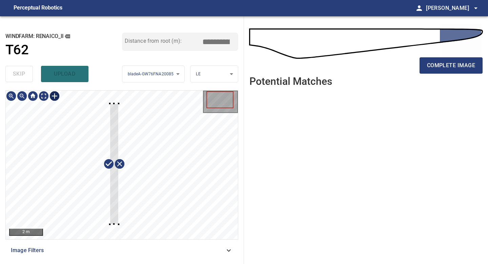
click at [118, 224] on div at bounding box center [122, 164] width 232 height 148
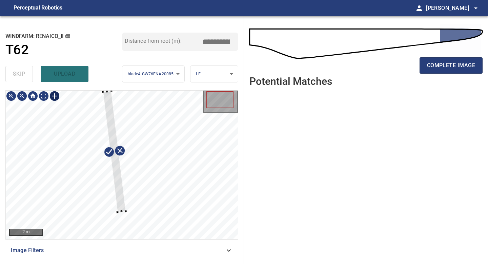
click at [118, 188] on div at bounding box center [114, 150] width 23 height 121
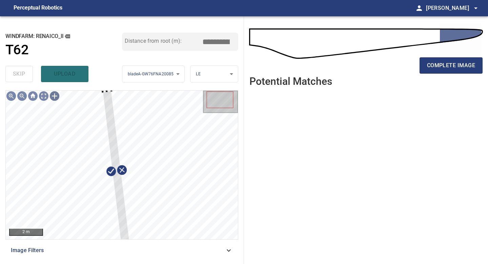
click at [122, 253] on div "2 m Image Filters" at bounding box center [121, 174] width 233 height 168
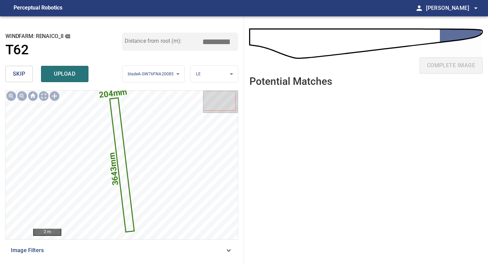
drag, startPoint x: 219, startPoint y: 41, endPoint x: 175, endPoint y: 41, distance: 44.1
click at [179, 41] on div "Distance from root (m): *****" at bounding box center [180, 42] width 117 height 18
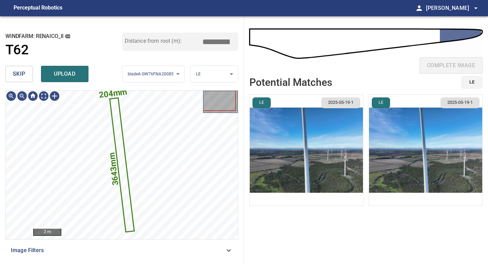
type input "*****"
click at [303, 154] on img "button" at bounding box center [306, 150] width 113 height 111
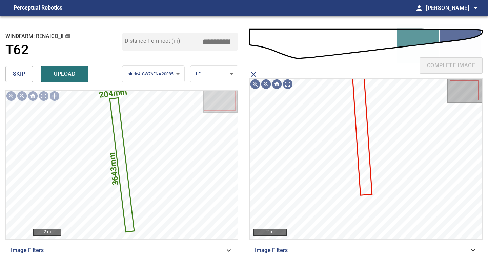
click at [361, 120] on icon at bounding box center [362, 133] width 19 height 123
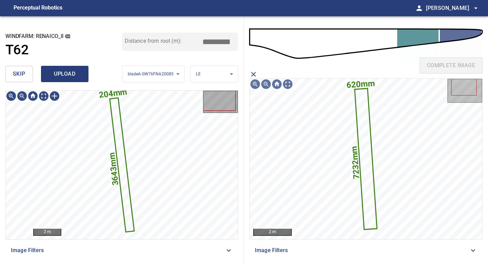
click at [57, 76] on span "upload" at bounding box center [64, 73] width 33 height 9
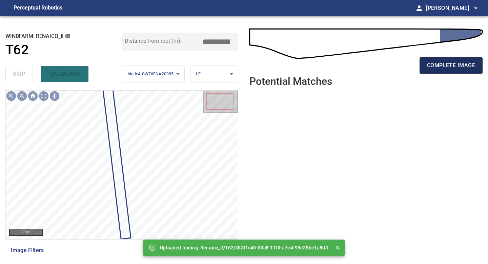
click at [441, 67] on span "complete image" at bounding box center [451, 65] width 48 height 9
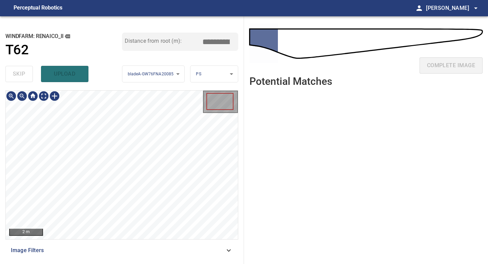
click at [128, 263] on div "**********" at bounding box center [122, 139] width 244 height 247
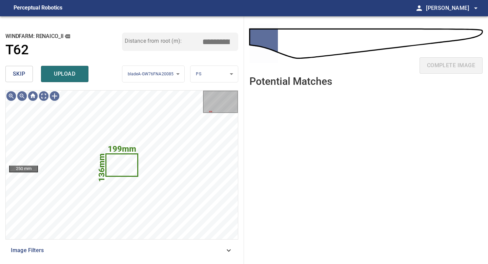
click at [27, 83] on div "skip upload" at bounding box center [63, 74] width 117 height 22
click at [27, 73] on button "skip" at bounding box center [18, 74] width 27 height 16
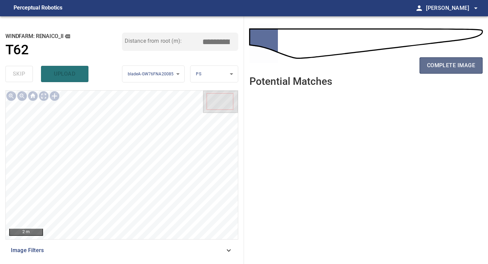
click at [457, 68] on span "complete image" at bounding box center [451, 65] width 48 height 9
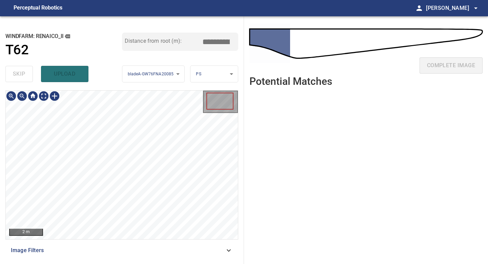
click at [131, 242] on div "2 m Image Filters" at bounding box center [121, 174] width 233 height 168
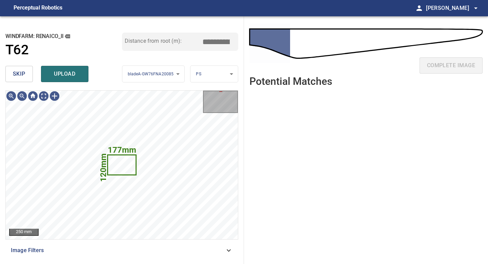
click at [20, 76] on span "skip" at bounding box center [19, 73] width 13 height 9
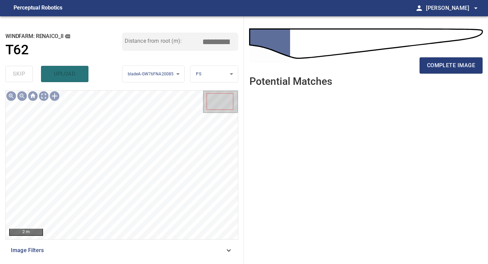
click at [462, 55] on div "complete image" at bounding box center [365, 68] width 233 height 27
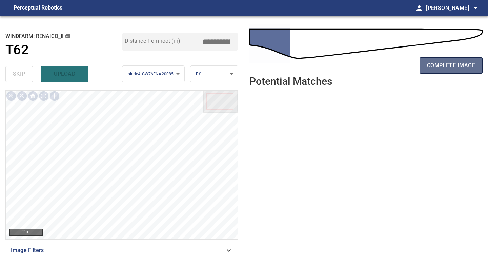
click at [460, 62] on span "complete image" at bounding box center [451, 65] width 48 height 9
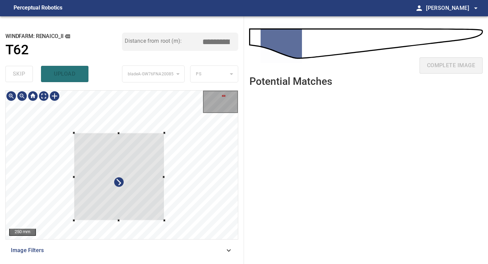
click at [120, 123] on div at bounding box center [122, 164] width 232 height 148
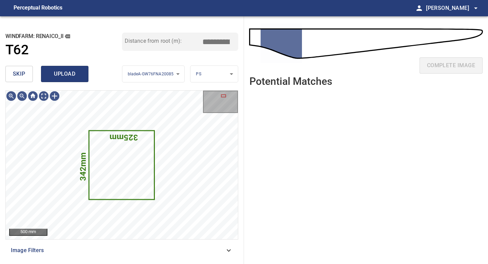
click at [60, 71] on span "upload" at bounding box center [64, 73] width 33 height 9
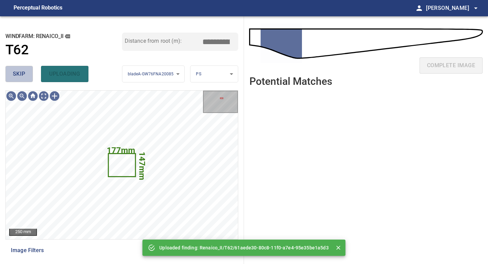
click at [24, 72] on span "skip" at bounding box center [19, 73] width 13 height 9
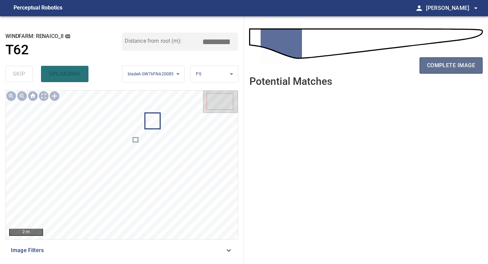
click at [461, 59] on button "complete image" at bounding box center [451, 65] width 63 height 16
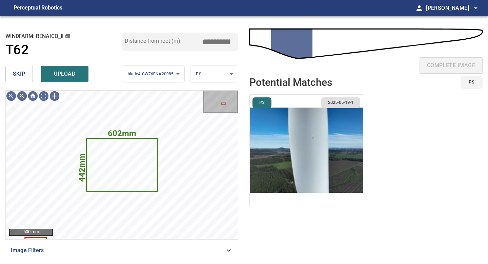
click at [28, 70] on button "skip" at bounding box center [18, 74] width 27 height 16
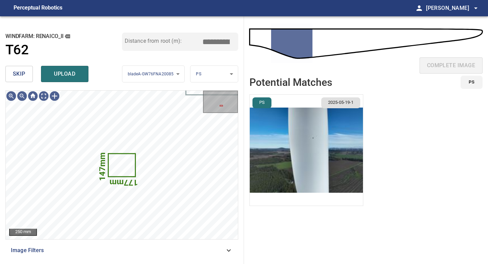
click at [28, 70] on button "skip" at bounding box center [18, 74] width 27 height 16
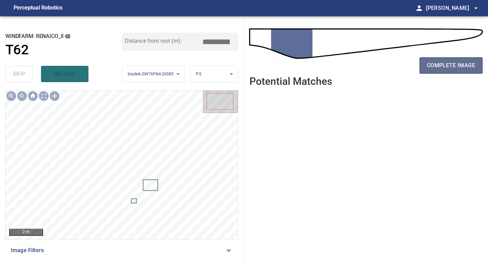
click at [447, 63] on span "complete image" at bounding box center [451, 65] width 48 height 9
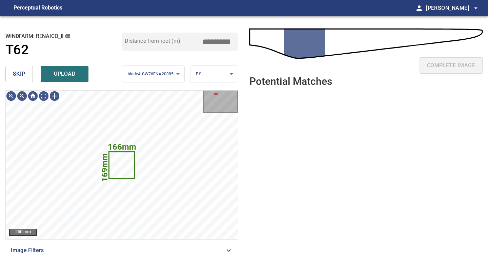
click at [21, 71] on span "skip" at bounding box center [19, 73] width 13 height 9
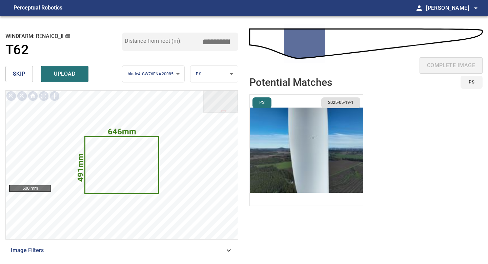
click at [21, 77] on span "skip" at bounding box center [19, 73] width 13 height 9
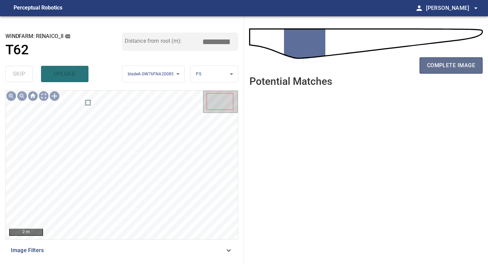
click at [450, 69] on span "complete image" at bounding box center [451, 65] width 48 height 9
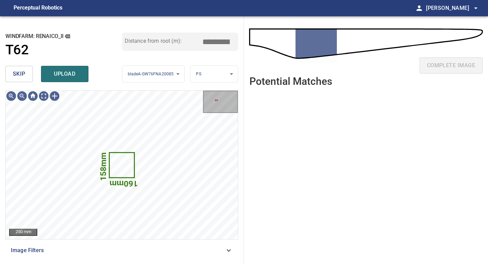
click at [14, 72] on span "skip" at bounding box center [19, 73] width 13 height 9
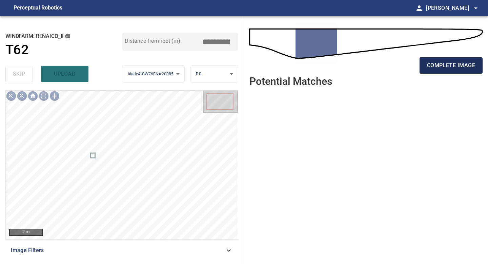
click at [452, 61] on span "complete image" at bounding box center [451, 65] width 48 height 9
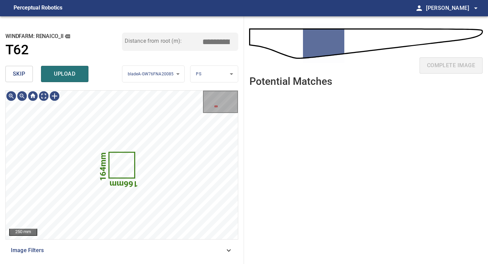
click at [28, 78] on button "skip" at bounding box center [18, 74] width 27 height 16
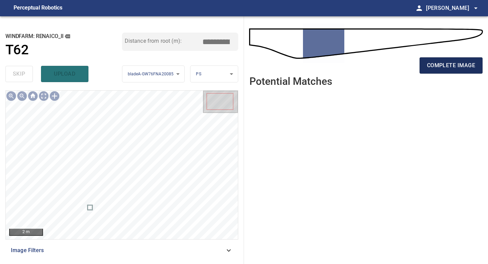
click at [449, 73] on div "complete image" at bounding box center [365, 68] width 233 height 27
click at [449, 67] on span "complete image" at bounding box center [451, 65] width 48 height 9
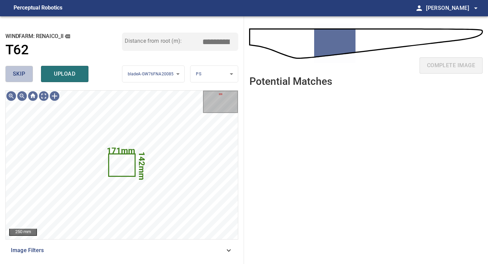
click at [27, 77] on button "skip" at bounding box center [18, 74] width 27 height 16
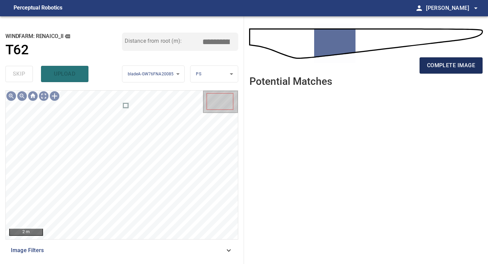
click at [442, 65] on span "complete image" at bounding box center [451, 65] width 48 height 9
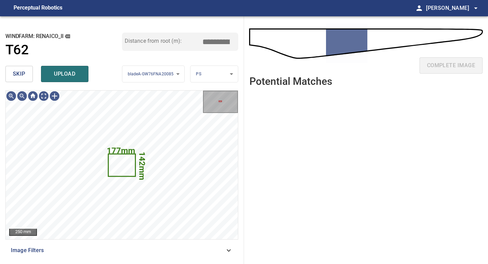
click at [27, 78] on button "skip" at bounding box center [18, 74] width 27 height 16
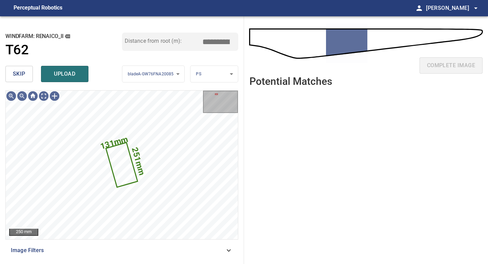
click at [25, 73] on span "skip" at bounding box center [19, 73] width 13 height 9
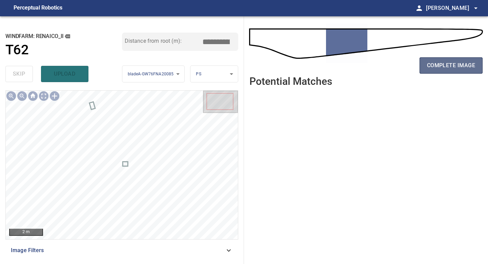
click at [445, 66] on span "complete image" at bounding box center [451, 65] width 48 height 9
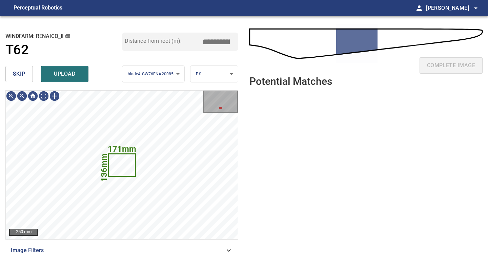
click at [29, 76] on button "skip" at bounding box center [18, 74] width 27 height 16
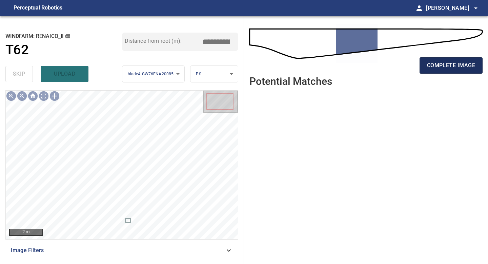
click at [448, 69] on span "complete image" at bounding box center [451, 65] width 48 height 9
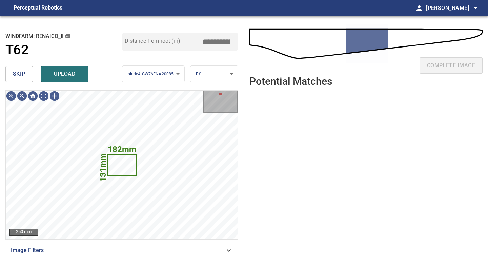
click at [24, 77] on span "skip" at bounding box center [19, 73] width 13 height 9
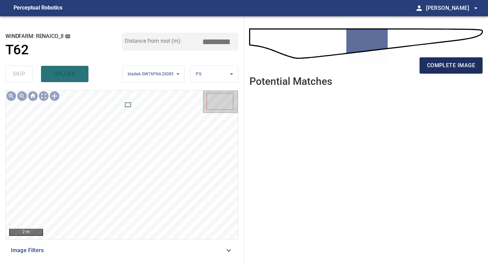
click at [444, 62] on span "complete image" at bounding box center [451, 65] width 48 height 9
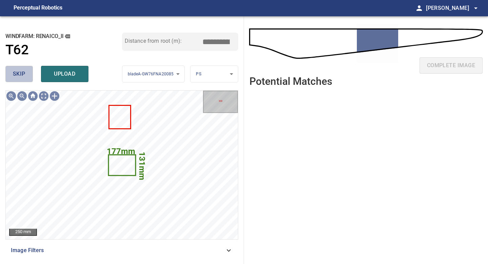
click at [29, 75] on button "skip" at bounding box center [18, 74] width 27 height 16
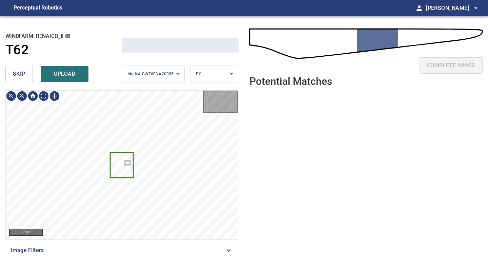
click at [29, 75] on button "skip" at bounding box center [18, 74] width 27 height 16
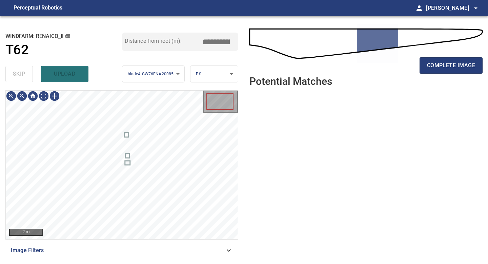
click at [29, 75] on div "skip upload" at bounding box center [63, 74] width 117 height 22
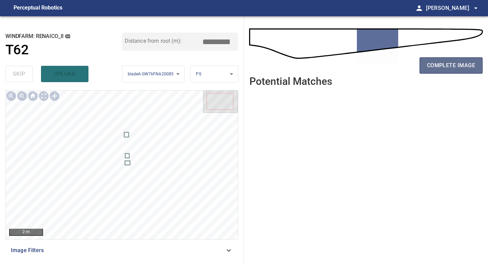
click at [459, 63] on span "complete image" at bounding box center [451, 65] width 48 height 9
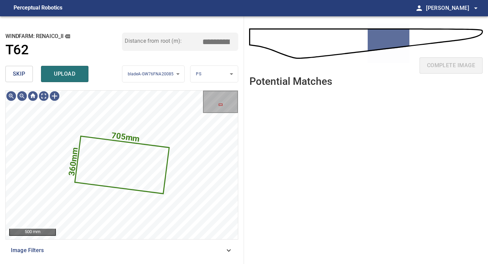
click at [20, 74] on span "skip" at bounding box center [19, 73] width 13 height 9
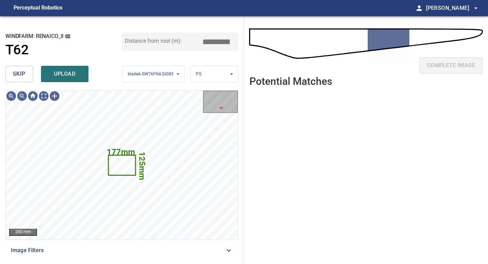
click at [20, 74] on span "skip" at bounding box center [19, 73] width 13 height 9
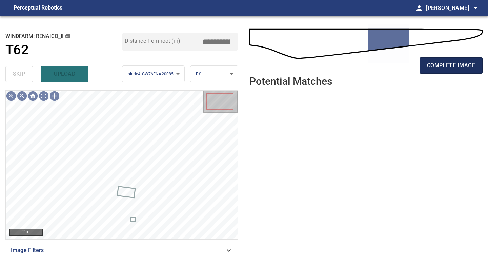
click at [454, 66] on span "complete image" at bounding box center [451, 65] width 48 height 9
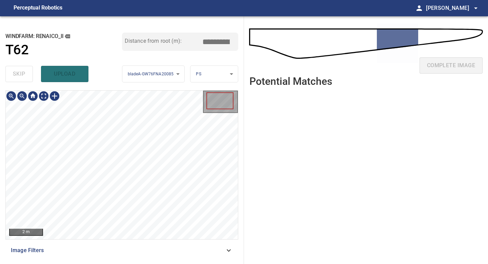
click at [126, 263] on div "**********" at bounding box center [122, 139] width 244 height 247
click at [125, 52] on div "**********" at bounding box center [122, 139] width 244 height 247
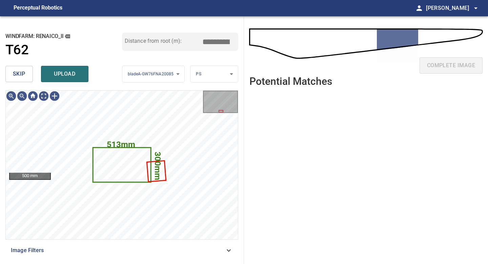
click at [27, 82] on button "skip" at bounding box center [18, 74] width 27 height 16
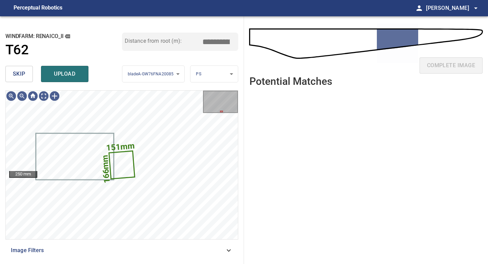
click at [27, 82] on button "skip" at bounding box center [18, 74] width 27 height 16
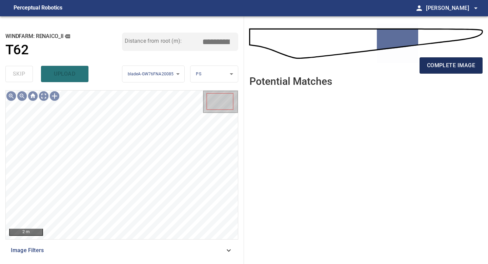
click at [457, 69] on span "complete image" at bounding box center [451, 65] width 48 height 9
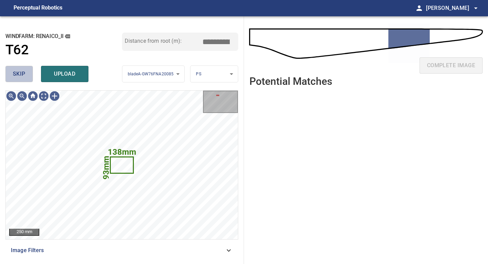
click at [27, 77] on button "skip" at bounding box center [18, 74] width 27 height 16
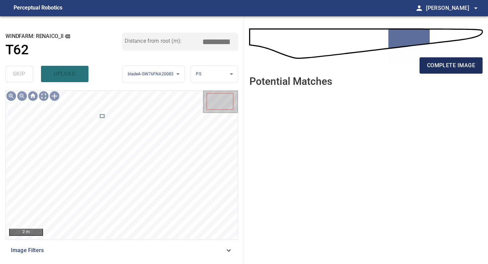
click at [466, 62] on span "complete image" at bounding box center [451, 65] width 48 height 9
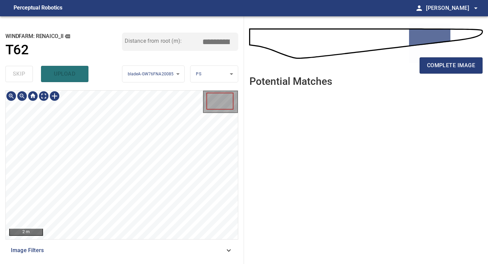
click at [108, 258] on div "2 m Image Filters" at bounding box center [121, 174] width 233 height 168
click at [431, 60] on button "complete image" at bounding box center [451, 65] width 63 height 16
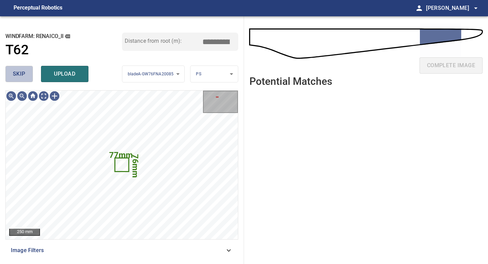
click at [27, 76] on button "skip" at bounding box center [18, 74] width 27 height 16
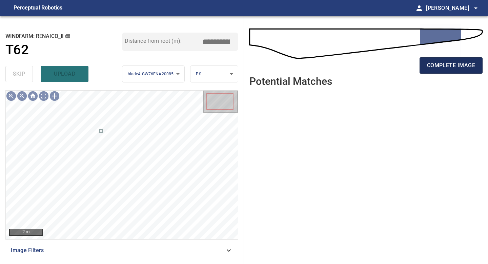
click at [443, 61] on span "complete image" at bounding box center [451, 65] width 48 height 9
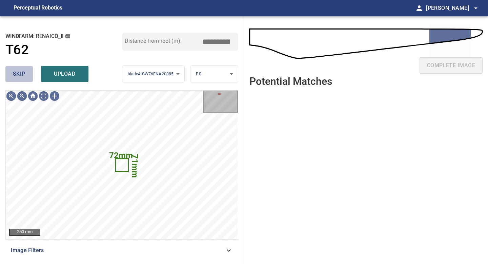
click at [23, 77] on span "skip" at bounding box center [19, 73] width 13 height 9
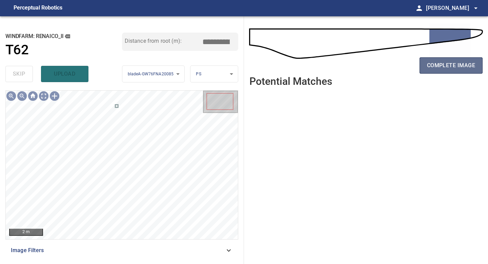
click at [432, 64] on span "complete image" at bounding box center [451, 65] width 48 height 9
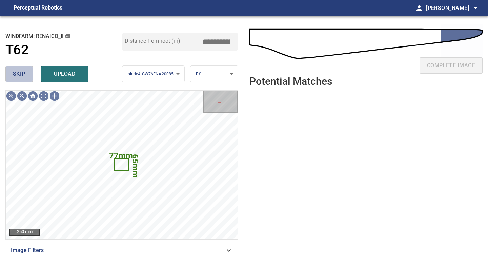
click at [23, 73] on span "skip" at bounding box center [19, 73] width 13 height 9
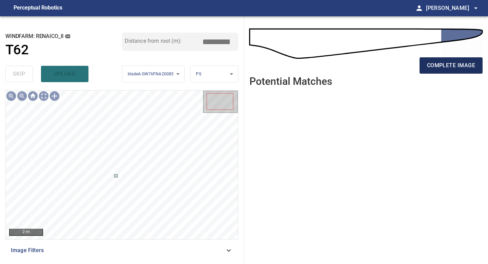
click at [458, 66] on span "complete image" at bounding box center [451, 65] width 48 height 9
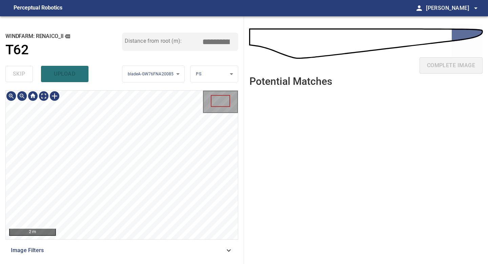
click at [130, 263] on div "**********" at bounding box center [122, 139] width 244 height 247
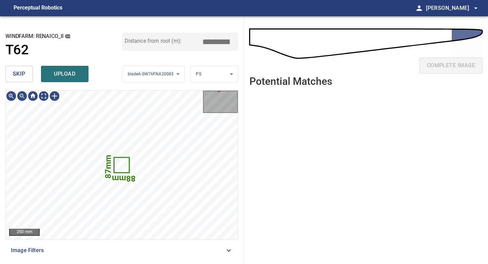
click at [23, 73] on span "skip" at bounding box center [19, 73] width 13 height 9
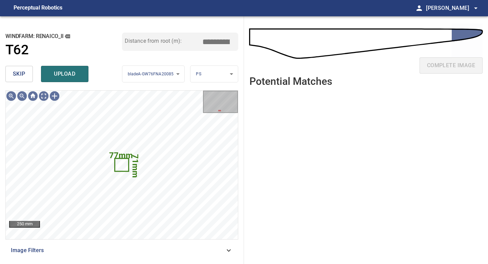
click at [24, 72] on span "skip" at bounding box center [19, 73] width 13 height 9
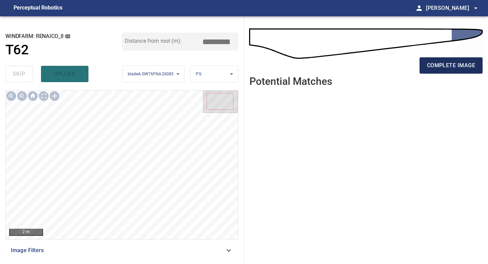
click at [447, 64] on span "complete image" at bounding box center [451, 65] width 48 height 9
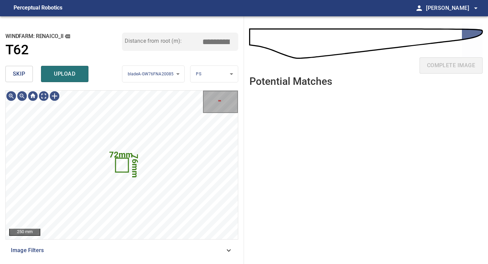
click at [24, 75] on span "skip" at bounding box center [19, 73] width 13 height 9
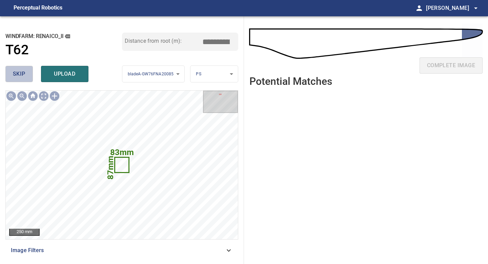
click at [24, 75] on span "skip" at bounding box center [19, 73] width 13 height 9
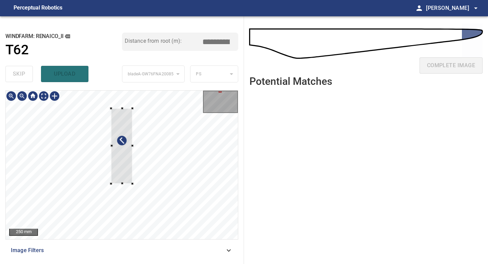
click at [123, 106] on div at bounding box center [122, 164] width 232 height 148
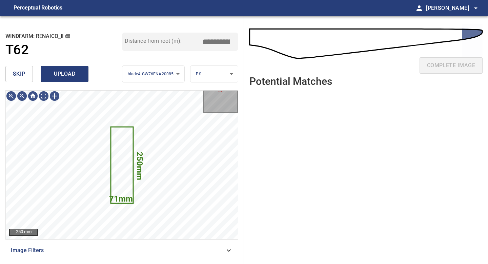
click at [63, 73] on span "upload" at bounding box center [64, 73] width 33 height 9
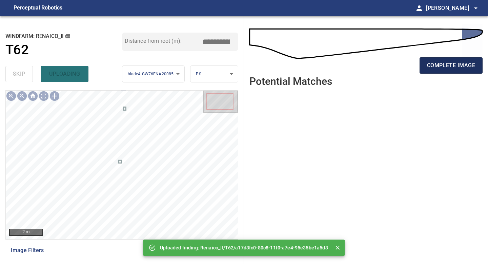
click at [450, 69] on span "complete image" at bounding box center [451, 65] width 48 height 9
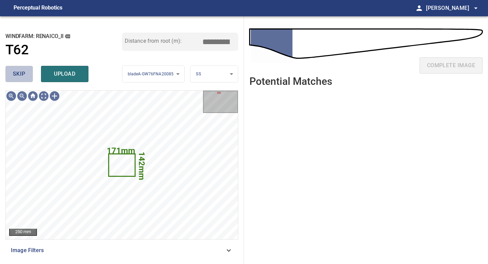
click at [24, 74] on span "skip" at bounding box center [19, 73] width 13 height 9
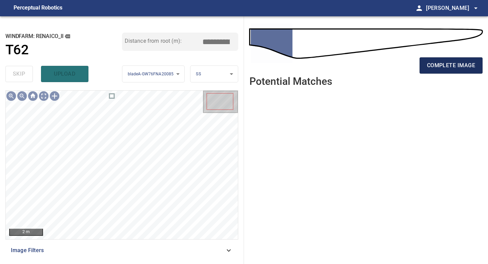
click at [447, 68] on span "complete image" at bounding box center [451, 65] width 48 height 9
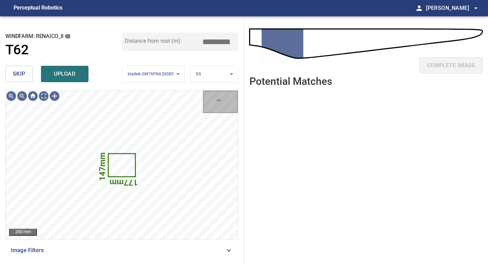
click at [33, 75] on div "skip upload" at bounding box center [63, 74] width 117 height 22
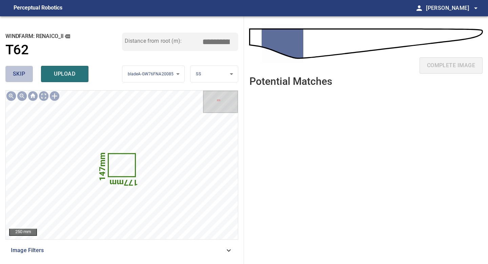
click at [29, 75] on button "skip" at bounding box center [18, 74] width 27 height 16
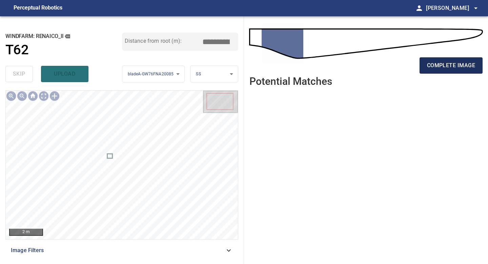
click at [430, 72] on button "complete image" at bounding box center [451, 65] width 63 height 16
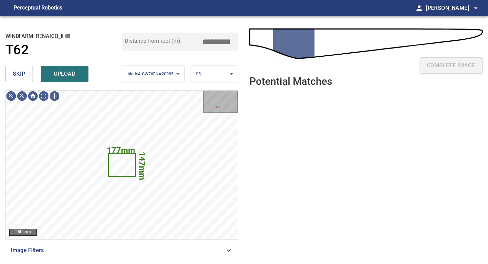
click at [28, 69] on button "skip" at bounding box center [18, 74] width 27 height 16
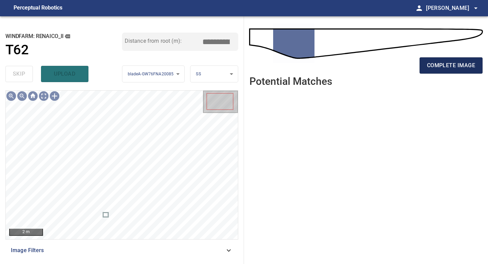
click at [450, 65] on span "complete image" at bounding box center [451, 65] width 48 height 9
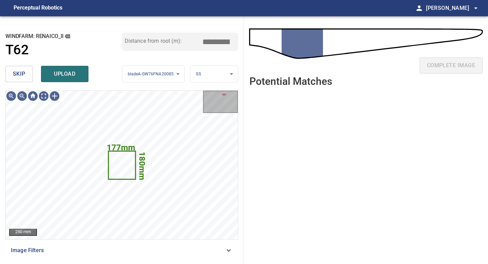
click at [29, 70] on button "skip" at bounding box center [18, 74] width 27 height 16
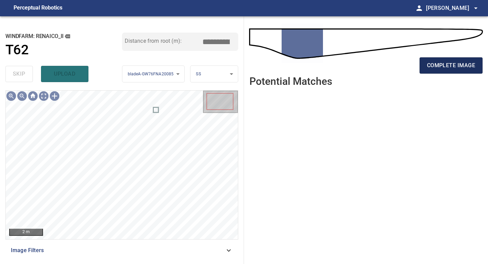
click at [458, 71] on button "complete image" at bounding box center [451, 65] width 63 height 16
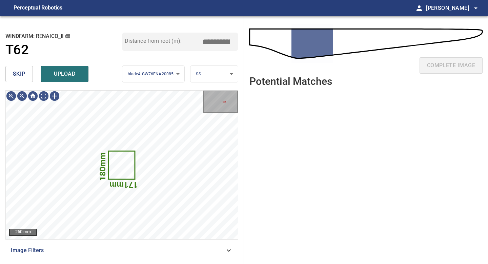
click at [22, 72] on span "skip" at bounding box center [19, 73] width 13 height 9
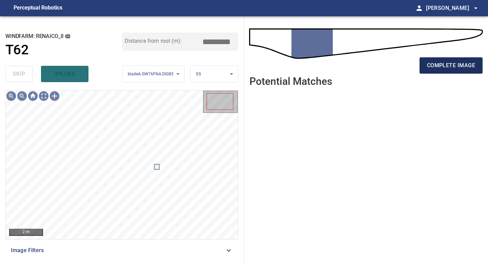
click at [448, 64] on span "complete image" at bounding box center [451, 65] width 48 height 9
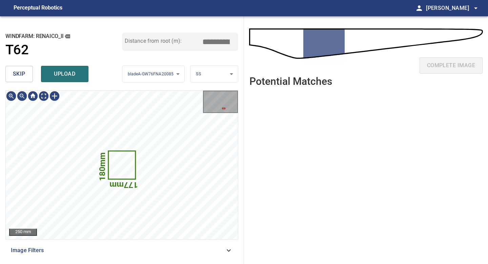
click at [26, 76] on button "skip" at bounding box center [18, 74] width 27 height 16
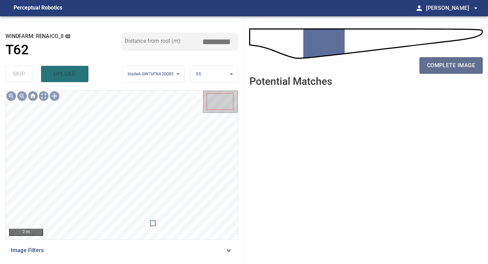
click at [448, 63] on span "complete image" at bounding box center [451, 65] width 48 height 9
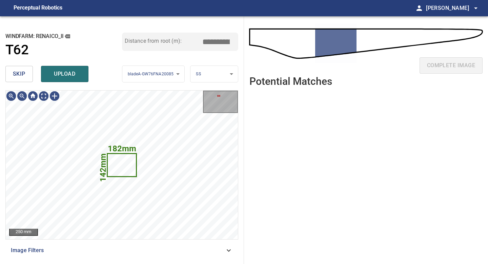
click at [20, 67] on button "skip" at bounding box center [18, 74] width 27 height 16
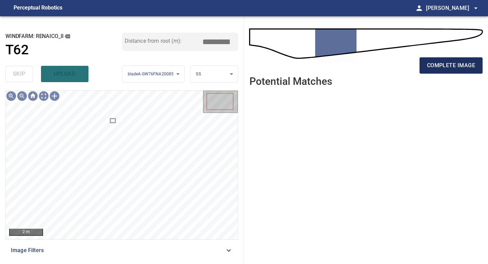
click at [458, 64] on span "complete image" at bounding box center [451, 65] width 48 height 9
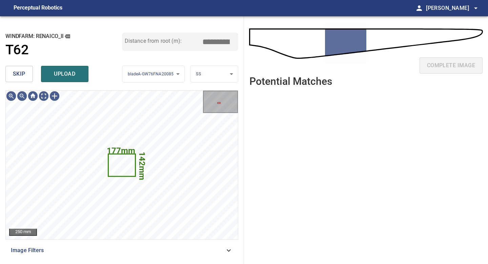
click at [20, 73] on span "skip" at bounding box center [19, 73] width 13 height 9
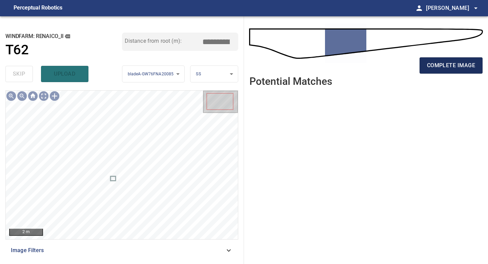
click at [447, 66] on span "complete image" at bounding box center [451, 65] width 48 height 9
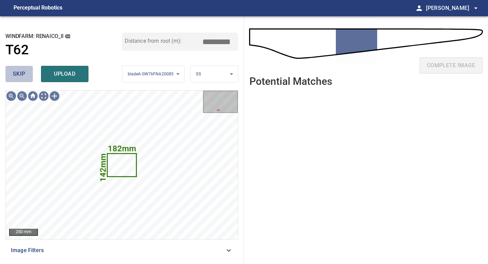
click at [20, 72] on span "skip" at bounding box center [19, 73] width 13 height 9
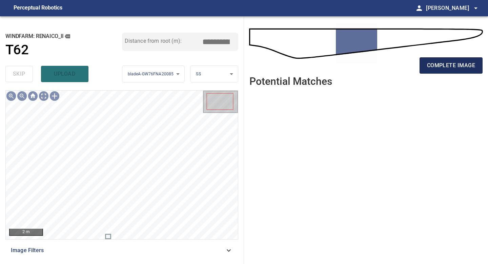
click at [443, 67] on span "complete image" at bounding box center [451, 65] width 48 height 9
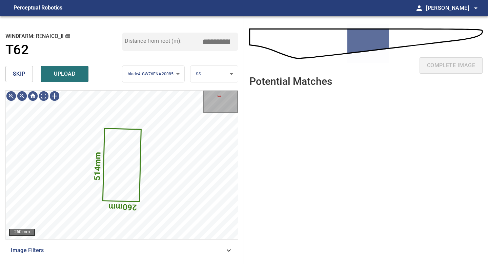
click at [29, 73] on button "skip" at bounding box center [18, 74] width 27 height 16
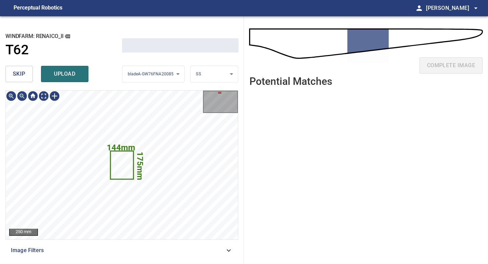
click at [29, 73] on button "skip" at bounding box center [18, 74] width 27 height 16
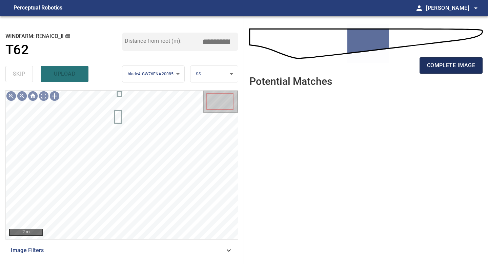
click at [459, 70] on button "complete image" at bounding box center [451, 65] width 63 height 16
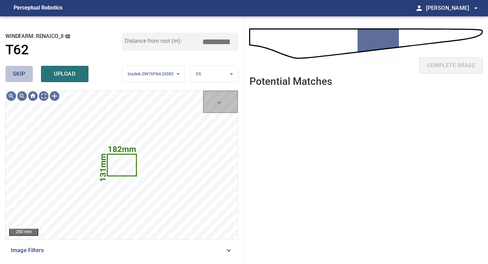
click at [25, 74] on span "skip" at bounding box center [19, 73] width 13 height 9
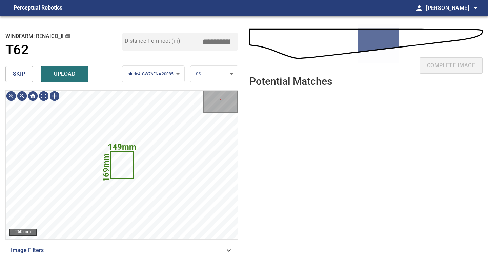
click at [25, 74] on span "skip" at bounding box center [19, 73] width 13 height 9
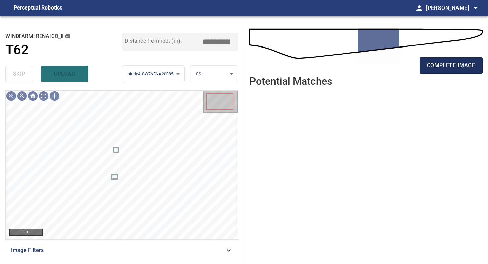
click at [453, 62] on span "complete image" at bounding box center [451, 65] width 48 height 9
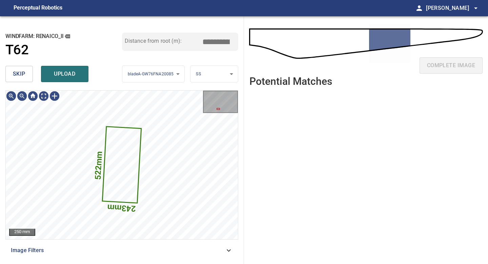
click at [24, 77] on span "skip" at bounding box center [19, 73] width 13 height 9
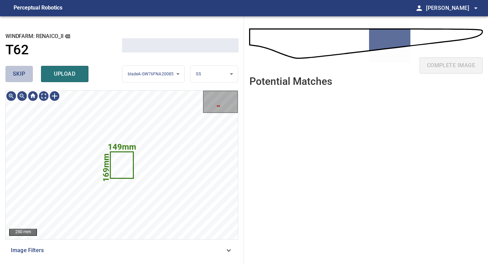
click at [24, 77] on span "skip" at bounding box center [19, 73] width 13 height 9
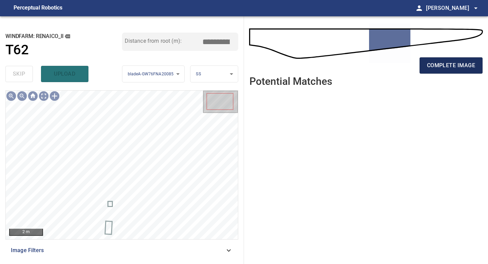
click at [455, 59] on button "complete image" at bounding box center [451, 65] width 63 height 16
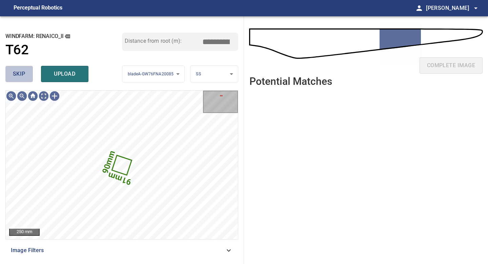
click at [27, 79] on button "skip" at bounding box center [18, 74] width 27 height 16
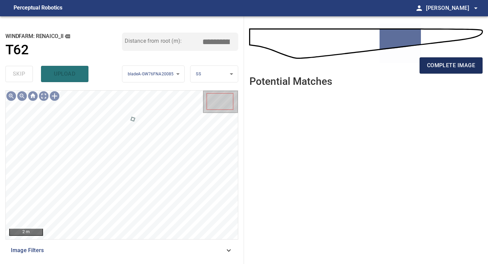
click at [454, 66] on span "complete image" at bounding box center [451, 65] width 48 height 9
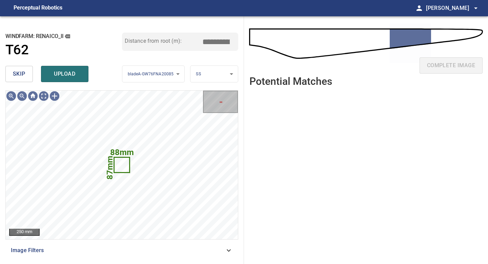
click at [22, 76] on span "skip" at bounding box center [19, 73] width 13 height 9
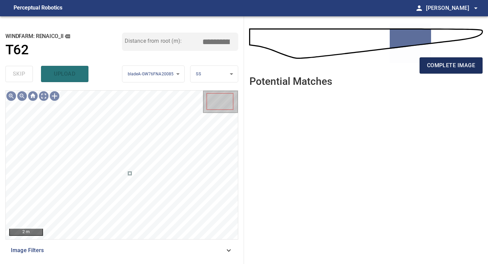
click at [446, 65] on span "complete image" at bounding box center [451, 65] width 48 height 9
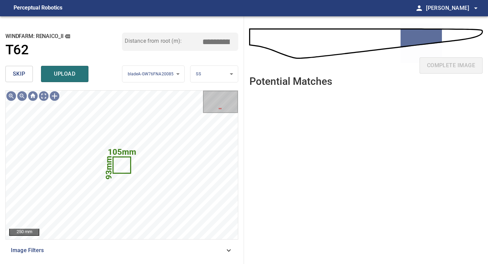
click at [20, 75] on span "skip" at bounding box center [19, 73] width 13 height 9
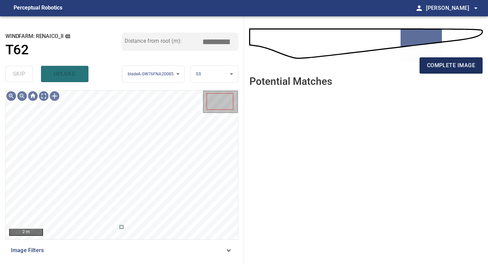
click at [426, 69] on button "complete image" at bounding box center [451, 65] width 63 height 16
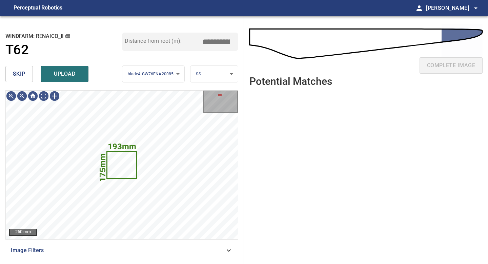
click at [15, 71] on span "skip" at bounding box center [19, 73] width 13 height 9
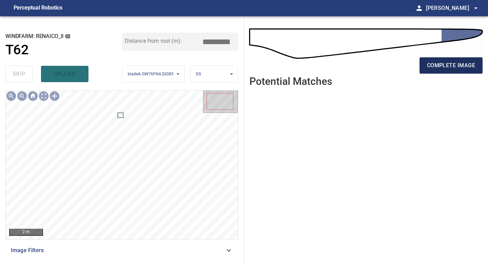
click at [437, 66] on span "complete image" at bounding box center [451, 65] width 48 height 9
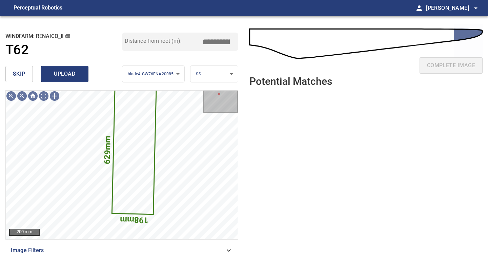
click at [58, 73] on span "upload" at bounding box center [64, 73] width 33 height 9
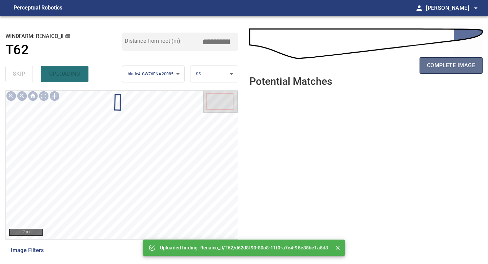
click at [446, 69] on span "complete image" at bounding box center [451, 65] width 48 height 9
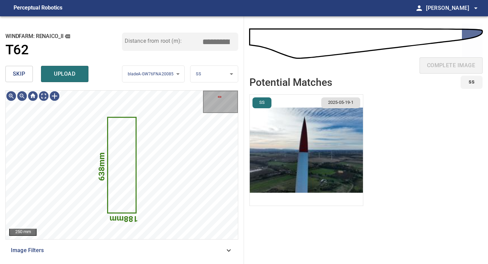
click at [15, 75] on span "skip" at bounding box center [19, 73] width 13 height 9
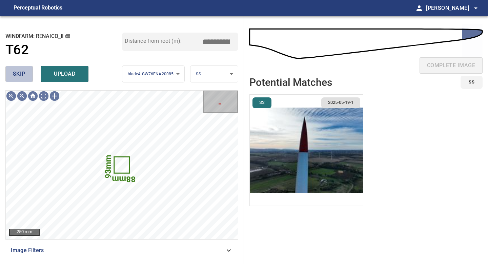
click at [15, 75] on span "skip" at bounding box center [19, 73] width 13 height 9
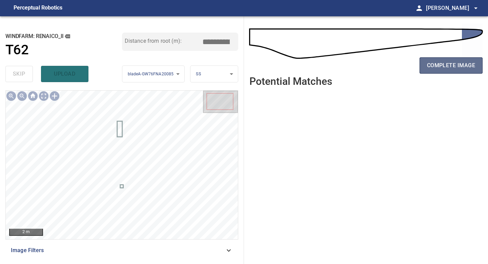
click at [453, 68] on span "complete image" at bounding box center [451, 65] width 48 height 9
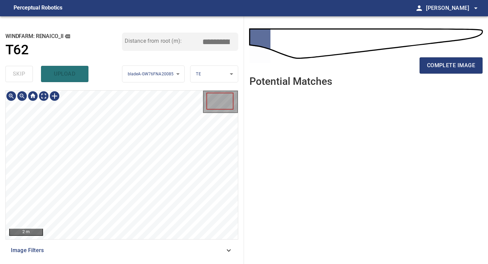
click at [100, 261] on div "**********" at bounding box center [122, 139] width 244 height 247
click at [457, 60] on button "complete image" at bounding box center [451, 65] width 63 height 16
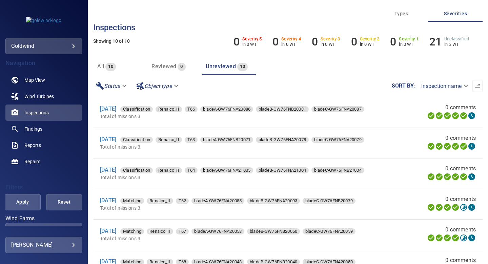
scroll to position [135, 0]
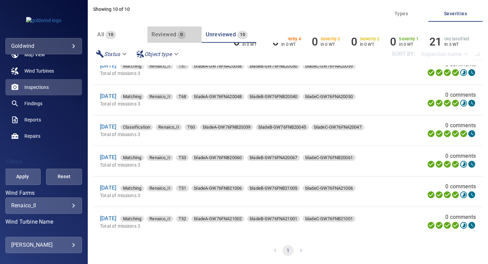
click at [162, 41] on button "Reviewed 0" at bounding box center [174, 34] width 54 height 16
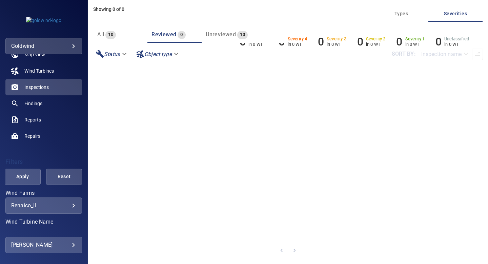
click at [223, 34] on span "Unreviewed" at bounding box center [221, 34] width 30 height 6
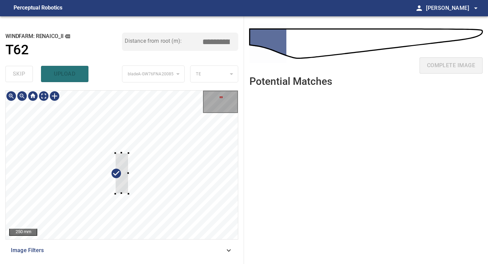
click at [121, 194] on div at bounding box center [122, 164] width 232 height 148
click at [121, 181] on div at bounding box center [121, 169] width 13 height 41
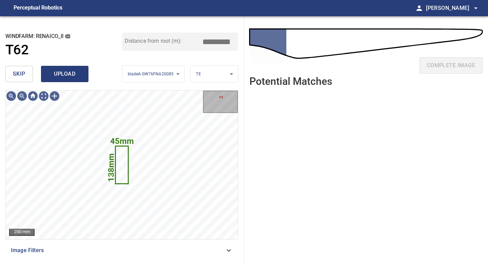
click at [56, 72] on span "upload" at bounding box center [64, 73] width 33 height 9
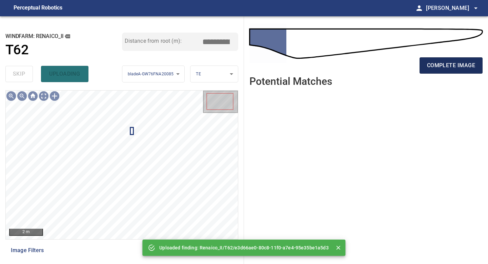
click at [457, 64] on span "complete image" at bounding box center [451, 65] width 48 height 9
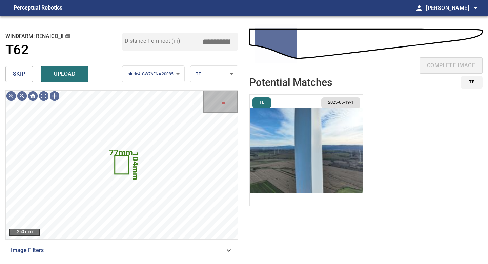
click at [18, 74] on span "skip" at bounding box center [19, 73] width 13 height 9
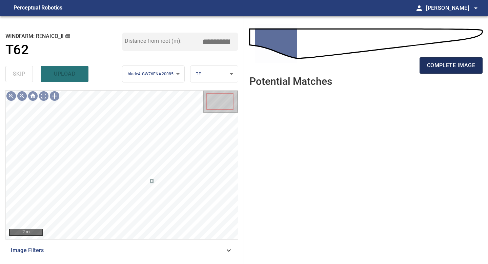
click at [461, 66] on span "complete image" at bounding box center [451, 65] width 48 height 9
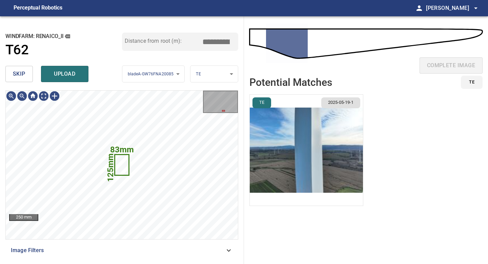
click at [27, 76] on button "skip" at bounding box center [18, 74] width 27 height 16
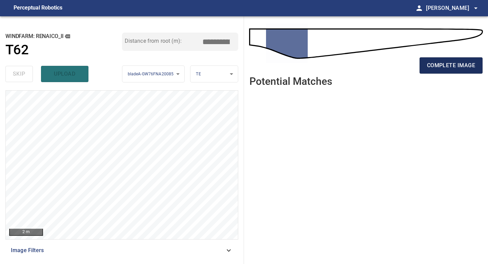
click at [468, 70] on span "complete image" at bounding box center [451, 65] width 48 height 9
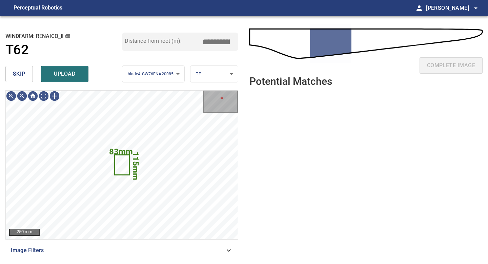
click at [9, 71] on button "skip" at bounding box center [18, 74] width 27 height 16
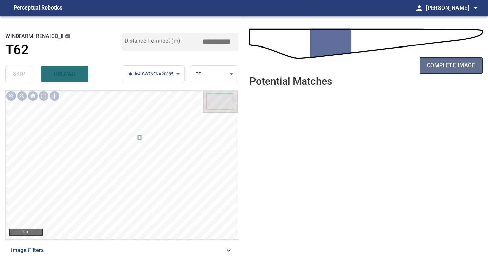
click at [445, 61] on span "complete image" at bounding box center [451, 65] width 48 height 9
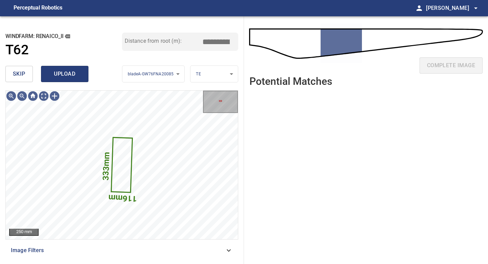
click at [55, 71] on span "upload" at bounding box center [64, 73] width 33 height 9
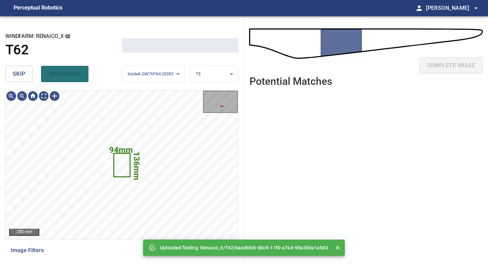
click at [21, 75] on span "skip" at bounding box center [19, 73] width 13 height 9
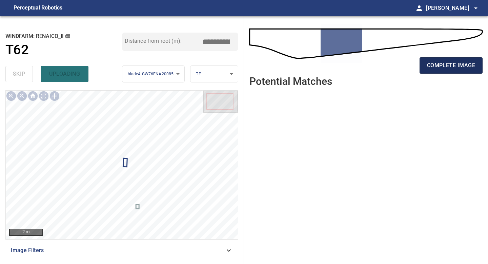
click at [441, 68] on span "complete image" at bounding box center [451, 65] width 48 height 9
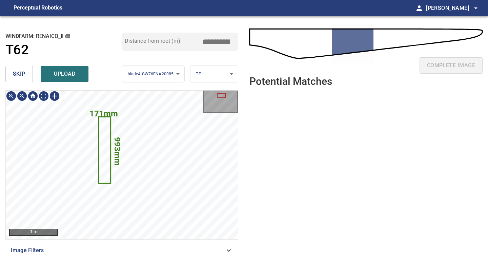
click at [71, 73] on div "**********" at bounding box center [122, 139] width 244 height 247
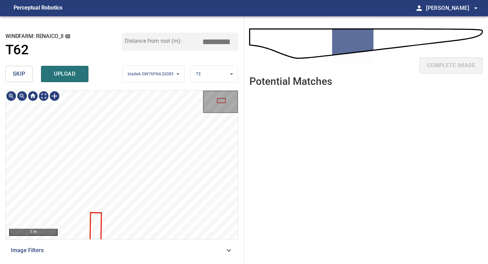
click at [62, 20] on div "**********" at bounding box center [122, 139] width 244 height 247
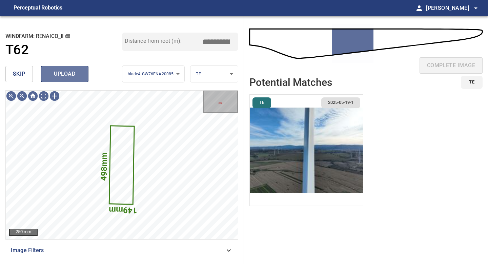
click at [64, 74] on span "upload" at bounding box center [64, 73] width 33 height 9
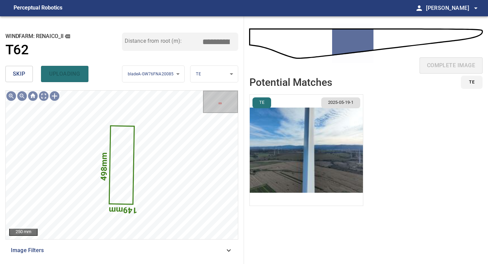
click at [19, 77] on span "skip" at bounding box center [19, 73] width 13 height 9
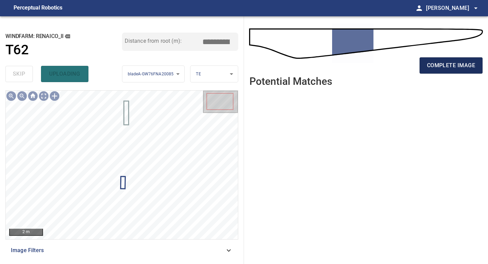
click at [451, 68] on span "complete image" at bounding box center [451, 65] width 48 height 9
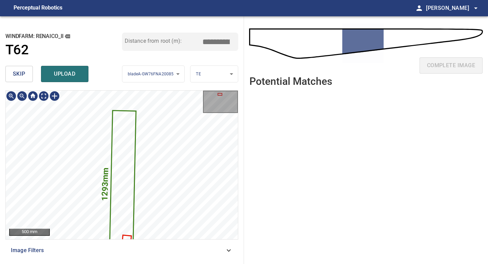
click at [85, 40] on div "**********" at bounding box center [122, 139] width 244 height 247
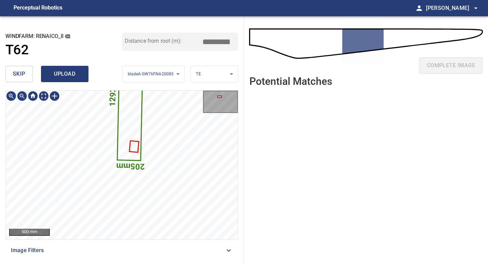
click at [87, 10] on main "**********" at bounding box center [244, 132] width 488 height 264
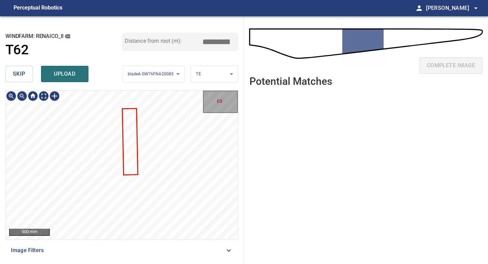
click at [62, 64] on div "skip upload" at bounding box center [63, 74] width 117 height 22
click at [58, 74] on span "upload" at bounding box center [64, 73] width 33 height 9
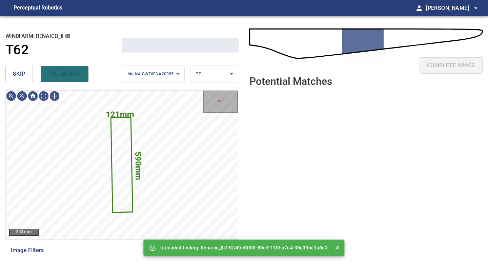
click at [26, 71] on button "skip" at bounding box center [18, 74] width 27 height 16
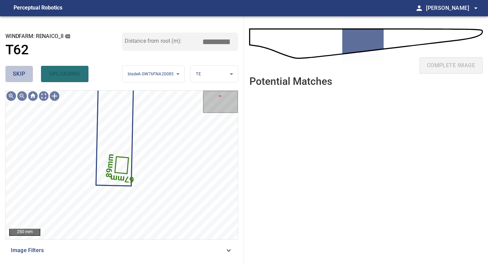
click at [26, 71] on button "skip" at bounding box center [18, 74] width 27 height 16
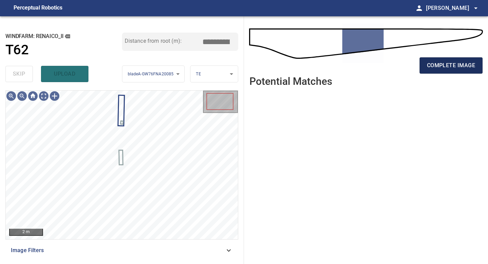
click at [458, 67] on span "complete image" at bounding box center [451, 65] width 48 height 9
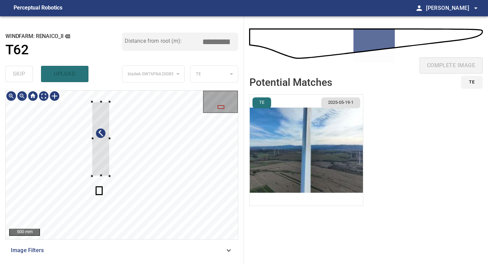
click at [110, 189] on div at bounding box center [122, 164] width 232 height 148
click at [102, 182] on div at bounding box center [99, 142] width 19 height 84
click at [97, 206] on div at bounding box center [122, 164] width 232 height 148
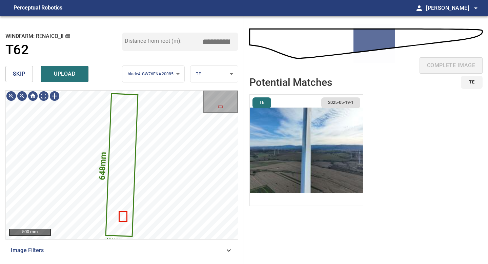
click at [294, 113] on img "button" at bounding box center [306, 150] width 113 height 111
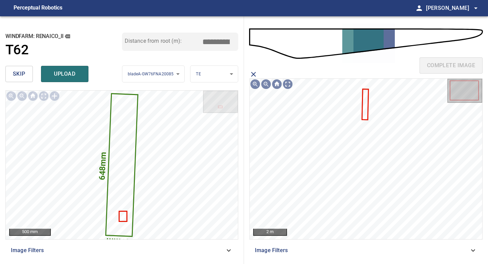
click at [363, 101] on icon at bounding box center [365, 103] width 5 height 29
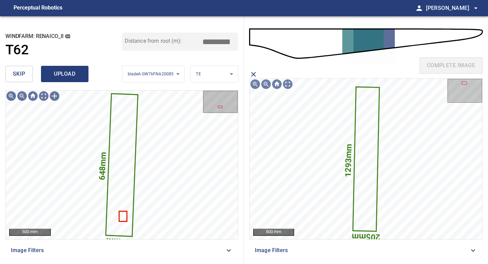
click at [67, 77] on span "upload" at bounding box center [64, 73] width 33 height 9
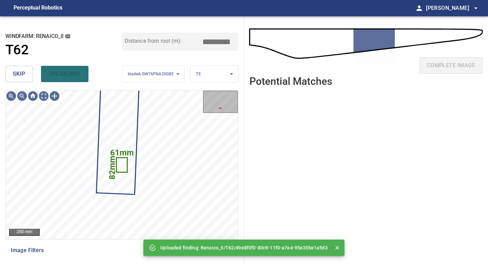
click at [17, 75] on span "skip" at bounding box center [19, 73] width 13 height 9
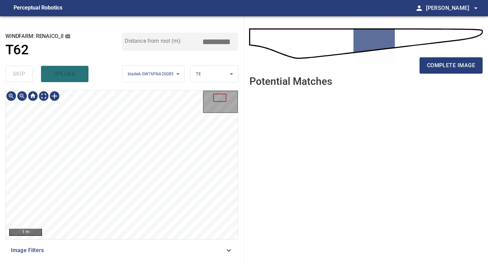
click at [141, 261] on div "**********" at bounding box center [122, 139] width 244 height 247
click at [144, 241] on div "1 m Image Filters" at bounding box center [121, 174] width 233 height 168
click at [455, 65] on span "complete image" at bounding box center [451, 65] width 48 height 9
click at [138, 256] on div "2 m Image Filters" at bounding box center [121, 174] width 233 height 168
click at [128, 258] on div "1 m Image Filters" at bounding box center [121, 174] width 233 height 168
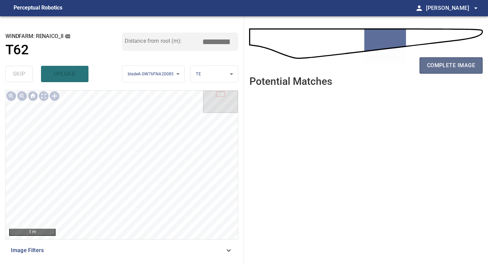
click at [453, 65] on span "complete image" at bounding box center [451, 65] width 48 height 9
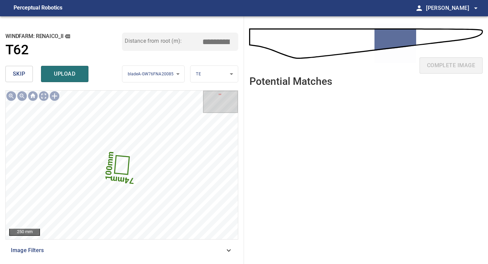
click at [18, 76] on span "skip" at bounding box center [19, 73] width 13 height 9
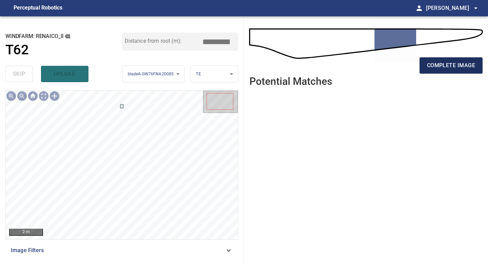
click at [455, 64] on span "complete image" at bounding box center [451, 65] width 48 height 9
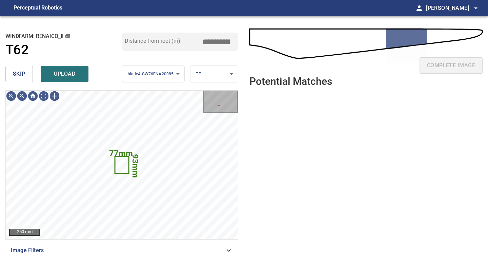
click at [28, 73] on button "skip" at bounding box center [18, 74] width 27 height 16
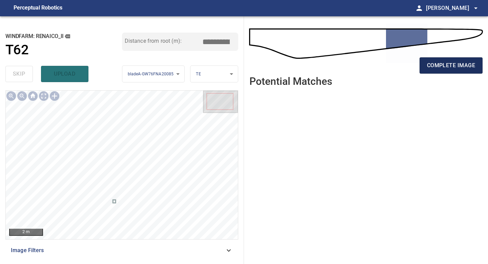
click at [449, 62] on span "complete image" at bounding box center [451, 65] width 48 height 9
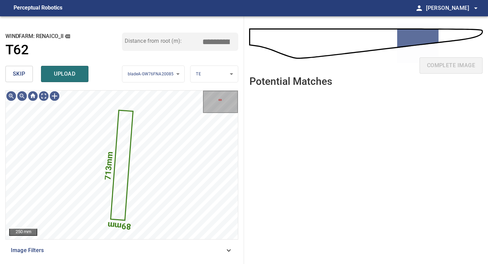
click at [28, 80] on button "skip" at bounding box center [18, 74] width 27 height 16
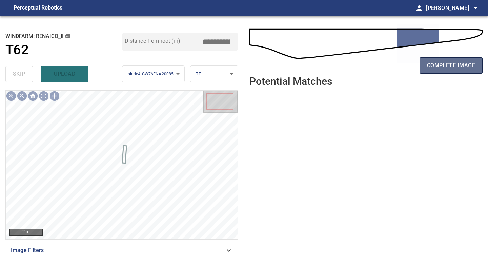
click at [429, 63] on span "complete image" at bounding box center [451, 65] width 48 height 9
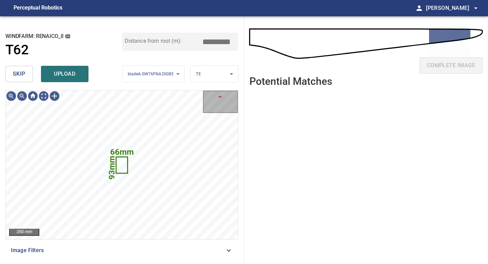
click at [28, 74] on button "skip" at bounding box center [18, 74] width 27 height 16
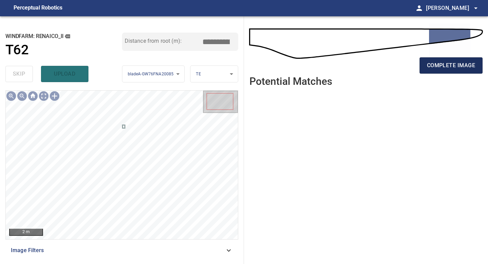
click at [435, 68] on span "complete image" at bounding box center [451, 65] width 48 height 9
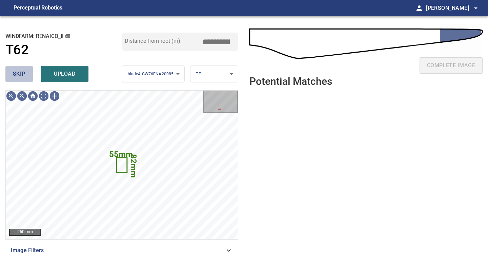
click at [23, 68] on button "skip" at bounding box center [18, 74] width 27 height 16
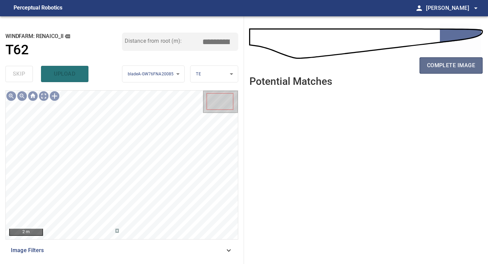
click at [440, 64] on span "complete image" at bounding box center [451, 65] width 48 height 9
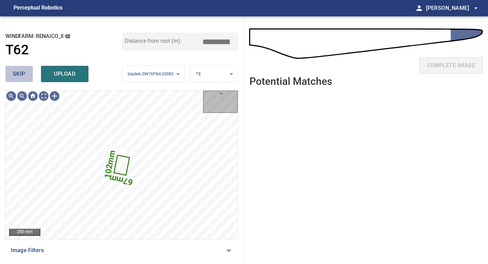
click at [13, 73] on span "skip" at bounding box center [19, 73] width 13 height 9
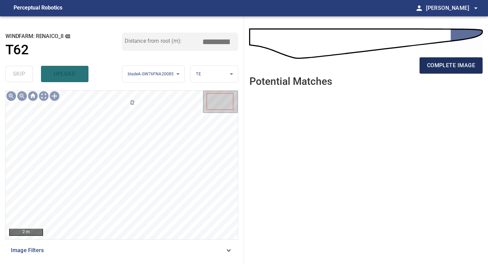
click at [452, 67] on span "complete image" at bounding box center [451, 65] width 48 height 9
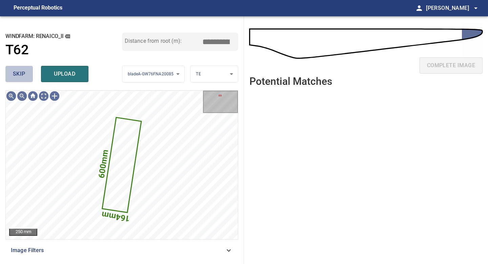
click at [28, 73] on button "skip" at bounding box center [18, 74] width 27 height 16
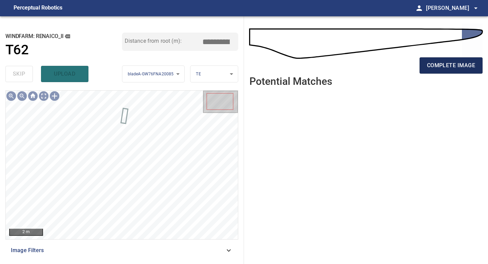
click at [451, 62] on span "complete image" at bounding box center [451, 65] width 48 height 9
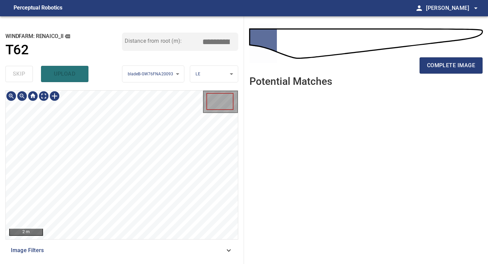
click at [125, 263] on div "**********" at bounding box center [122, 139] width 244 height 247
click at [448, 62] on span "complete image" at bounding box center [451, 65] width 48 height 9
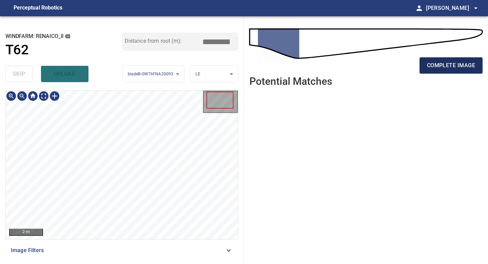
click at [459, 66] on span "complete image" at bounding box center [451, 65] width 48 height 9
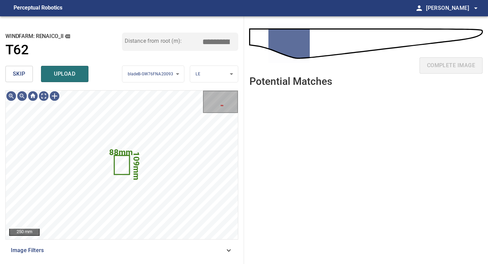
click at [21, 76] on span "skip" at bounding box center [19, 73] width 13 height 9
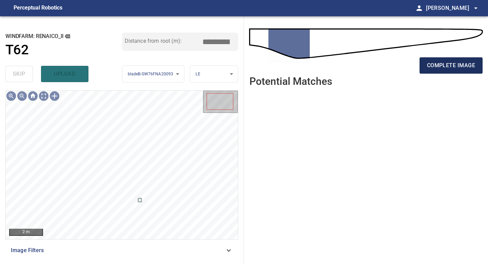
click at [449, 68] on span "complete image" at bounding box center [451, 65] width 48 height 9
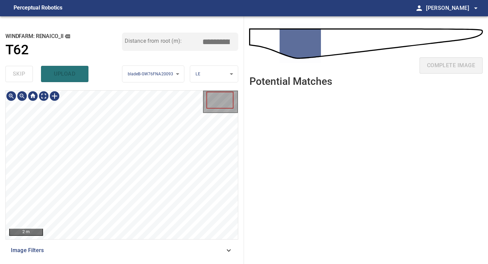
click at [100, 261] on div "**********" at bounding box center [122, 139] width 244 height 247
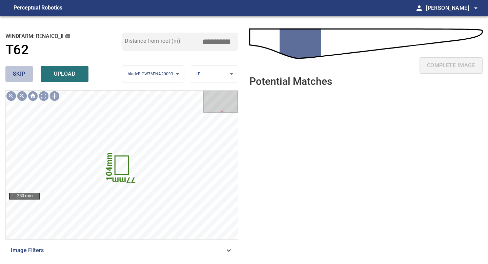
click at [18, 69] on span "skip" at bounding box center [19, 73] width 13 height 9
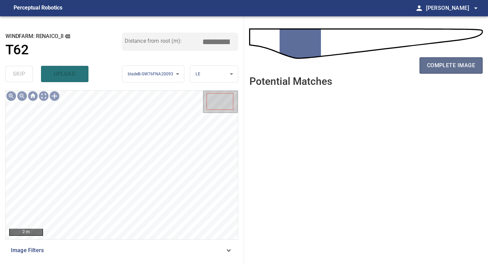
click at [439, 58] on button "complete image" at bounding box center [451, 65] width 63 height 16
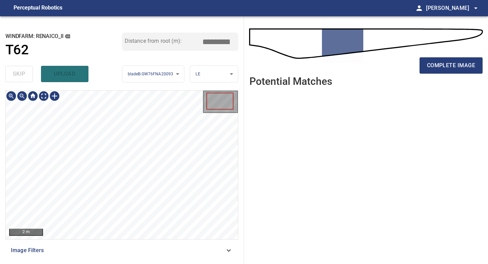
click at [121, 263] on div "**********" at bounding box center [122, 139] width 244 height 247
click at [445, 64] on span "complete image" at bounding box center [451, 65] width 48 height 9
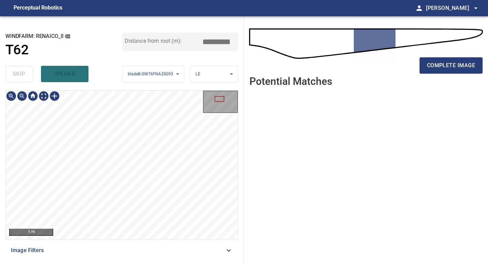
click at [119, 246] on div "1 m Image Filters" at bounding box center [121, 174] width 233 height 168
click at [464, 63] on span "complete image" at bounding box center [451, 65] width 48 height 9
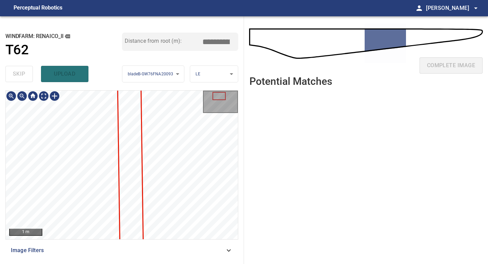
click at [108, 246] on div "1 m Image Filters" at bounding box center [121, 174] width 233 height 168
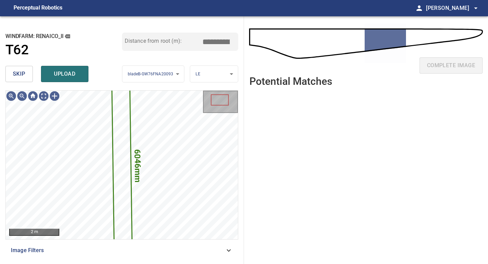
click at [24, 76] on span "skip" at bounding box center [19, 73] width 13 height 9
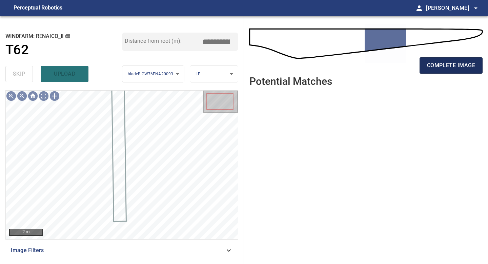
click at [458, 65] on span "complete image" at bounding box center [451, 65] width 48 height 9
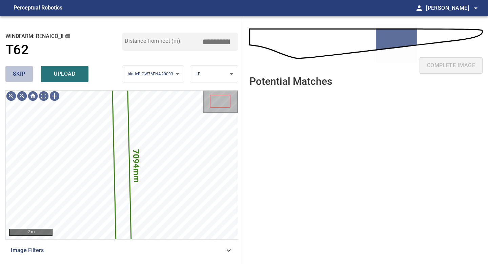
click at [18, 73] on span "skip" at bounding box center [19, 73] width 13 height 9
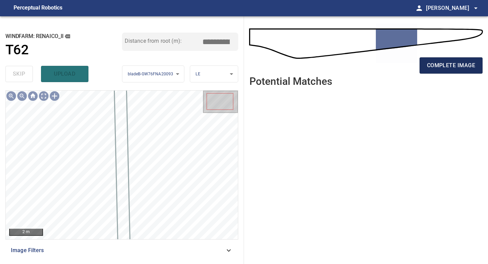
click at [469, 63] on span "complete image" at bounding box center [451, 65] width 48 height 9
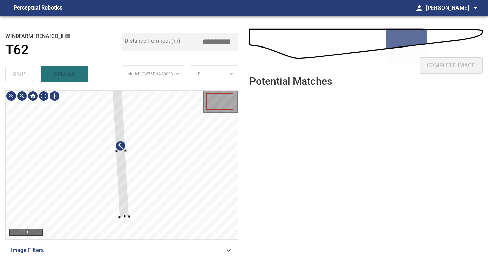
click at [120, 189] on div at bounding box center [120, 151] width 17 height 132
click at [122, 163] on div at bounding box center [119, 125] width 14 height 81
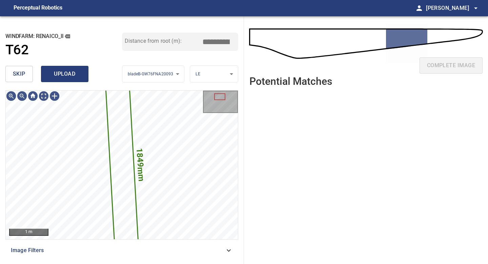
click at [61, 73] on span "upload" at bounding box center [64, 73] width 33 height 9
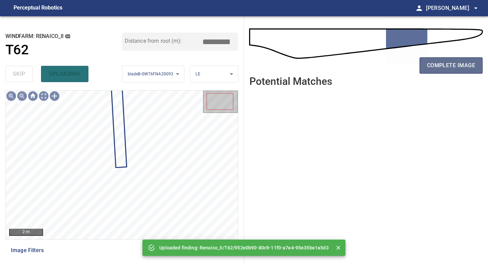
click at [452, 61] on span "complete image" at bounding box center [451, 65] width 48 height 9
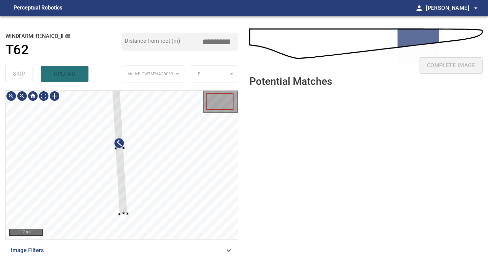
click at [122, 210] on div at bounding box center [119, 148] width 16 height 131
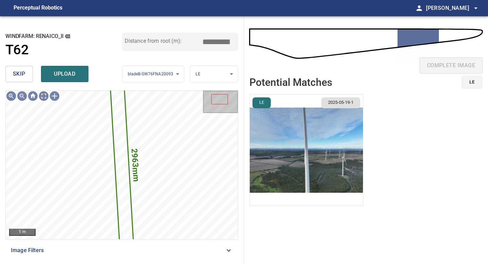
click at [317, 131] on img "button" at bounding box center [306, 150] width 113 height 111
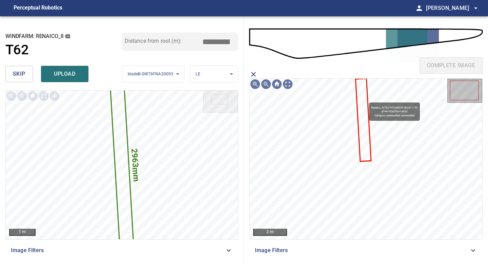
click at [366, 99] on icon at bounding box center [363, 120] width 14 height 82
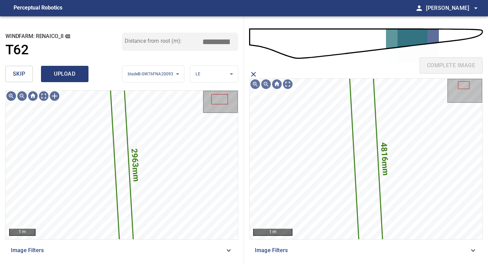
click at [71, 67] on button "upload" at bounding box center [64, 74] width 47 height 16
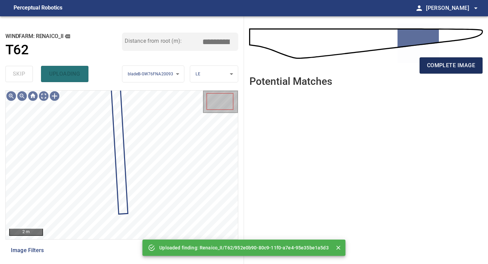
click at [454, 71] on button "complete image" at bounding box center [451, 65] width 63 height 16
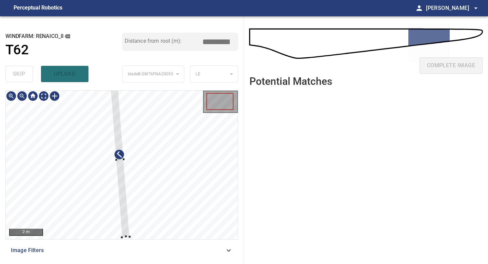
click at [132, 241] on div "2 m Image Filters" at bounding box center [121, 174] width 233 height 168
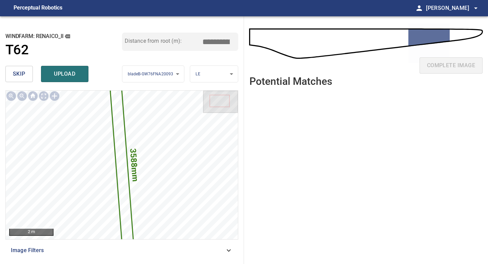
click at [215, 40] on input "*****" at bounding box center [219, 41] width 34 height 13
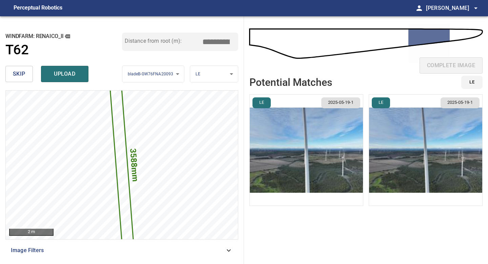
type input "*****"
click at [341, 148] on img "button" at bounding box center [306, 150] width 113 height 111
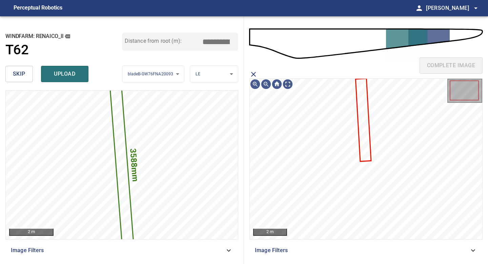
click at [367, 136] on icon at bounding box center [363, 120] width 14 height 82
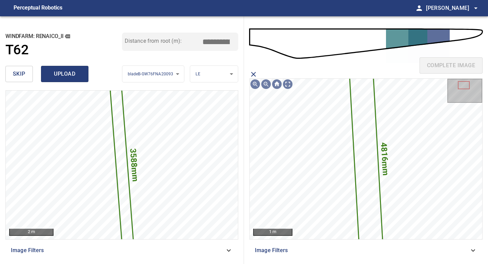
click at [70, 69] on span "upload" at bounding box center [64, 73] width 33 height 9
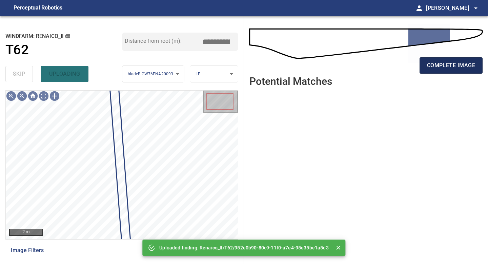
click at [437, 64] on span "complete image" at bounding box center [451, 65] width 48 height 9
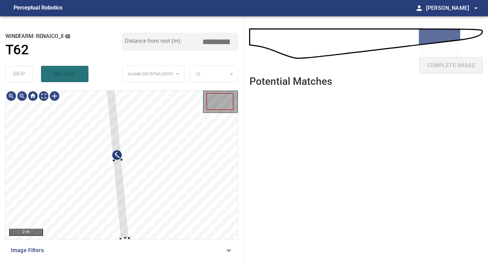
click at [120, 240] on div "2 m Image Filters" at bounding box center [121, 174] width 233 height 168
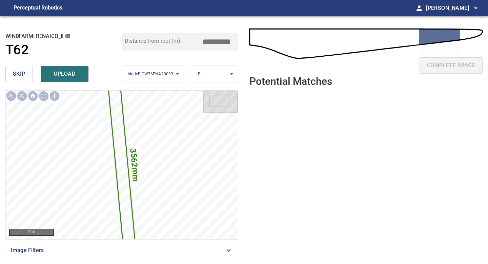
drag, startPoint x: 219, startPoint y: 41, endPoint x: 171, endPoint y: 41, distance: 47.4
click at [176, 41] on div "Distance from root (m): *****" at bounding box center [180, 42] width 117 height 18
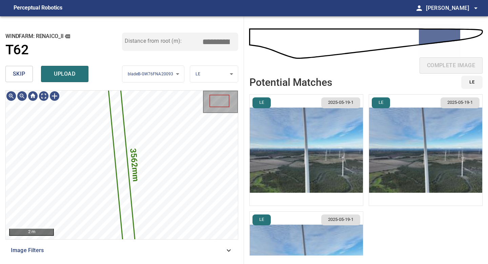
type input "*****"
click at [288, 130] on img "button" at bounding box center [306, 150] width 113 height 111
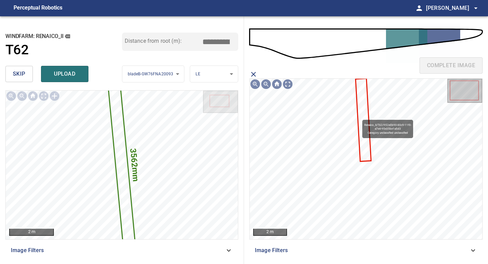
click at [359, 116] on icon at bounding box center [363, 120] width 14 height 82
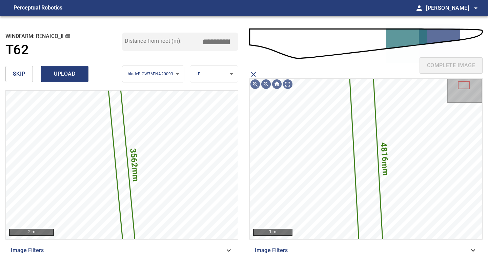
click at [71, 79] on button "upload" at bounding box center [64, 74] width 47 height 16
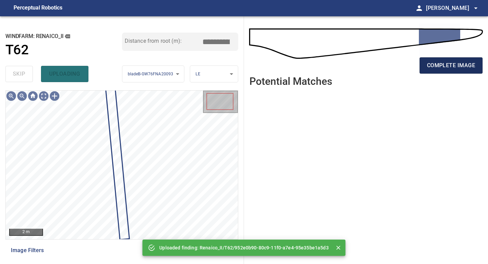
click at [453, 69] on span "complete image" at bounding box center [451, 65] width 48 height 9
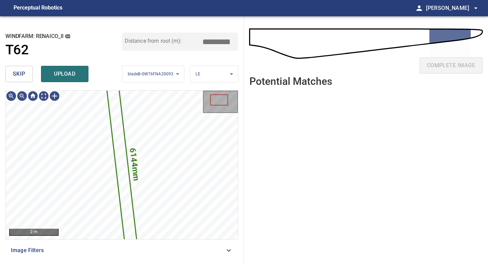
click at [29, 74] on button "skip" at bounding box center [18, 74] width 27 height 16
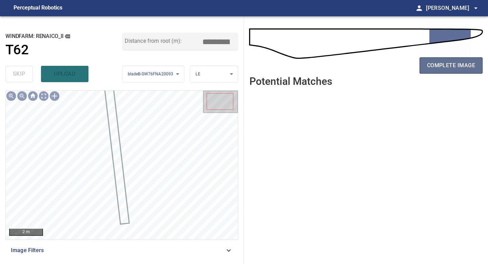
click at [442, 65] on span "complete image" at bounding box center [451, 65] width 48 height 9
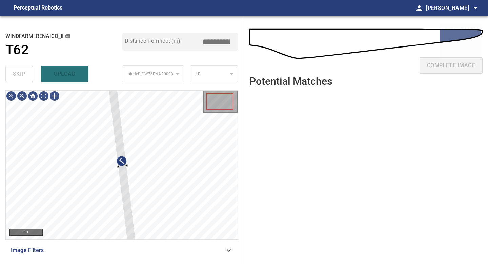
click at [108, 87] on div "**********" at bounding box center [122, 139] width 244 height 247
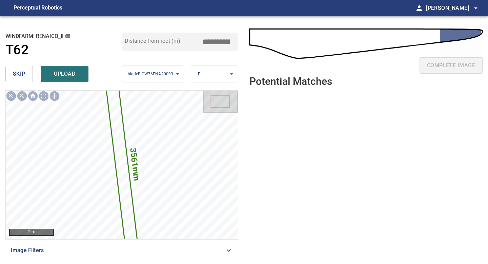
drag, startPoint x: 218, startPoint y: 42, endPoint x: 173, endPoint y: 42, distance: 44.7
click at [195, 42] on div "Distance from root (m): *****" at bounding box center [180, 42] width 117 height 18
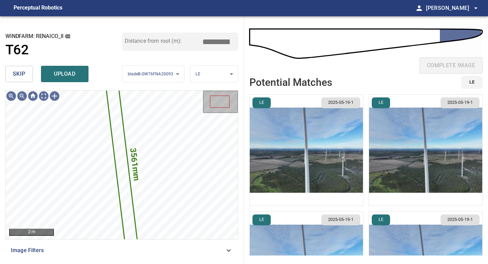
type input "*****"
click at [297, 139] on img "button" at bounding box center [306, 150] width 113 height 111
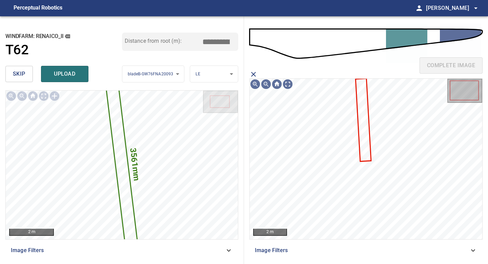
click at [365, 116] on icon at bounding box center [363, 120] width 14 height 82
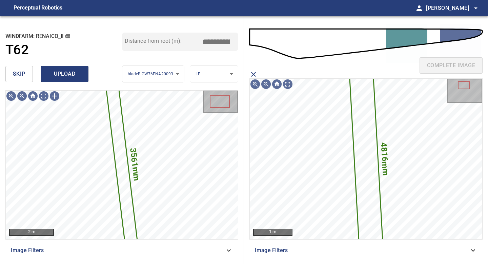
click at [69, 75] on span "upload" at bounding box center [64, 73] width 33 height 9
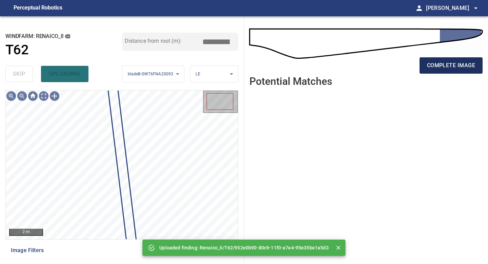
click at [435, 69] on span "complete image" at bounding box center [451, 65] width 48 height 9
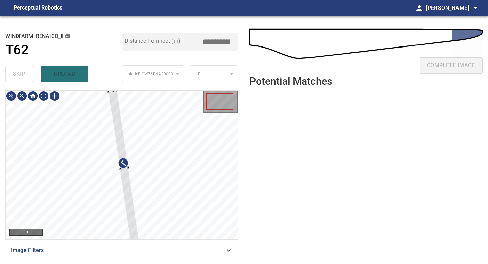
click at [109, 92] on div at bounding box center [108, 91] width 2 height 2
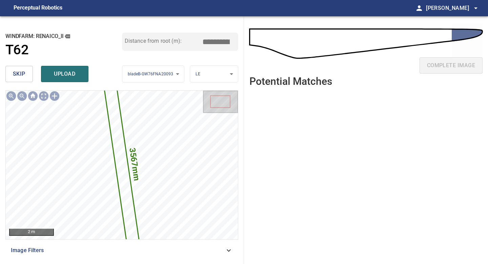
drag, startPoint x: 219, startPoint y: 40, endPoint x: 161, endPoint y: 40, distance: 57.9
click at [161, 40] on div "Distance from root (m): *****" at bounding box center [180, 42] width 117 height 18
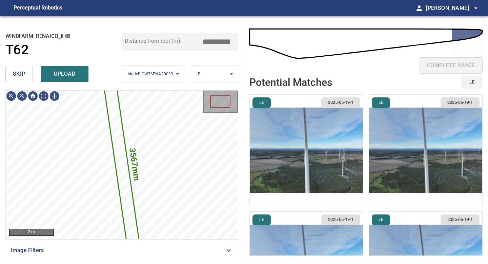
type input "*****"
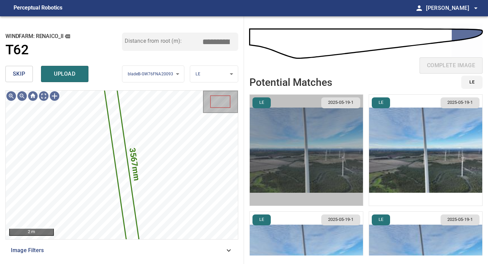
click at [315, 147] on img "button" at bounding box center [306, 150] width 113 height 111
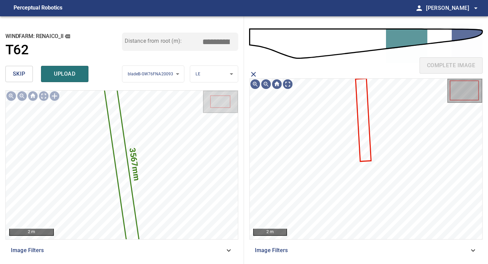
click at [364, 123] on icon at bounding box center [363, 120] width 14 height 82
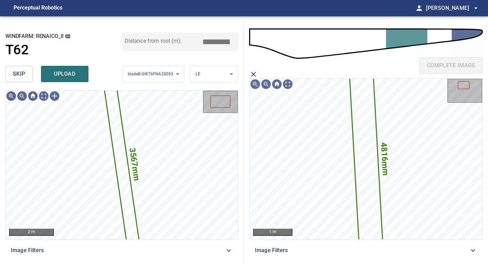
click at [56, 73] on span "upload" at bounding box center [64, 73] width 33 height 9
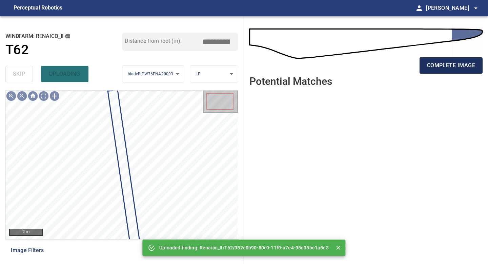
click at [441, 64] on span "complete image" at bounding box center [451, 65] width 48 height 9
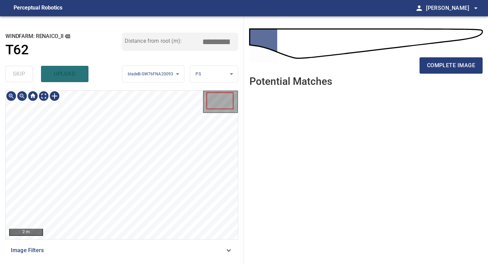
click at [122, 263] on div "**********" at bounding box center [122, 139] width 244 height 247
click at [458, 64] on span "complete image" at bounding box center [451, 65] width 48 height 9
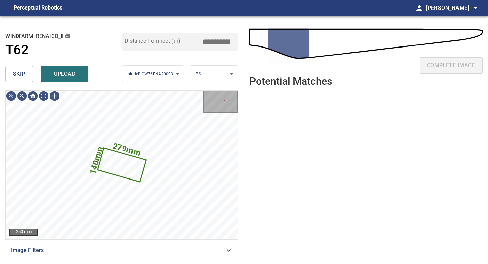
click at [20, 75] on span "skip" at bounding box center [19, 73] width 13 height 9
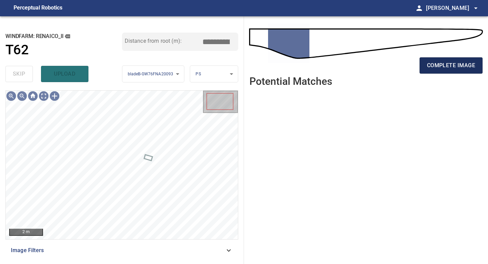
click at [454, 62] on span "complete image" at bounding box center [451, 65] width 48 height 9
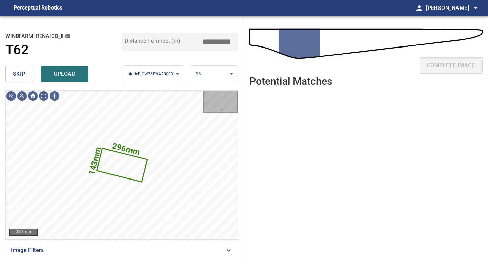
click at [17, 69] on button "skip" at bounding box center [18, 74] width 27 height 16
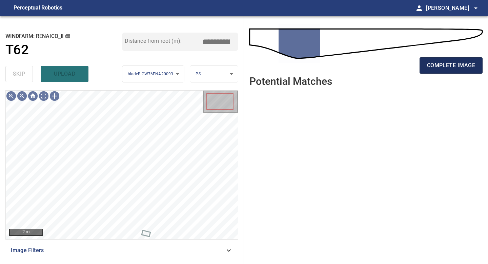
click at [438, 70] on button "complete image" at bounding box center [451, 65] width 63 height 16
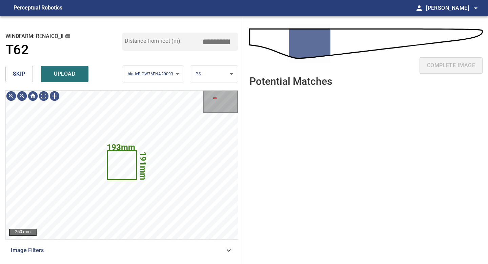
click at [24, 77] on span "skip" at bounding box center [19, 73] width 13 height 9
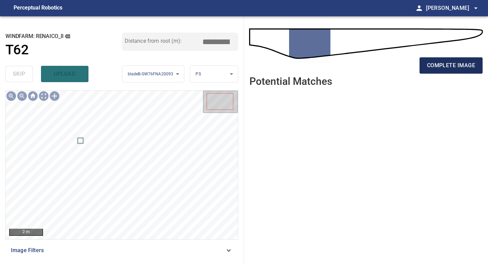
click at [443, 66] on span "complete image" at bounding box center [451, 65] width 48 height 9
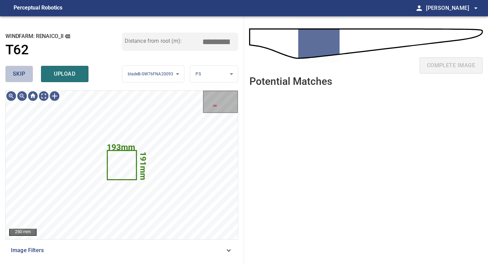
click at [26, 80] on button "skip" at bounding box center [18, 74] width 27 height 16
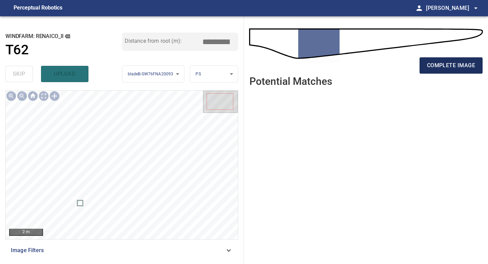
click at [467, 66] on span "complete image" at bounding box center [451, 65] width 48 height 9
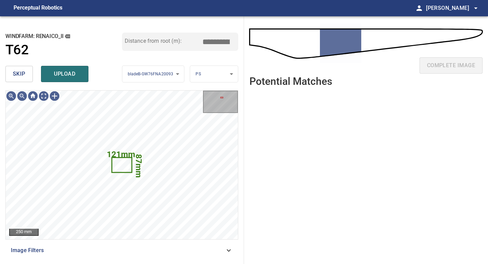
click at [13, 76] on span "skip" at bounding box center [19, 73] width 13 height 9
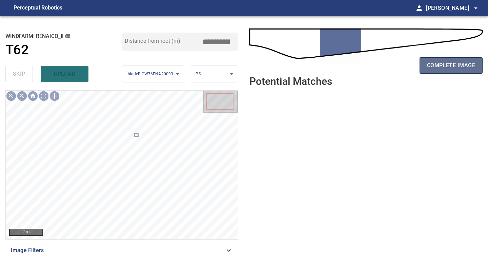
click at [434, 66] on span "complete image" at bounding box center [451, 65] width 48 height 9
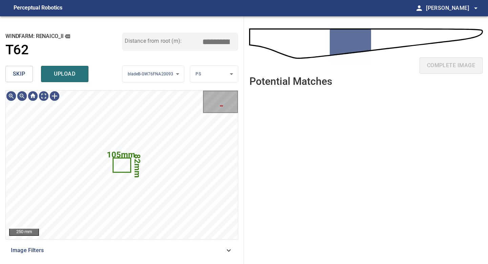
click at [25, 77] on span "skip" at bounding box center [19, 73] width 13 height 9
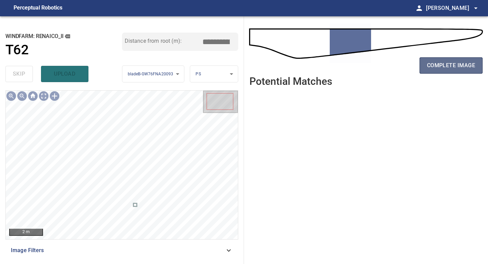
click at [439, 71] on button "complete image" at bounding box center [451, 65] width 63 height 16
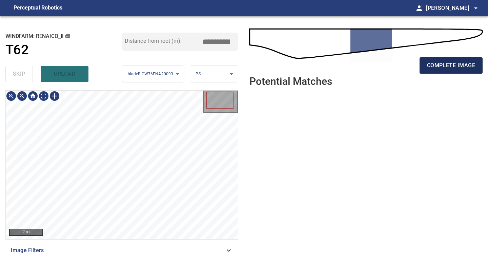
click at [443, 64] on span "complete image" at bounding box center [451, 65] width 48 height 9
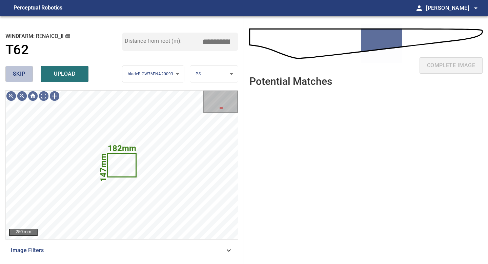
click at [23, 81] on button "skip" at bounding box center [18, 74] width 27 height 16
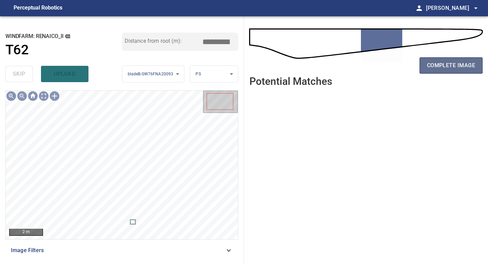
click at [449, 70] on button "complete image" at bounding box center [451, 65] width 63 height 16
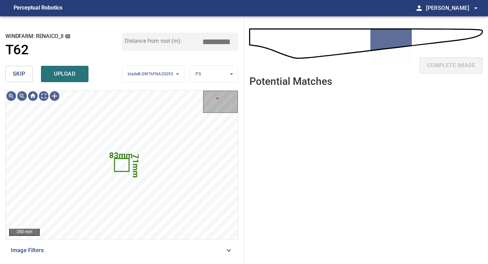
click at [23, 76] on span "skip" at bounding box center [19, 73] width 13 height 9
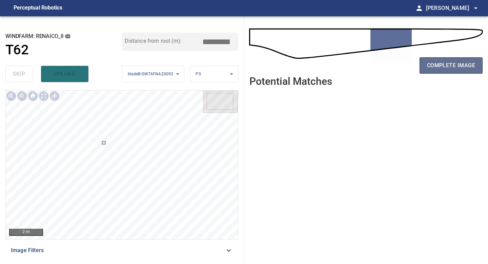
click at [429, 67] on span "complete image" at bounding box center [451, 65] width 48 height 9
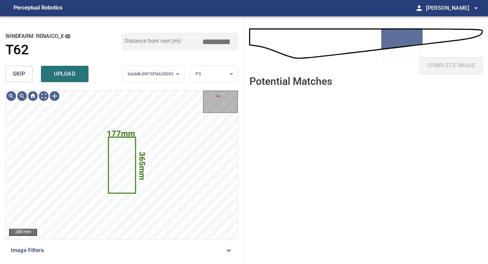
click at [20, 67] on button "skip" at bounding box center [18, 74] width 27 height 16
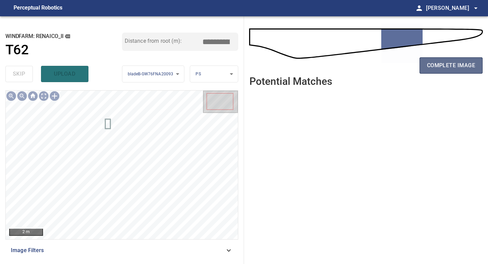
click at [439, 62] on span "complete image" at bounding box center [451, 65] width 48 height 9
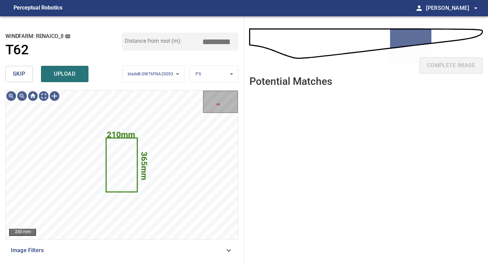
click at [28, 72] on button "skip" at bounding box center [18, 74] width 27 height 16
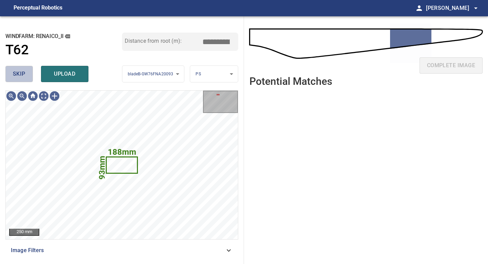
click at [28, 73] on button "skip" at bounding box center [18, 74] width 27 height 16
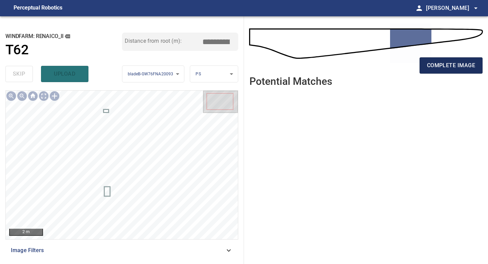
click at [435, 73] on button "complete image" at bounding box center [451, 65] width 63 height 16
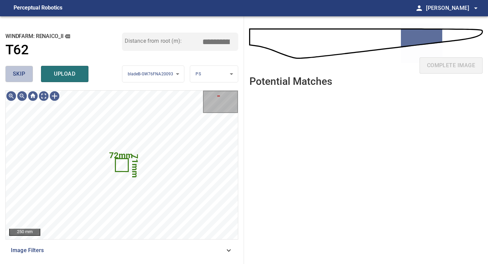
click at [16, 70] on span "skip" at bounding box center [19, 73] width 13 height 9
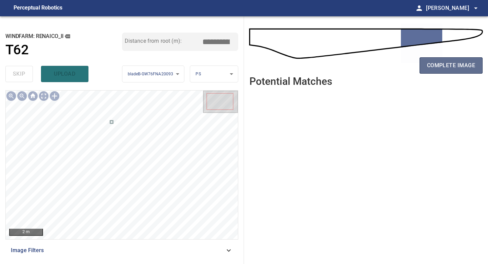
click at [427, 64] on button "complete image" at bounding box center [451, 65] width 63 height 16
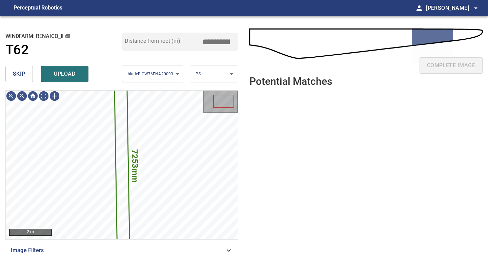
click at [18, 73] on span "skip" at bounding box center [19, 73] width 13 height 9
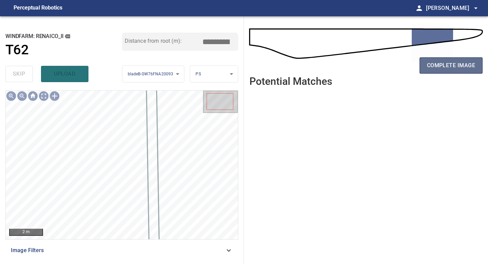
click at [442, 69] on span "complete image" at bounding box center [451, 65] width 48 height 9
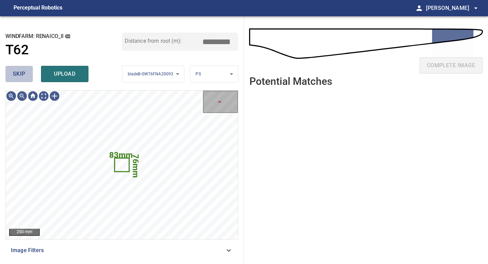
click at [30, 71] on button "skip" at bounding box center [18, 74] width 27 height 16
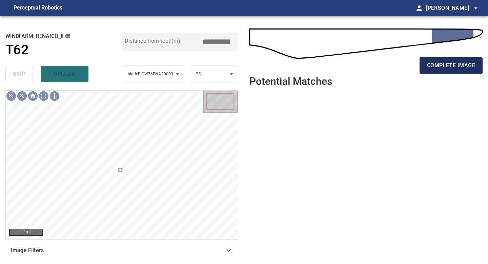
click at [476, 71] on button "complete image" at bounding box center [451, 65] width 63 height 16
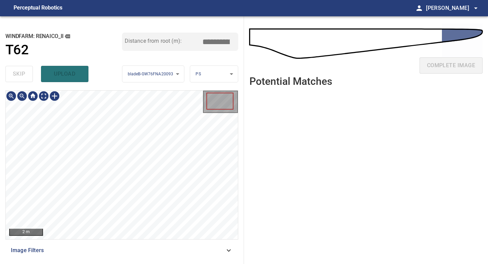
click at [110, 255] on div "2 m Image Filters" at bounding box center [121, 174] width 233 height 168
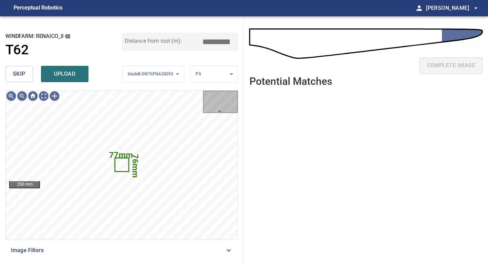
click at [16, 70] on span "skip" at bounding box center [19, 73] width 13 height 9
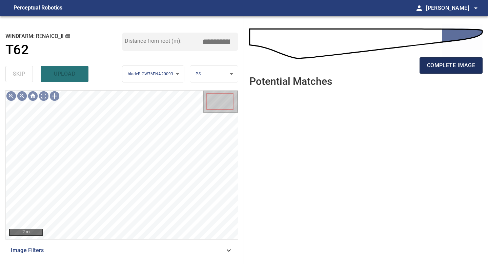
click at [450, 63] on span "complete image" at bounding box center [451, 65] width 48 height 9
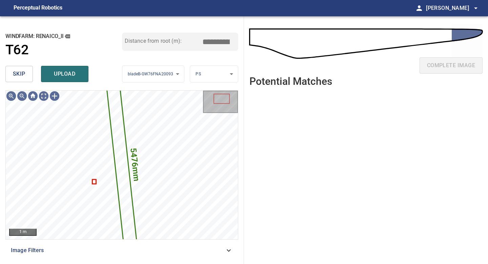
click at [24, 73] on span "skip" at bounding box center [19, 73] width 13 height 9
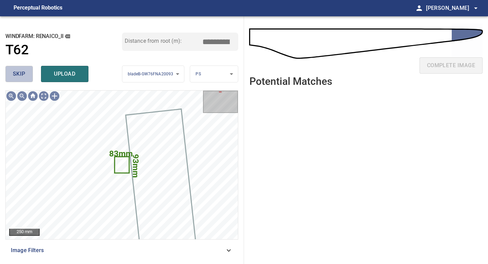
click at [24, 73] on span "skip" at bounding box center [19, 73] width 13 height 9
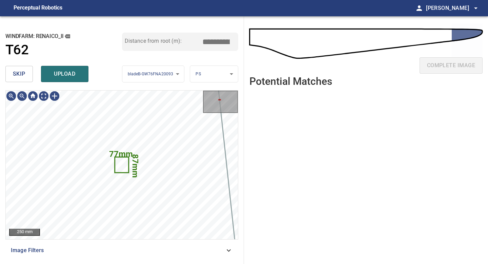
click at [22, 73] on span "skip" at bounding box center [19, 73] width 13 height 9
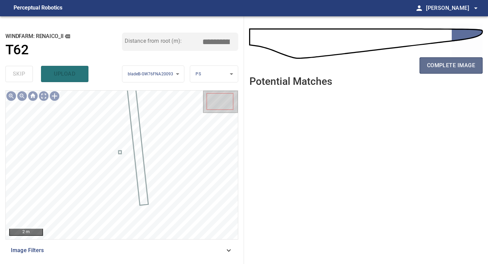
click at [445, 65] on span "complete image" at bounding box center [451, 65] width 48 height 9
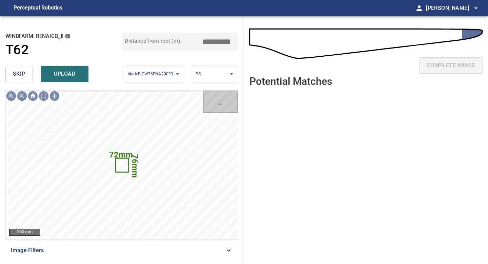
click at [23, 71] on span "skip" at bounding box center [19, 73] width 13 height 9
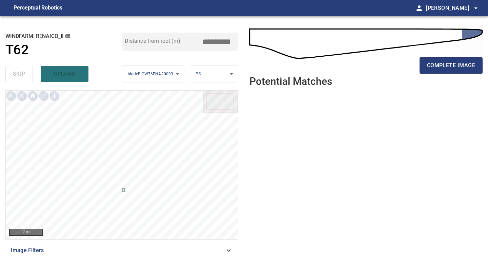
click at [457, 74] on div "complete image" at bounding box center [365, 68] width 233 height 27
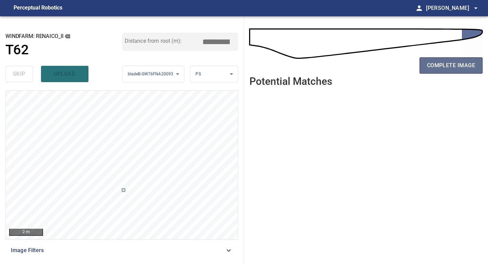
click at [457, 67] on span "complete image" at bounding box center [451, 65] width 48 height 9
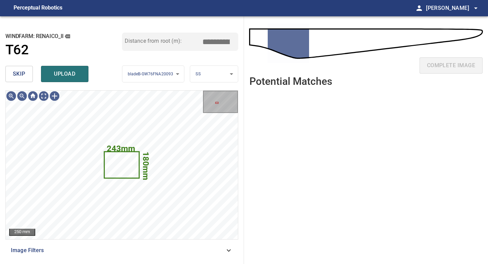
click at [24, 70] on span "skip" at bounding box center [19, 73] width 13 height 9
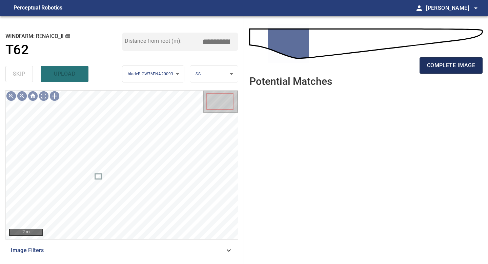
click at [459, 70] on span "complete image" at bounding box center [451, 65] width 48 height 9
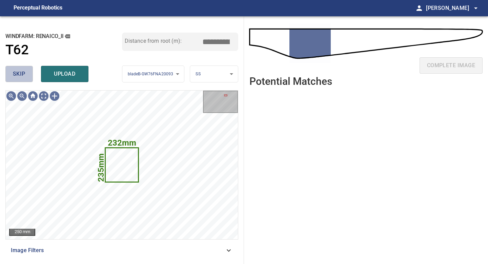
click at [25, 69] on button "skip" at bounding box center [18, 74] width 27 height 16
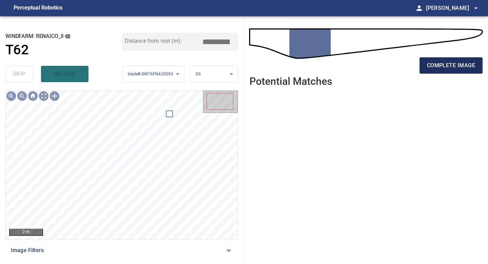
click at [448, 61] on span "complete image" at bounding box center [451, 65] width 48 height 9
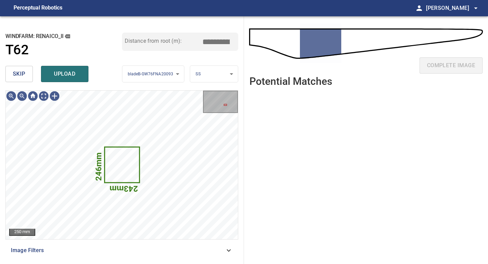
click at [20, 77] on span "skip" at bounding box center [19, 73] width 13 height 9
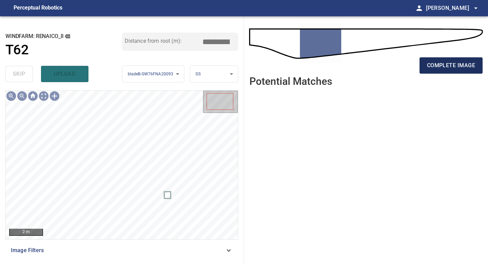
click at [463, 72] on button "complete image" at bounding box center [451, 65] width 63 height 16
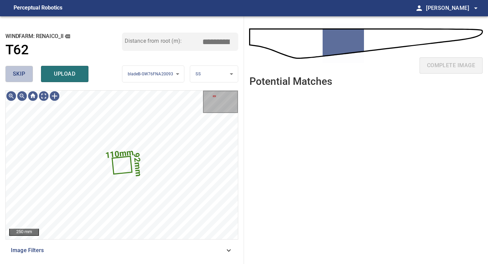
click at [25, 79] on button "skip" at bounding box center [18, 74] width 27 height 16
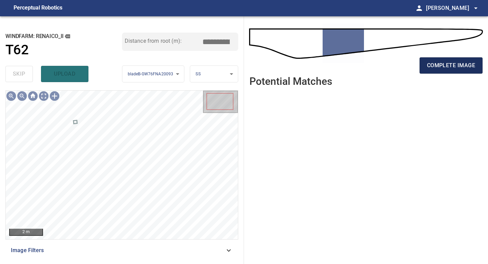
click at [444, 70] on button "complete image" at bounding box center [451, 65] width 63 height 16
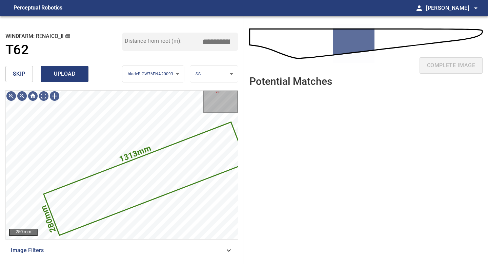
click at [67, 69] on span "upload" at bounding box center [64, 73] width 33 height 9
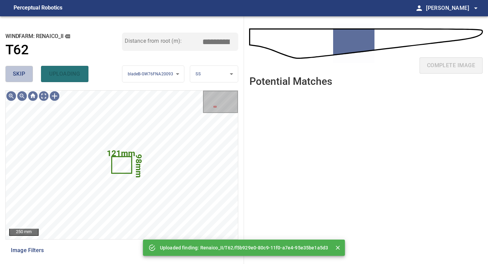
click at [11, 73] on button "skip" at bounding box center [18, 74] width 27 height 16
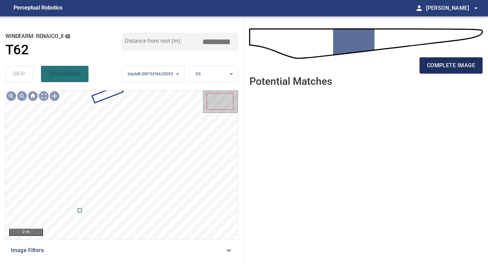
click at [445, 66] on span "complete image" at bounding box center [451, 65] width 48 height 9
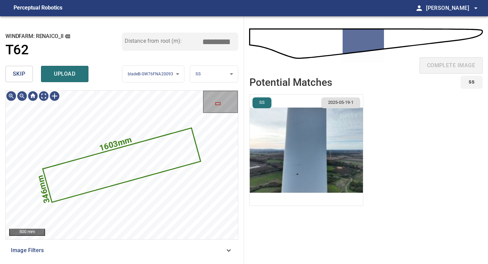
click at [334, 166] on img "button" at bounding box center [306, 150] width 113 height 111
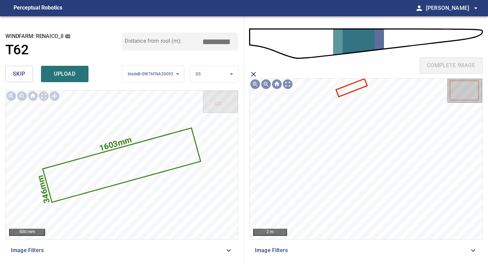
click at [346, 91] on icon at bounding box center [352, 87] width 30 height 17
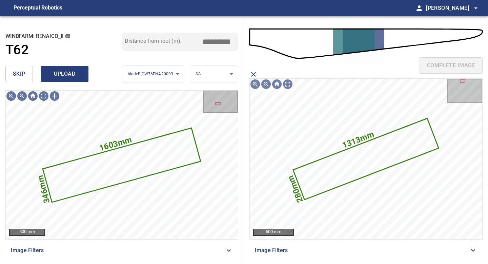
click at [70, 70] on span "upload" at bounding box center [64, 73] width 33 height 9
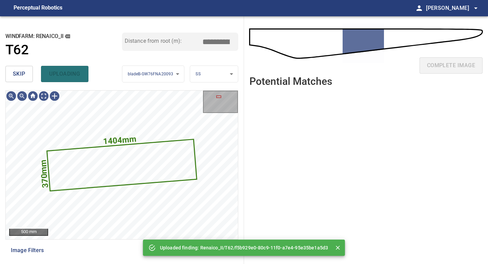
click at [12, 69] on button "skip" at bounding box center [18, 74] width 27 height 16
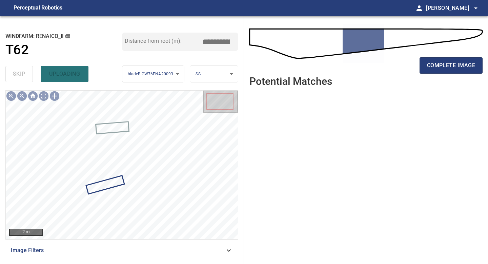
click at [447, 75] on div "complete image" at bounding box center [365, 68] width 233 height 27
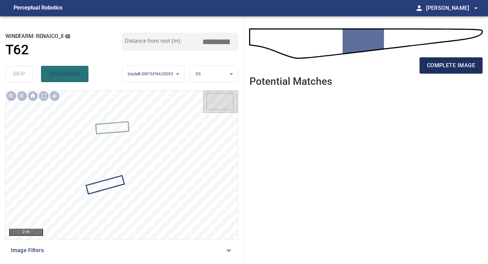
click at [445, 63] on span "complete image" at bounding box center [451, 65] width 48 height 9
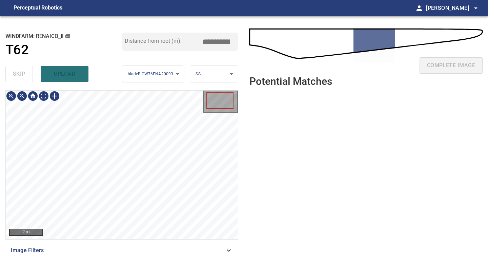
click at [108, 262] on div "**********" at bounding box center [122, 139] width 244 height 247
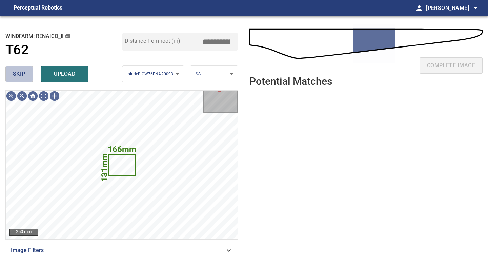
click at [24, 79] on button "skip" at bounding box center [18, 74] width 27 height 16
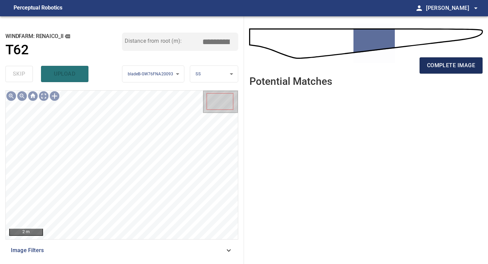
click at [459, 69] on span "complete image" at bounding box center [451, 65] width 48 height 9
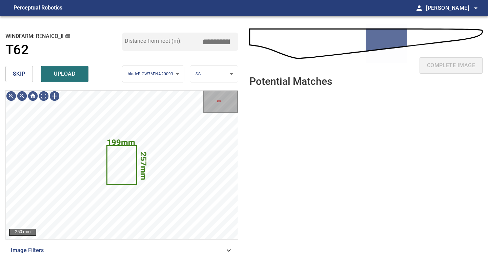
click at [14, 73] on span "skip" at bounding box center [19, 73] width 13 height 9
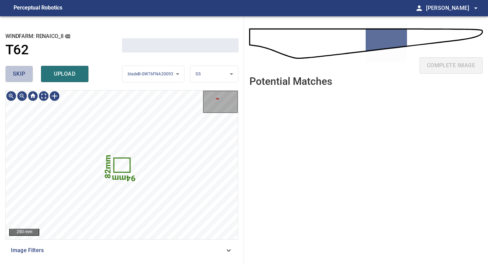
click at [14, 73] on span "skip" at bounding box center [19, 73] width 13 height 9
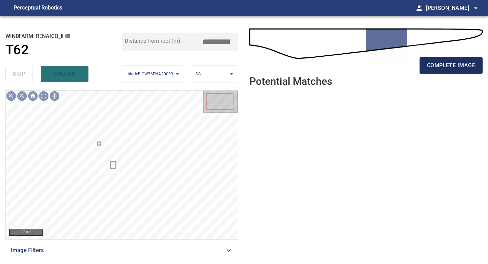
click at [449, 67] on span "complete image" at bounding box center [451, 65] width 48 height 9
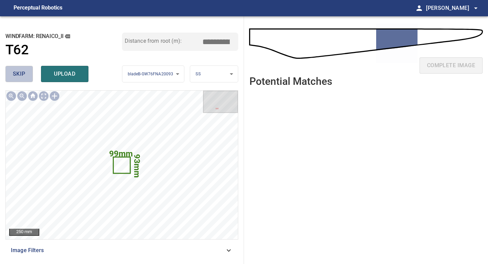
click at [21, 73] on span "skip" at bounding box center [19, 73] width 13 height 9
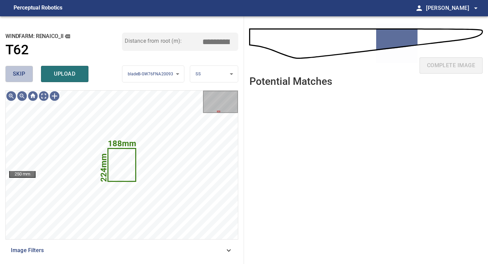
click at [27, 74] on button "skip" at bounding box center [18, 74] width 27 height 16
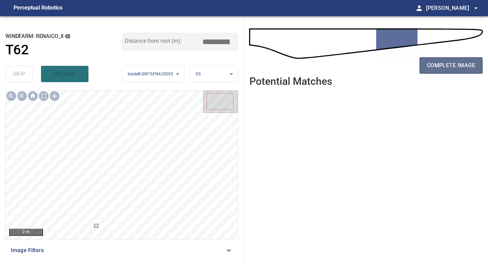
click at [455, 63] on span "complete image" at bounding box center [451, 65] width 48 height 9
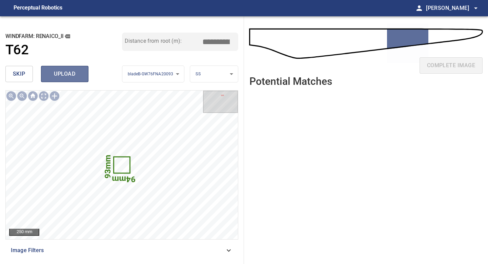
click at [67, 72] on span "upload" at bounding box center [64, 73] width 33 height 9
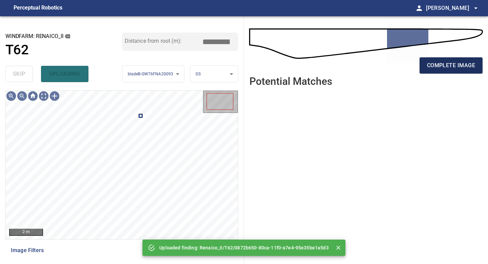
click at [466, 66] on span "complete image" at bounding box center [451, 65] width 48 height 9
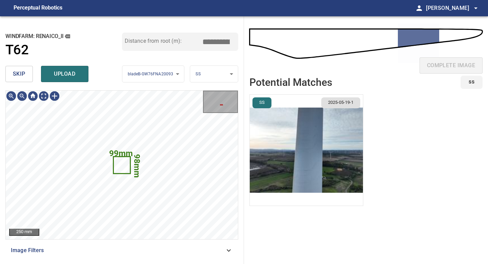
click at [18, 78] on span "skip" at bounding box center [19, 73] width 13 height 9
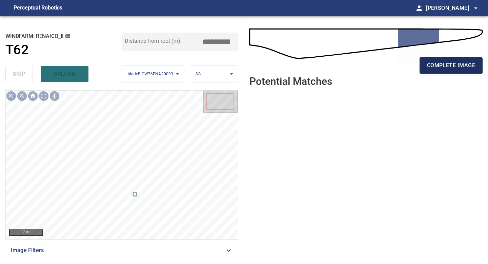
click at [452, 65] on span "complete image" at bounding box center [451, 65] width 48 height 9
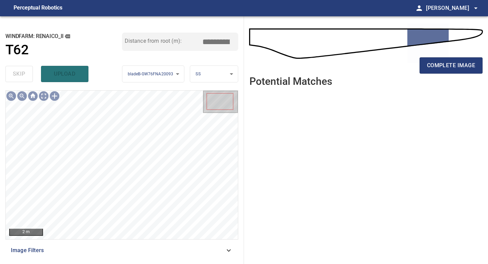
click at [114, 252] on div "2 m Image Filters" at bounding box center [121, 174] width 233 height 168
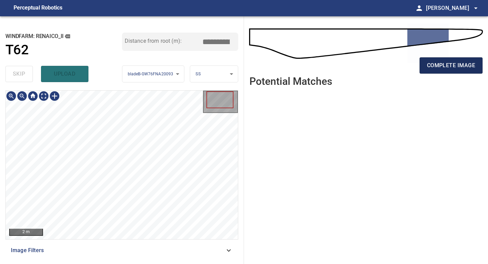
click at [436, 60] on button "complete image" at bounding box center [451, 65] width 63 height 16
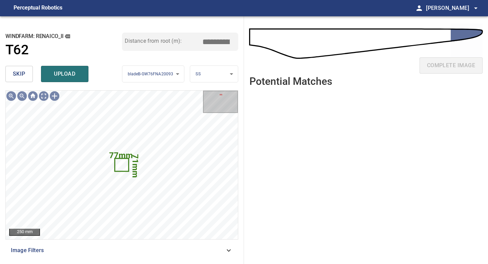
click at [23, 71] on span "skip" at bounding box center [19, 73] width 13 height 9
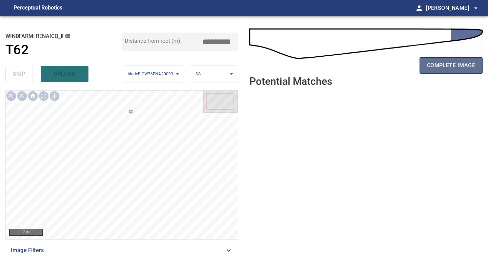
click at [451, 60] on button "complete image" at bounding box center [451, 65] width 63 height 16
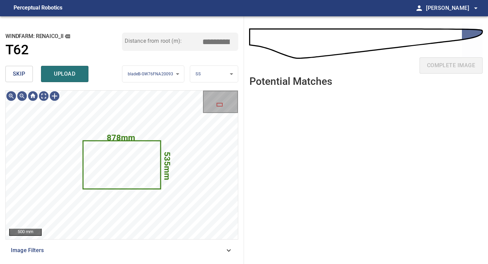
click at [24, 79] on button "skip" at bounding box center [18, 74] width 27 height 16
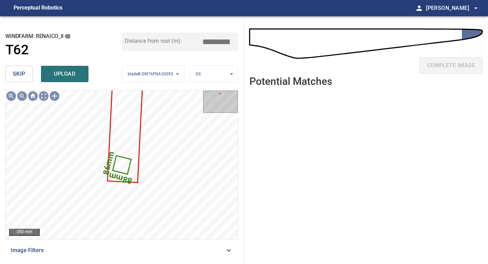
click at [24, 76] on span "skip" at bounding box center [19, 73] width 13 height 9
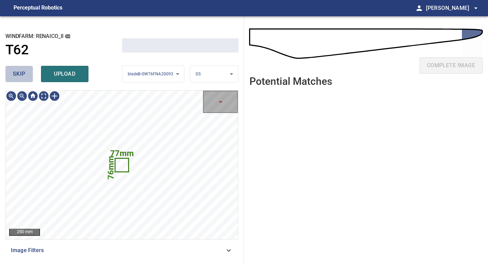
click at [24, 76] on span "skip" at bounding box center [19, 73] width 13 height 9
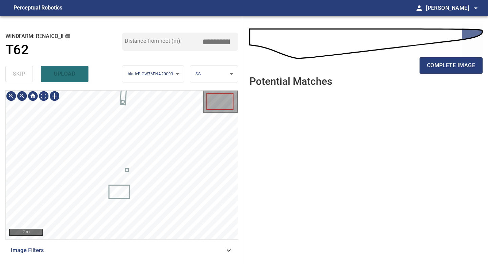
type input "*****"
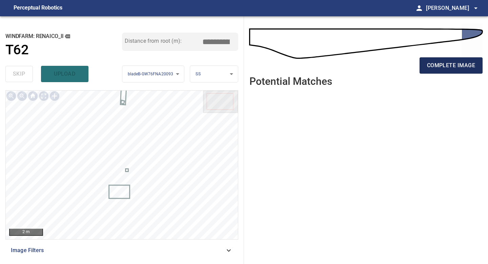
click at [441, 64] on span "complete image" at bounding box center [451, 65] width 48 height 9
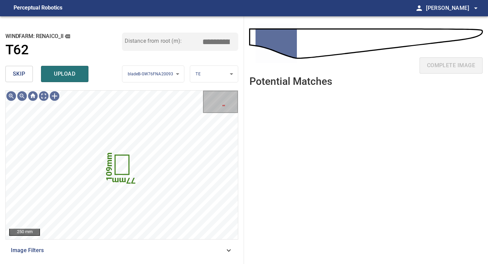
click at [18, 72] on span "skip" at bounding box center [19, 73] width 13 height 9
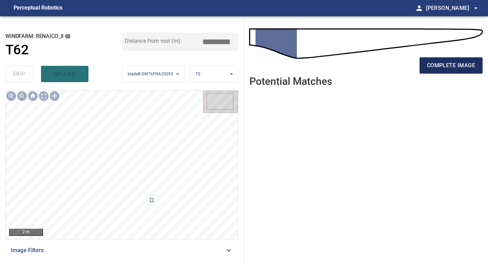
click at [441, 67] on span "complete image" at bounding box center [451, 65] width 48 height 9
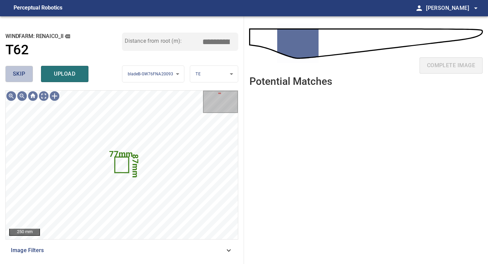
click at [11, 71] on button "skip" at bounding box center [18, 74] width 27 height 16
click at [17, 76] on span "skip" at bounding box center [19, 73] width 13 height 9
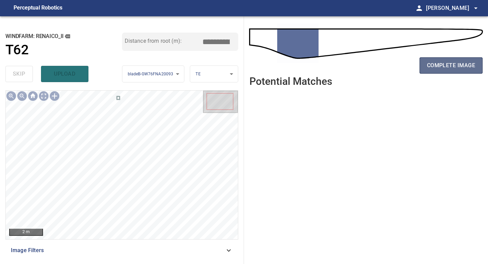
click at [457, 65] on span "complete image" at bounding box center [451, 65] width 48 height 9
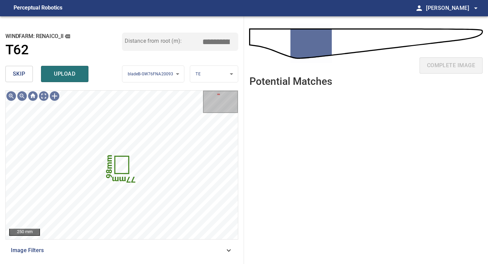
click at [24, 74] on span "skip" at bounding box center [19, 73] width 13 height 9
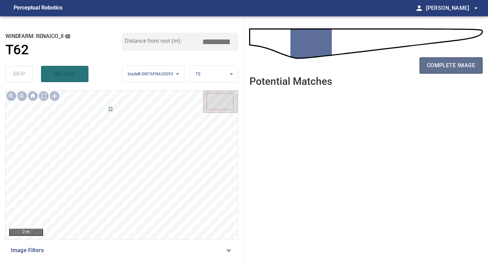
click at [452, 66] on span "complete image" at bounding box center [451, 65] width 48 height 9
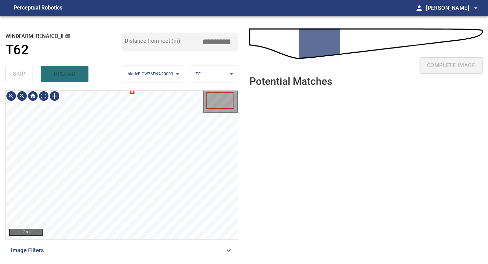
click at [136, 263] on div "**********" at bounding box center [122, 139] width 244 height 247
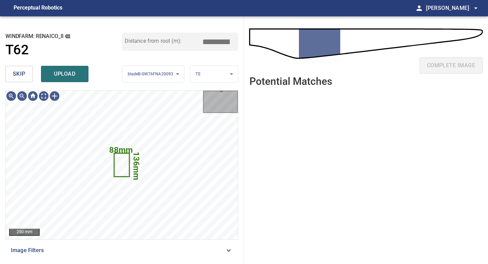
click at [21, 73] on span "skip" at bounding box center [19, 73] width 13 height 9
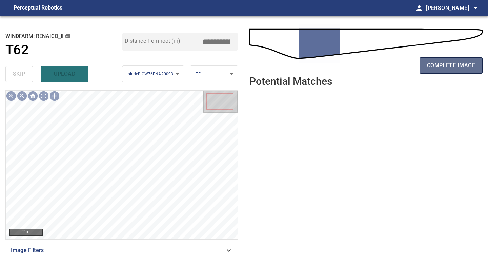
click at [436, 62] on span "complete image" at bounding box center [451, 65] width 48 height 9
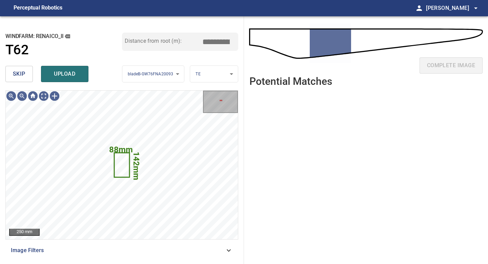
click at [24, 72] on span "skip" at bounding box center [19, 73] width 13 height 9
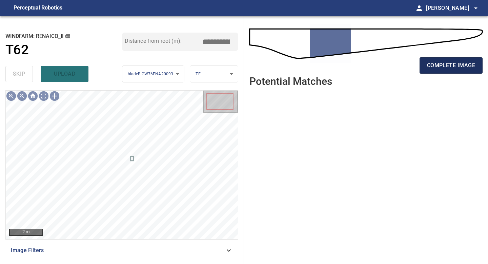
click at [444, 63] on span "complete image" at bounding box center [451, 65] width 48 height 9
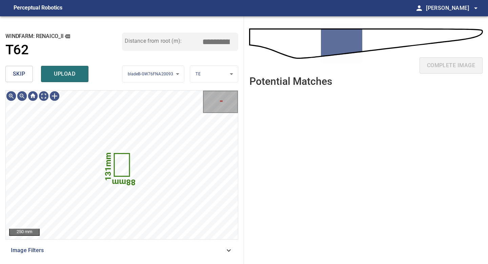
click at [18, 77] on span "skip" at bounding box center [19, 73] width 13 height 9
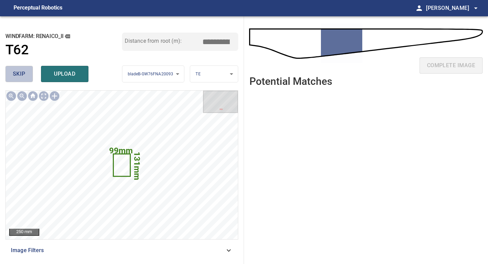
click at [18, 77] on span "skip" at bounding box center [19, 73] width 13 height 9
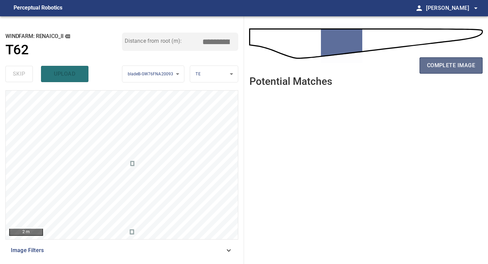
click at [445, 66] on span "complete image" at bounding box center [451, 65] width 48 height 9
click at [447, 68] on span "complete image" at bounding box center [451, 65] width 48 height 9
